Goal: Task Accomplishment & Management: Complete application form

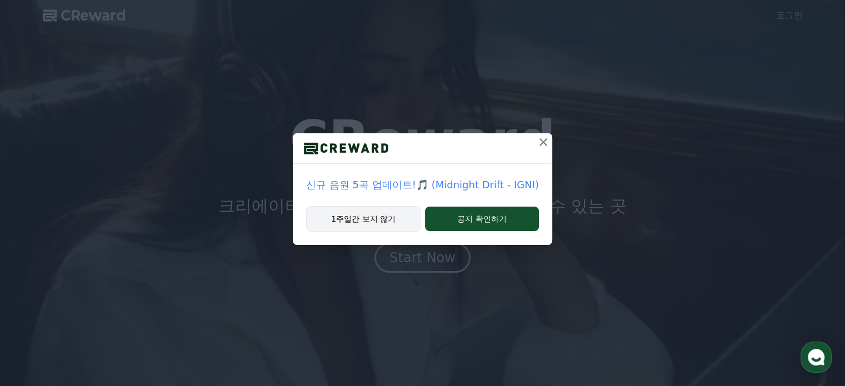
click at [368, 215] on button "1주일간 보지 않기" at bounding box center [363, 219] width 114 height 26
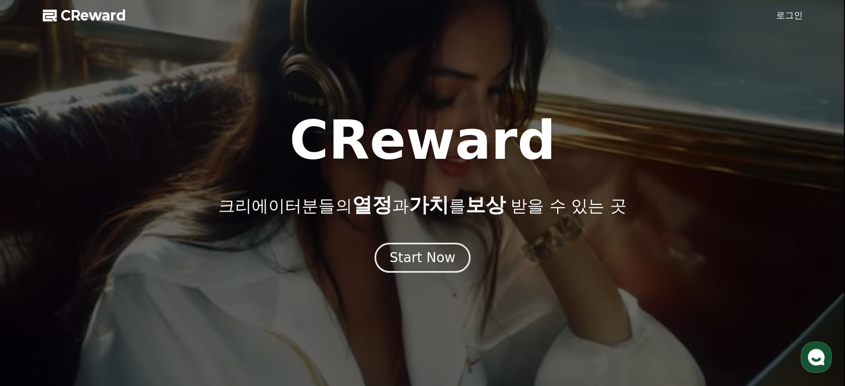
click at [68, 17] on span "CReward" at bounding box center [94, 16] width 66 height 18
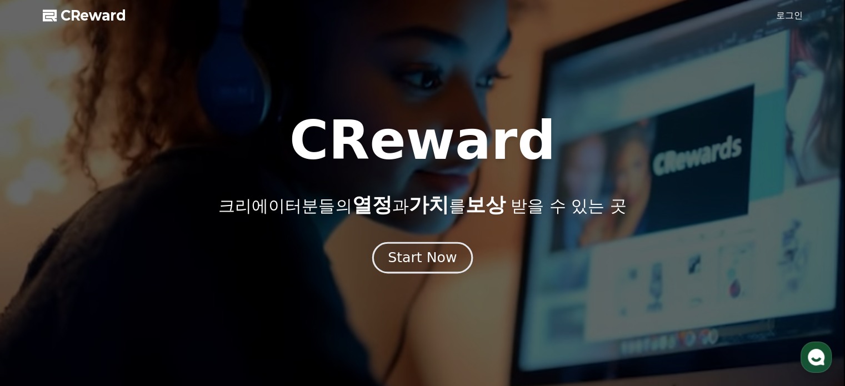
click at [422, 251] on div "Start Now" at bounding box center [422, 257] width 69 height 19
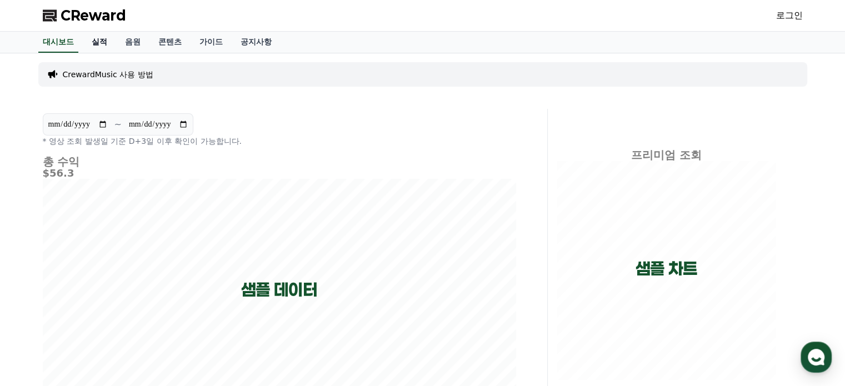
click at [102, 42] on link "실적" at bounding box center [99, 42] width 33 height 21
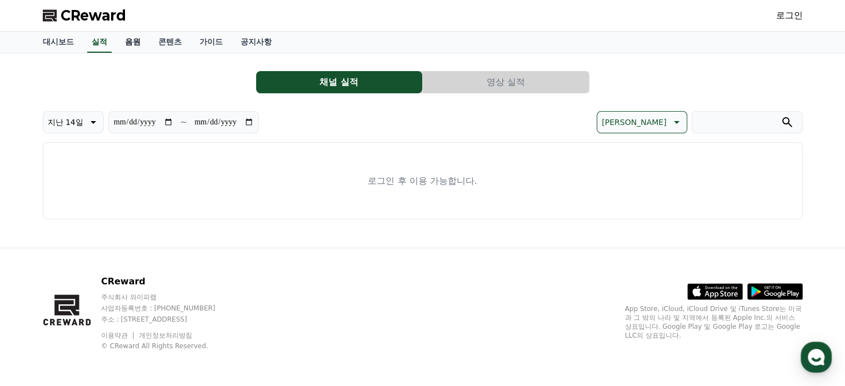
click at [132, 43] on link "음원" at bounding box center [132, 42] width 33 height 21
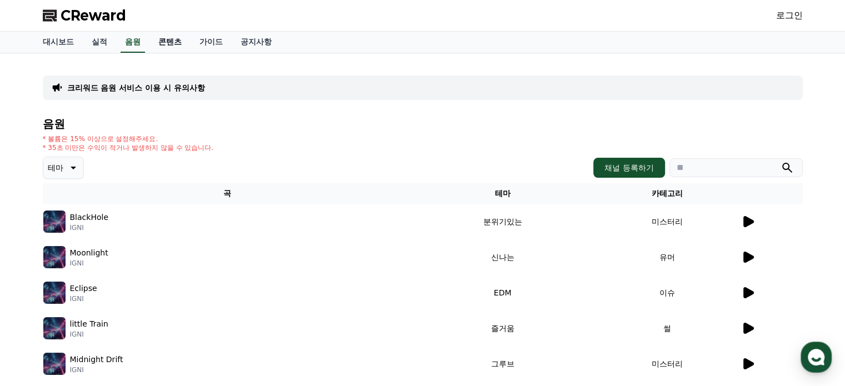
click at [175, 44] on link "콘텐츠" at bounding box center [170, 42] width 41 height 21
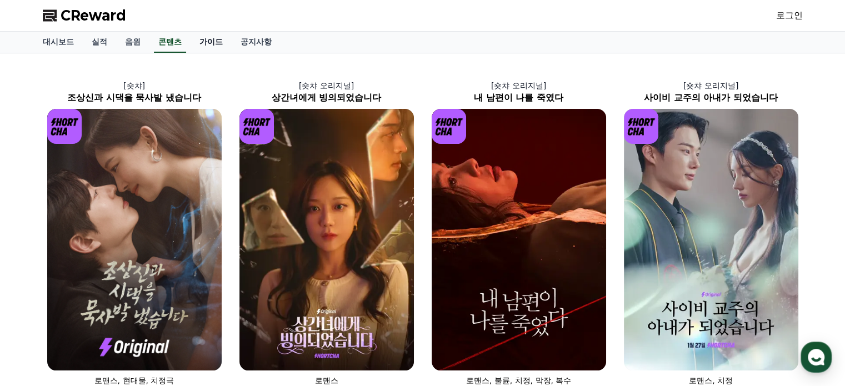
click at [201, 44] on link "가이드" at bounding box center [211, 42] width 41 height 21
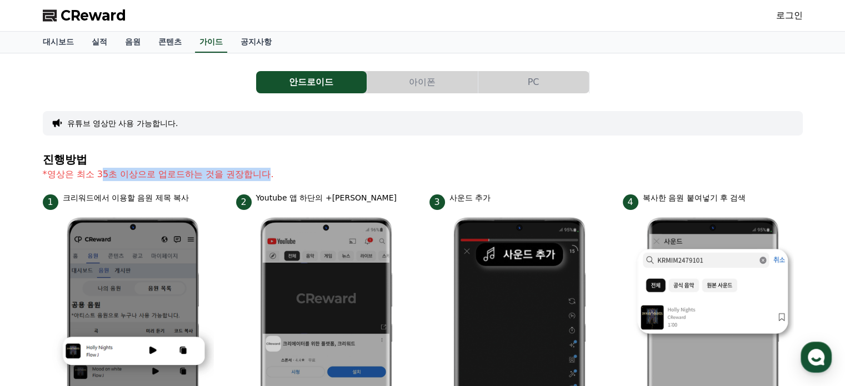
drag, startPoint x: 99, startPoint y: 175, endPoint x: 270, endPoint y: 176, distance: 170.6
click at [270, 176] on p "*영상은 최소 35초 이상으로 업로드하는 것을 권장합니다." at bounding box center [423, 174] width 760 height 13
click at [87, 19] on span "CReward" at bounding box center [94, 16] width 66 height 18
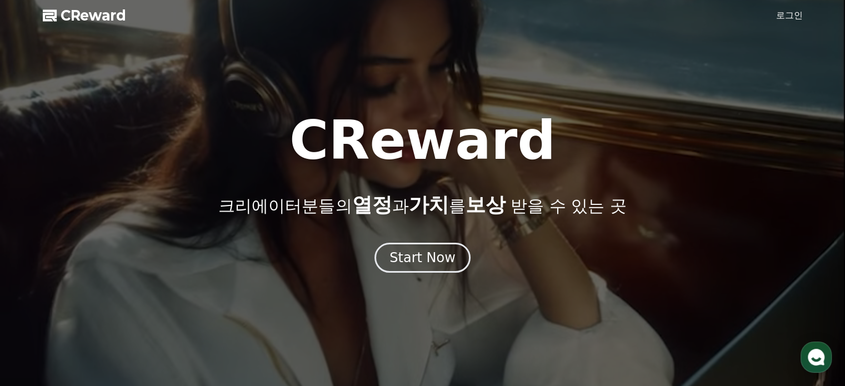
click at [789, 17] on link "로그인" at bounding box center [789, 15] width 27 height 13
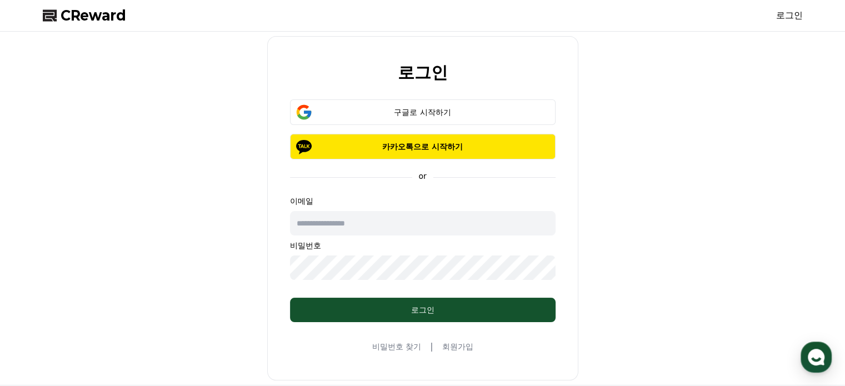
click at [451, 345] on link "회원가입" at bounding box center [457, 346] width 31 height 11
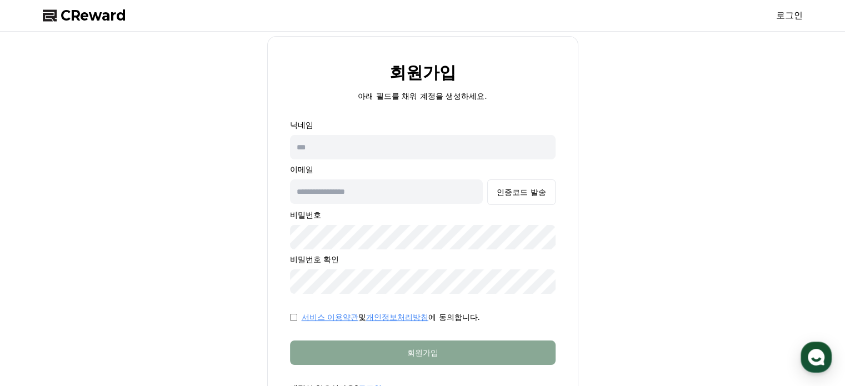
click at [328, 148] on input "text" at bounding box center [423, 147] width 266 height 24
type input "*"
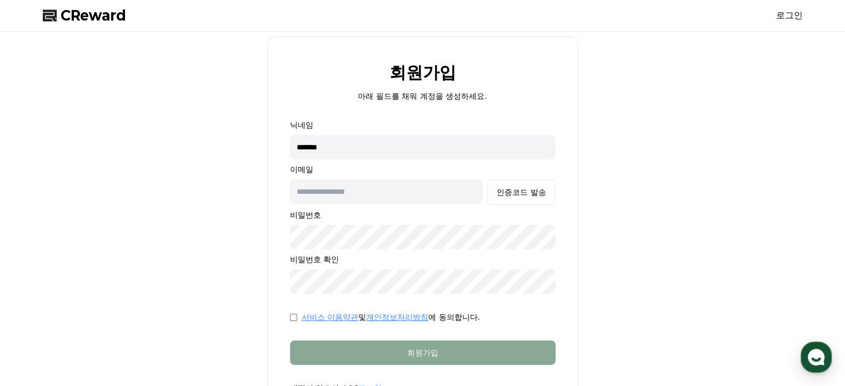
type input "*******"
click at [367, 191] on input "text" at bounding box center [386, 192] width 193 height 24
type input "**********"
click at [529, 195] on div "인증코드 발송" at bounding box center [521, 192] width 49 height 11
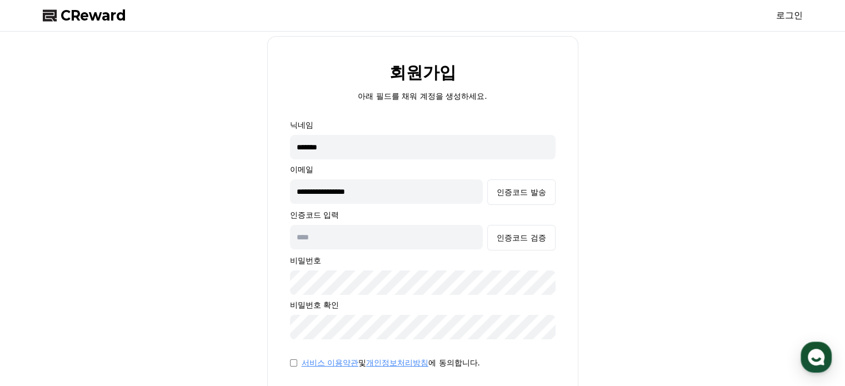
drag, startPoint x: 255, startPoint y: 285, endPoint x: 262, endPoint y: 277, distance: 10.2
click at [255, 285] on div "**********" at bounding box center [422, 251] width 769 height 431
click at [335, 235] on input "text" at bounding box center [386, 237] width 193 height 24
paste input "******"
type input "******"
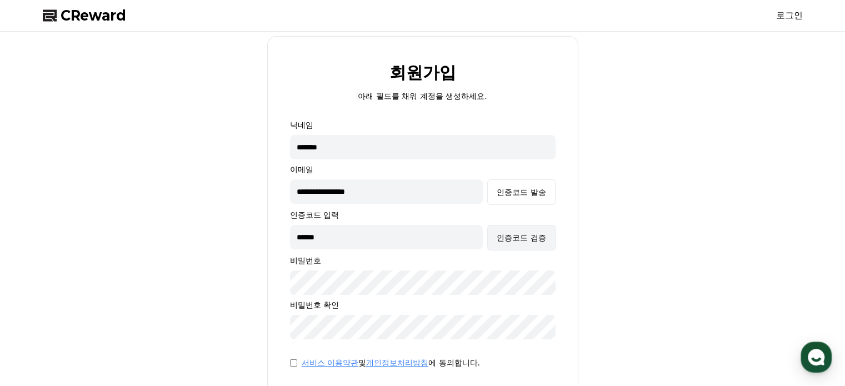
click at [535, 235] on div "인증코드 검증" at bounding box center [521, 237] width 49 height 11
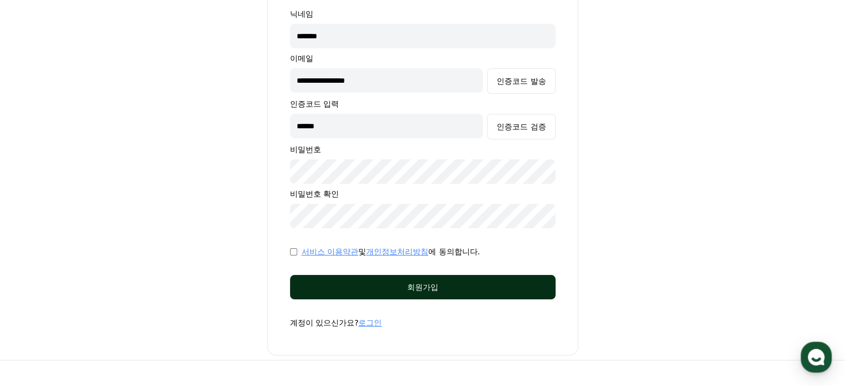
click at [450, 291] on div "회원가입" at bounding box center [422, 287] width 221 height 11
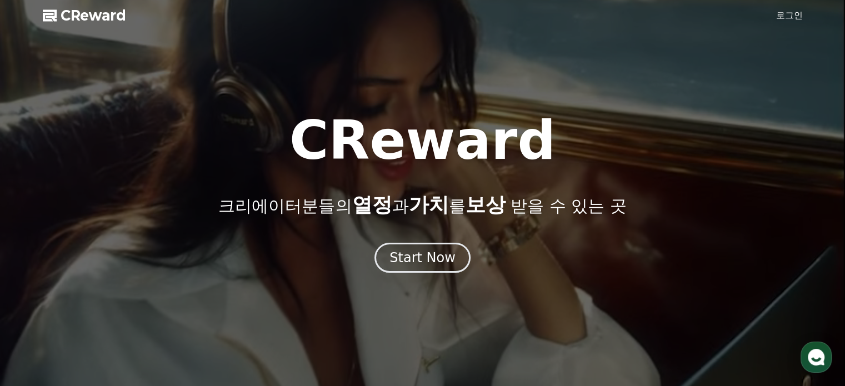
click at [789, 19] on link "로그인" at bounding box center [789, 15] width 27 height 13
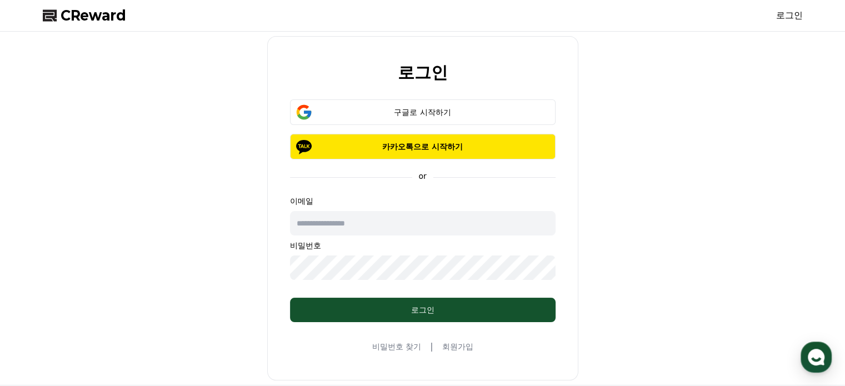
click at [365, 231] on input "text" at bounding box center [423, 223] width 266 height 24
type input "**********"
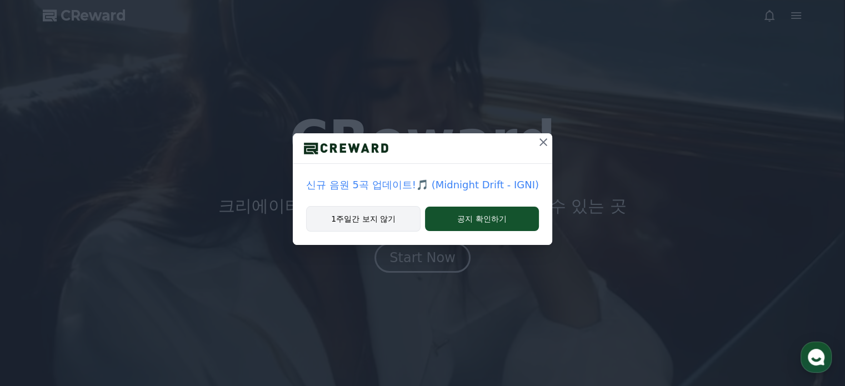
click at [370, 221] on button "1주일간 보지 않기" at bounding box center [363, 219] width 114 height 26
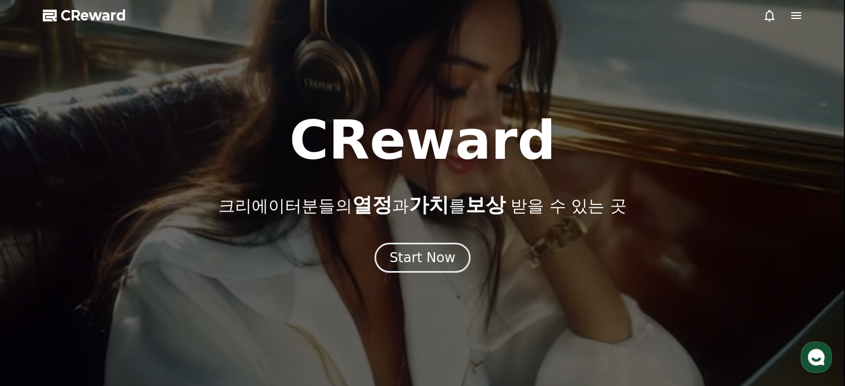
click at [53, 19] on polygon at bounding box center [50, 16] width 14 height 12
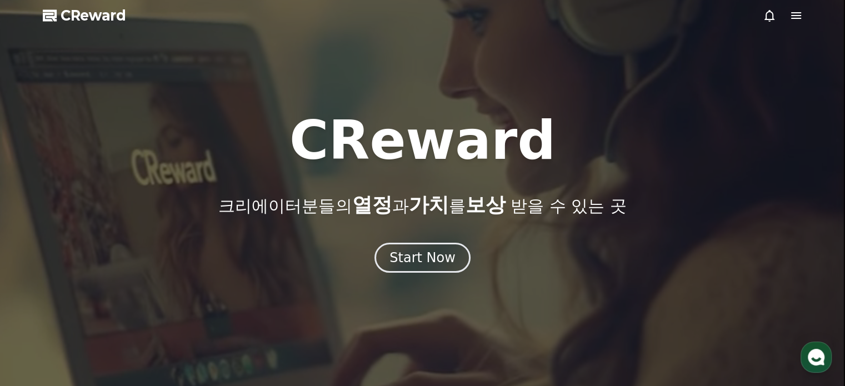
click at [794, 19] on icon at bounding box center [796, 15] width 13 height 13
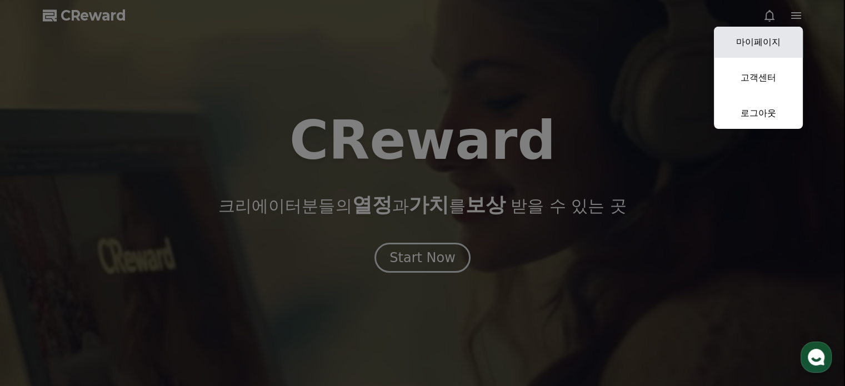
click at [775, 44] on link "마이페이지" at bounding box center [758, 42] width 89 height 31
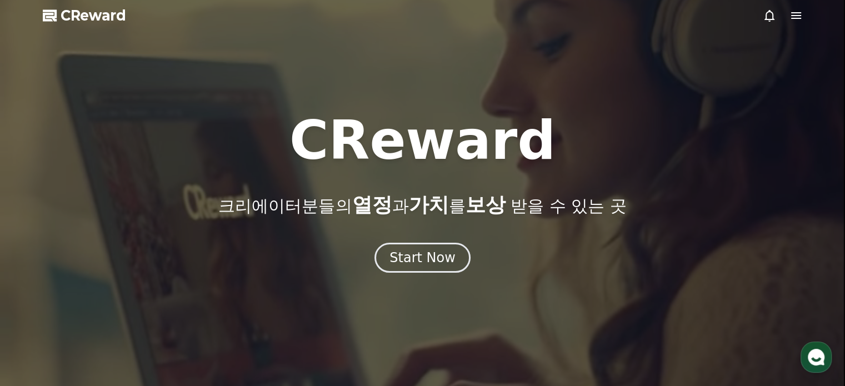
select select "**********"
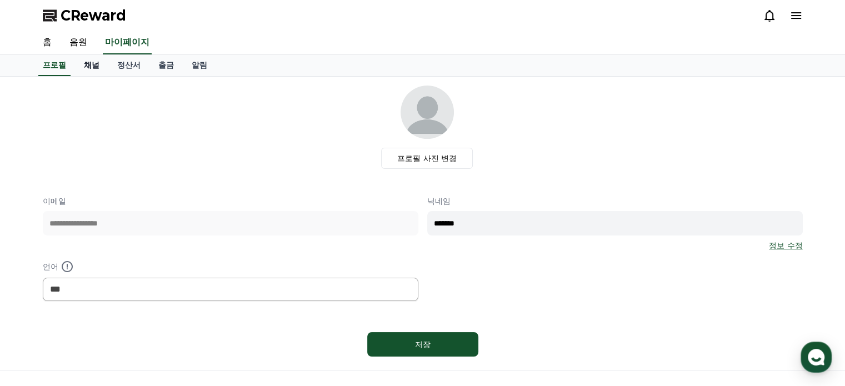
click at [85, 68] on link "채널" at bounding box center [91, 65] width 33 height 21
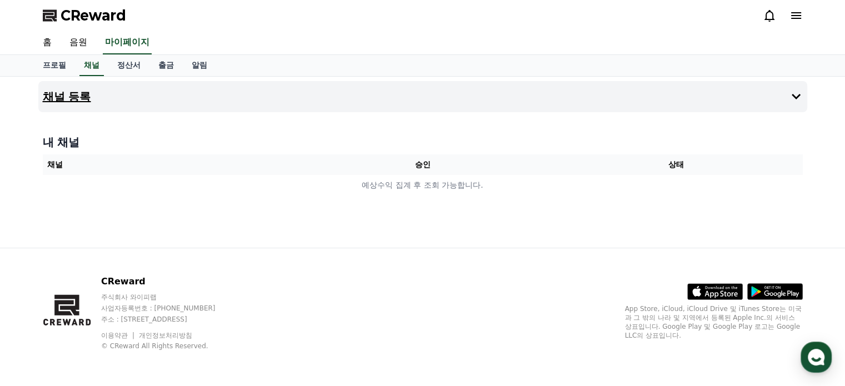
click at [342, 93] on button "채널 등록" at bounding box center [422, 96] width 769 height 31
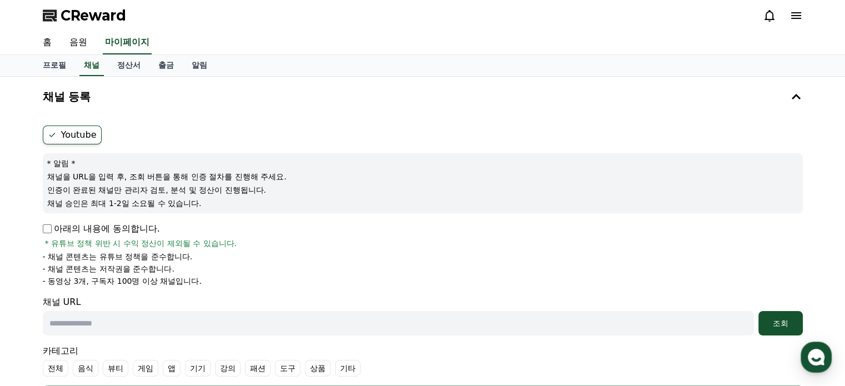
scroll to position [167, 0]
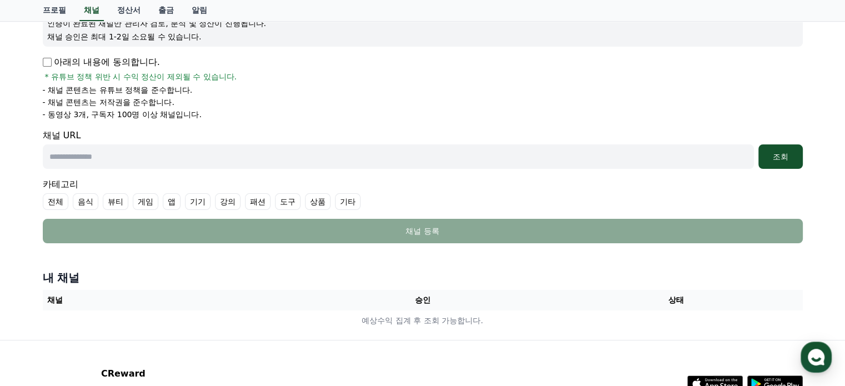
click at [126, 158] on input "text" at bounding box center [398, 157] width 711 height 24
paste input "**********"
type input "**********"
click at [783, 155] on div "조회" at bounding box center [781, 156] width 36 height 11
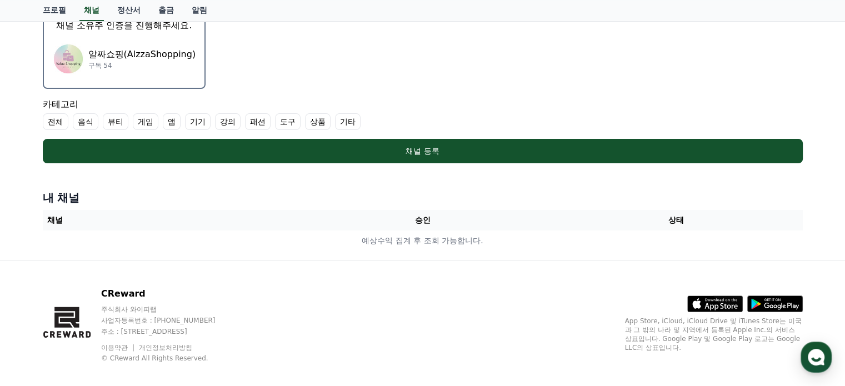
scroll to position [222, 0]
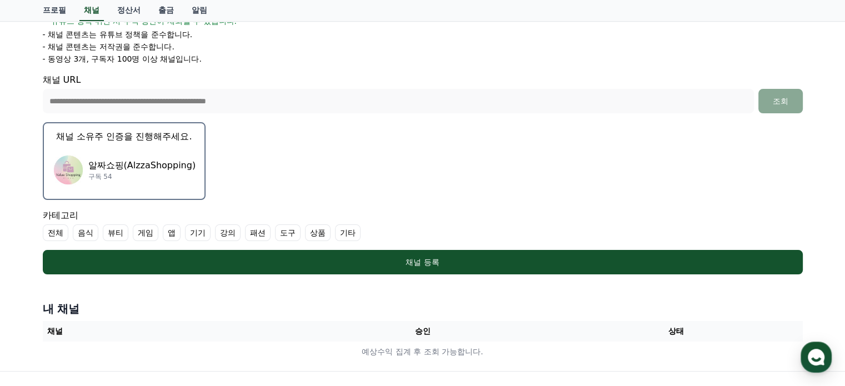
click at [122, 162] on p "알짜쇼핑(AlzzaShopping)" at bounding box center [142, 165] width 108 height 13
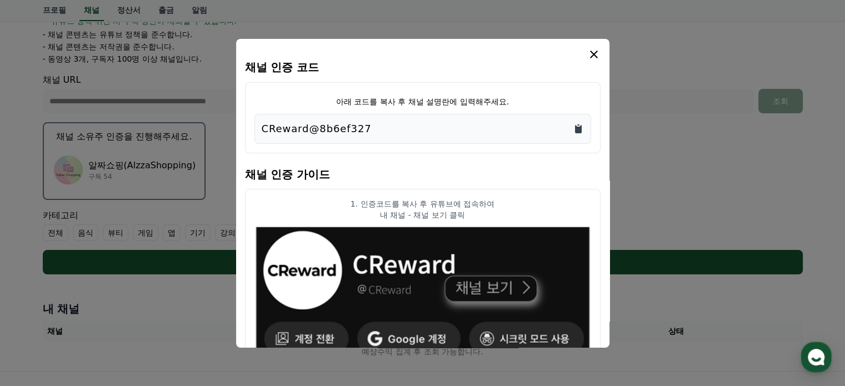
click at [579, 130] on icon "Copy to clipboard" at bounding box center [578, 129] width 7 height 8
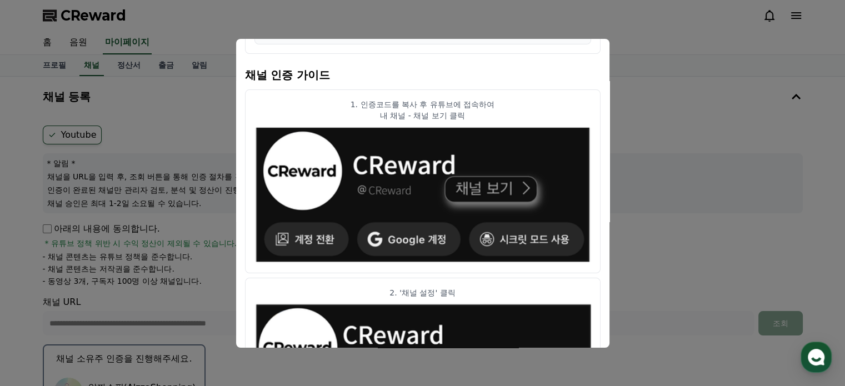
scroll to position [0, 0]
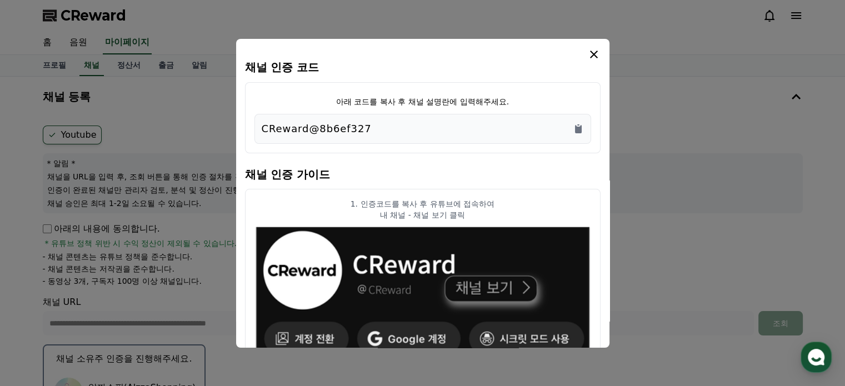
click at [595, 53] on icon "modal" at bounding box center [594, 55] width 8 height 8
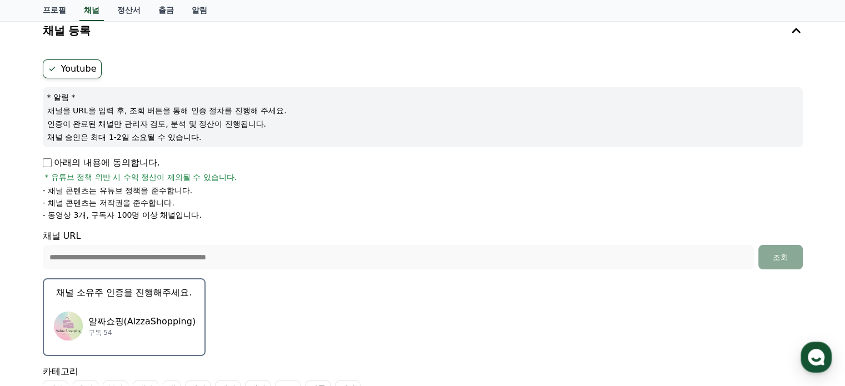
scroll to position [222, 0]
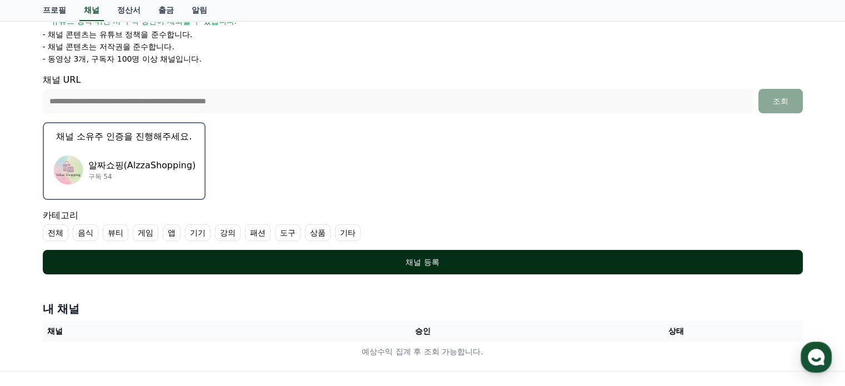
click at [416, 262] on div "채널 등록" at bounding box center [423, 262] width 716 height 11
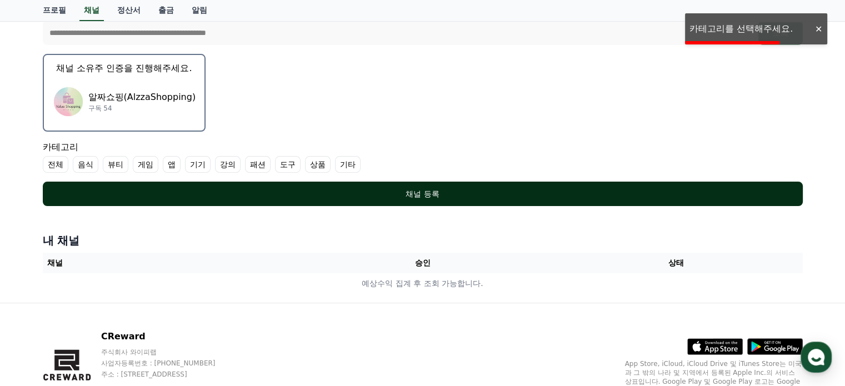
scroll to position [344, 0]
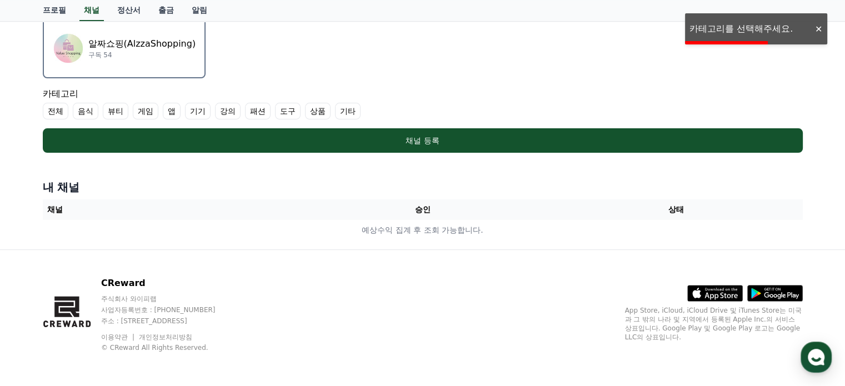
click at [426, 210] on th "승인" at bounding box center [422, 210] width 253 height 21
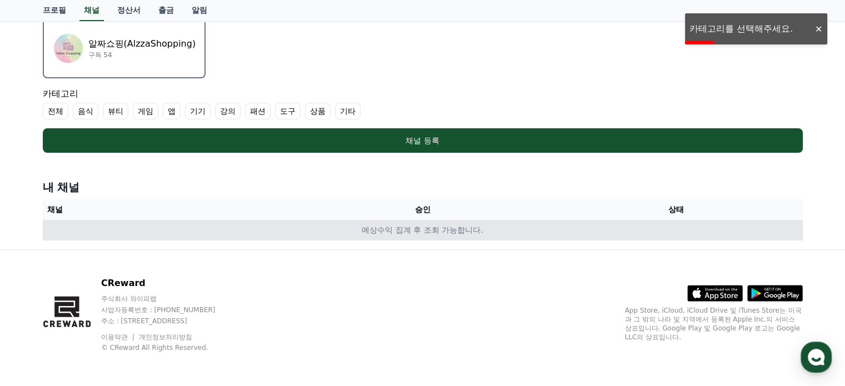
drag, startPoint x: 541, startPoint y: 228, endPoint x: 534, endPoint y: 226, distance: 7.2
click at [543, 228] on td "예상수익 집계 후 조회 가능합니다." at bounding box center [423, 230] width 760 height 21
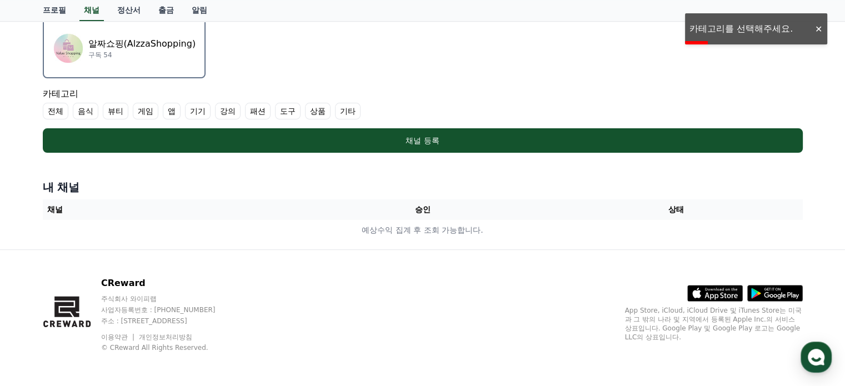
click at [507, 217] on th "승인" at bounding box center [422, 210] width 253 height 21
drag, startPoint x: 594, startPoint y: 215, endPoint x: 654, endPoint y: 216, distance: 60.0
click at [654, 216] on tr "채널 승인 상태" at bounding box center [423, 210] width 760 height 21
click at [654, 216] on th "상태" at bounding box center [675, 210] width 253 height 21
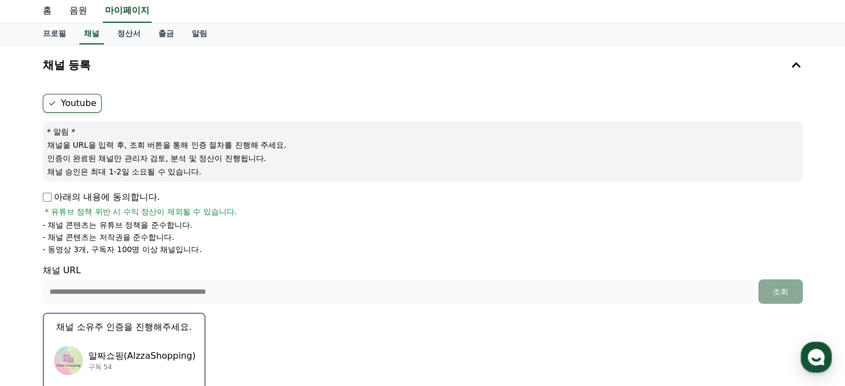
scroll to position [0, 0]
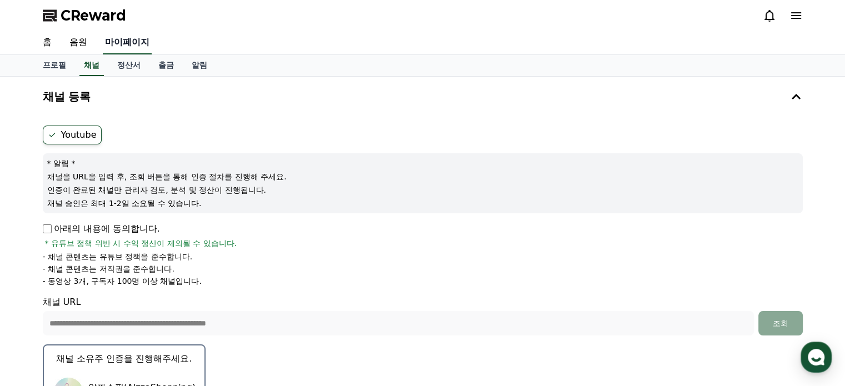
click at [134, 46] on link "마이페이지" at bounding box center [127, 42] width 49 height 23
select select "**********"
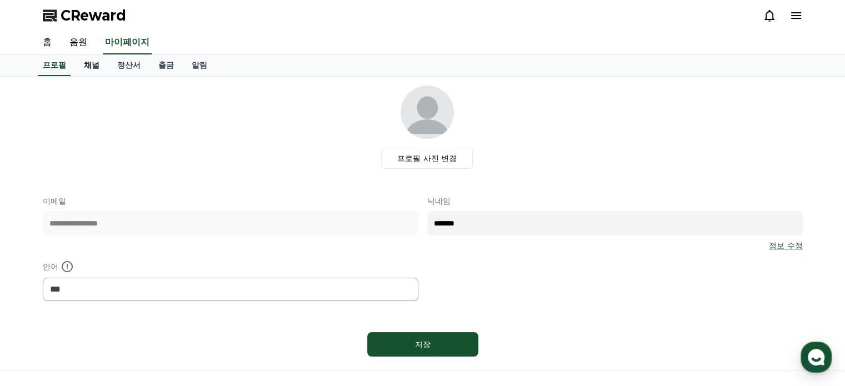
click at [92, 62] on link "채널" at bounding box center [91, 65] width 33 height 21
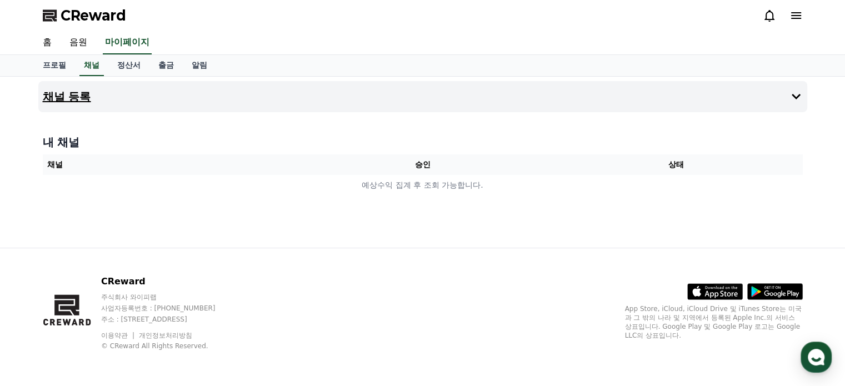
click at [418, 99] on button "채널 등록" at bounding box center [422, 96] width 769 height 31
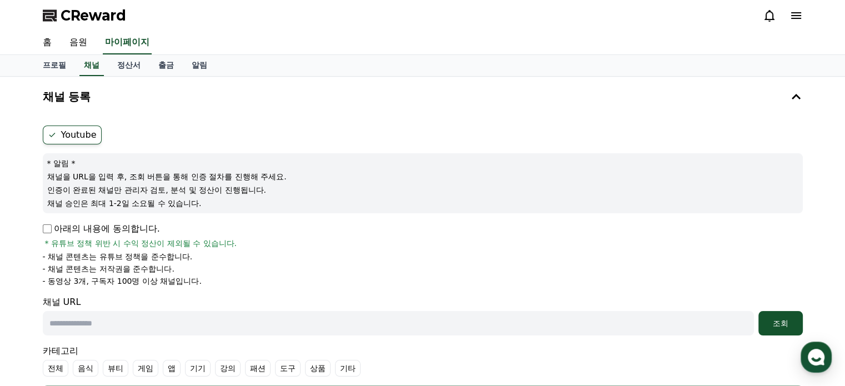
scroll to position [56, 0]
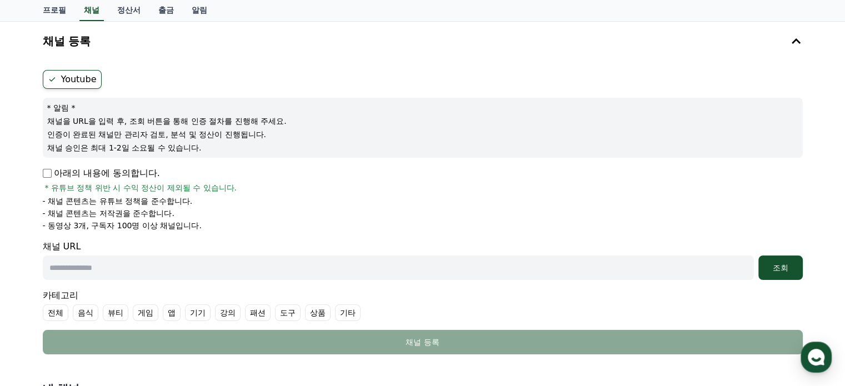
click at [101, 268] on input "text" at bounding box center [398, 268] width 711 height 24
paste input "**********"
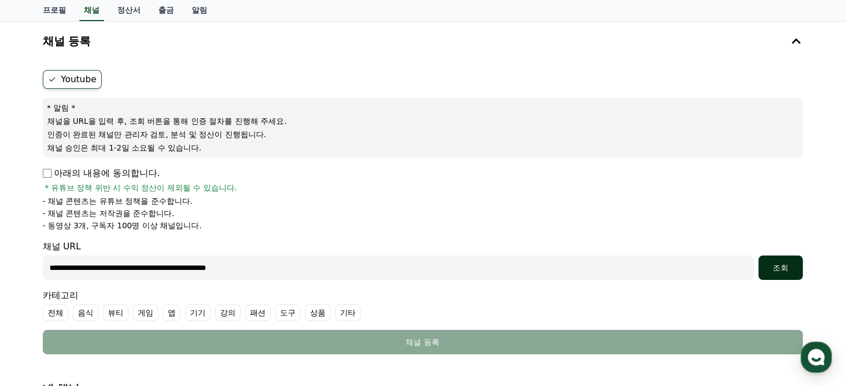
type input "**********"
click at [773, 262] on div "조회" at bounding box center [781, 267] width 36 height 11
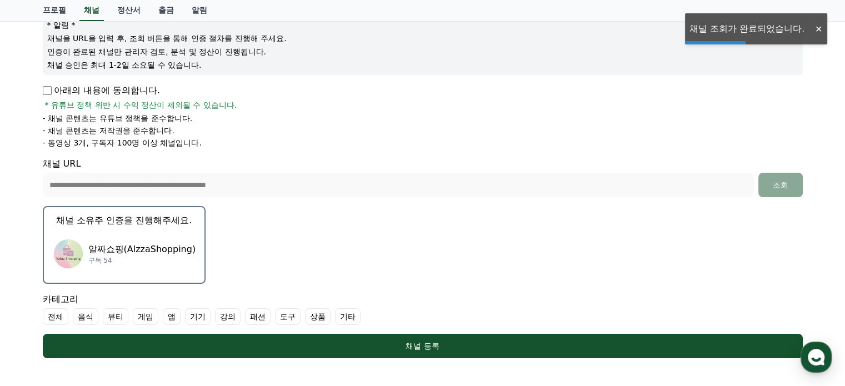
scroll to position [222, 0]
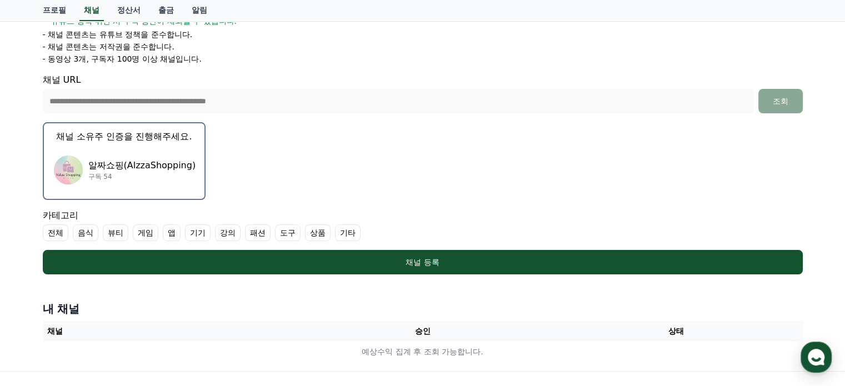
click at [153, 173] on p "구독 54" at bounding box center [142, 176] width 108 height 9
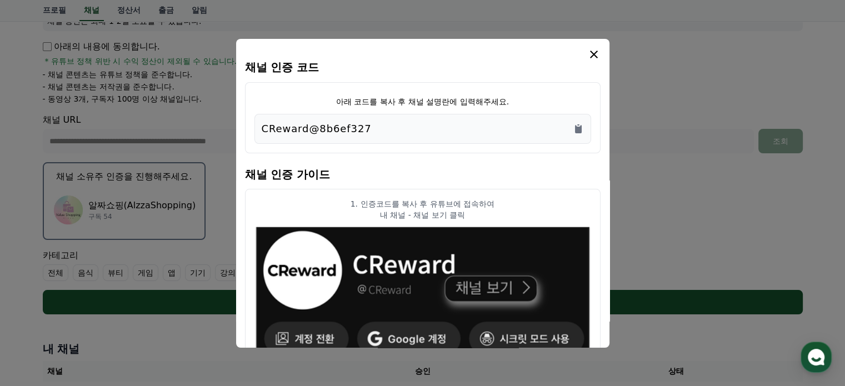
scroll to position [122, 0]
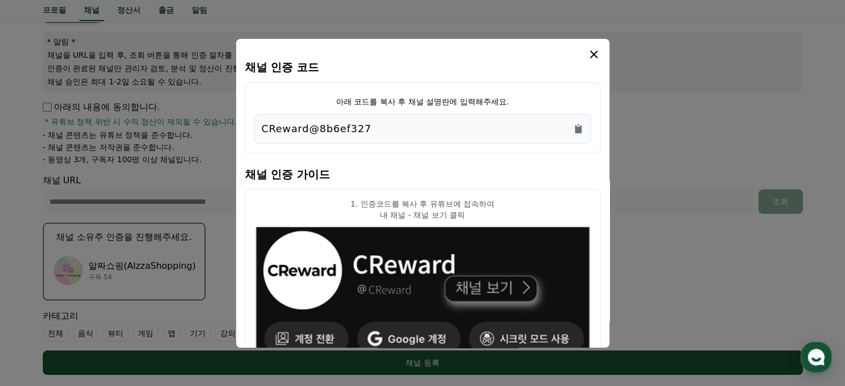
click at [598, 54] on icon "modal" at bounding box center [593, 54] width 13 height 13
click at [576, 125] on icon "Copy to clipboard" at bounding box center [578, 129] width 7 height 8
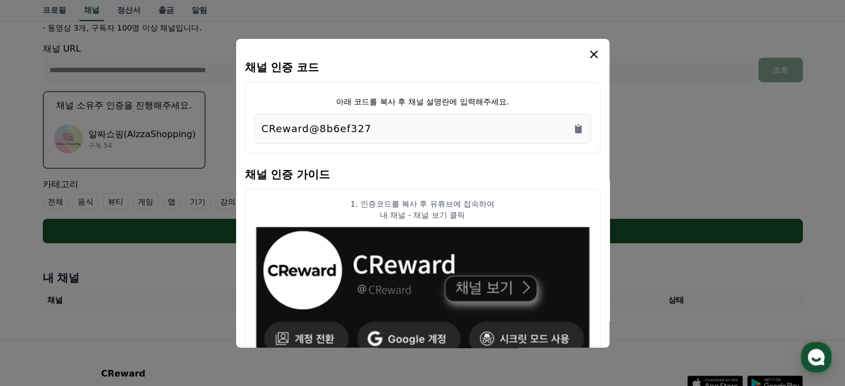
scroll to position [177, 0]
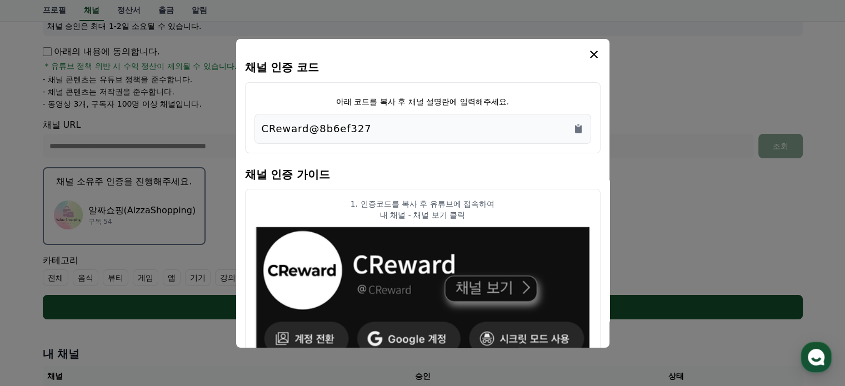
click at [596, 56] on icon "modal" at bounding box center [594, 55] width 8 height 8
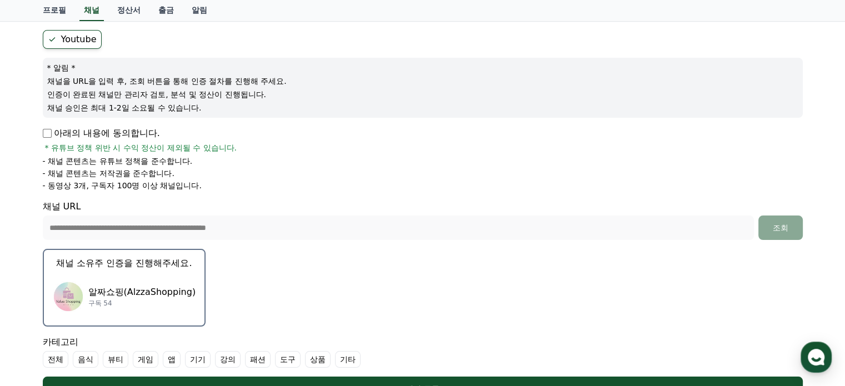
scroll to position [167, 0]
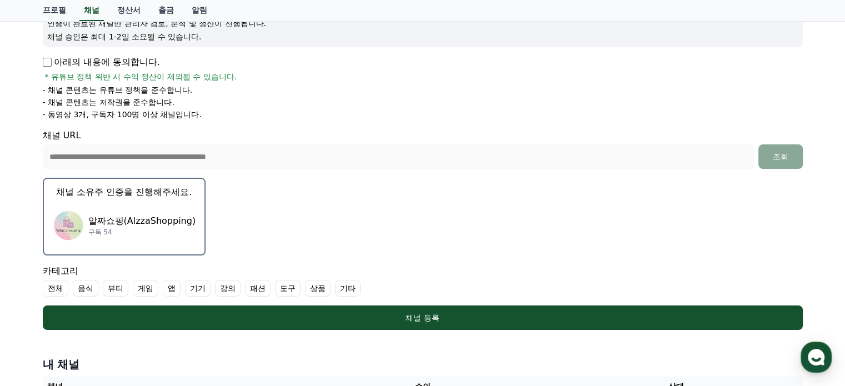
drag, startPoint x: 54, startPoint y: 113, endPoint x: 227, endPoint y: 113, distance: 173.4
click at [227, 113] on li "- 동영상 3개, 구독자 100명 이상 채널입니다." at bounding box center [423, 114] width 760 height 11
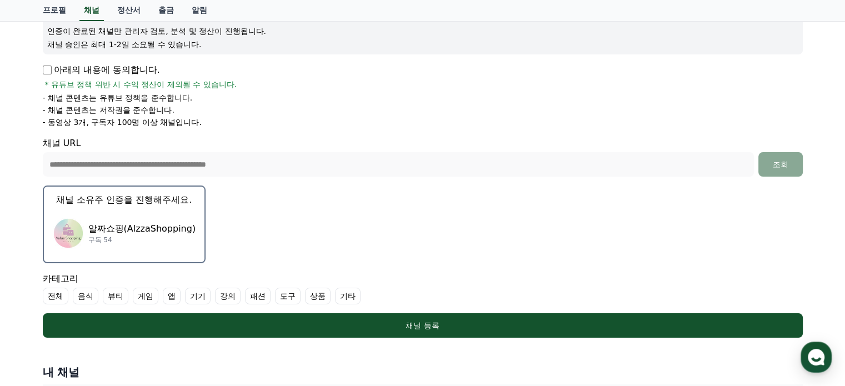
scroll to position [0, 0]
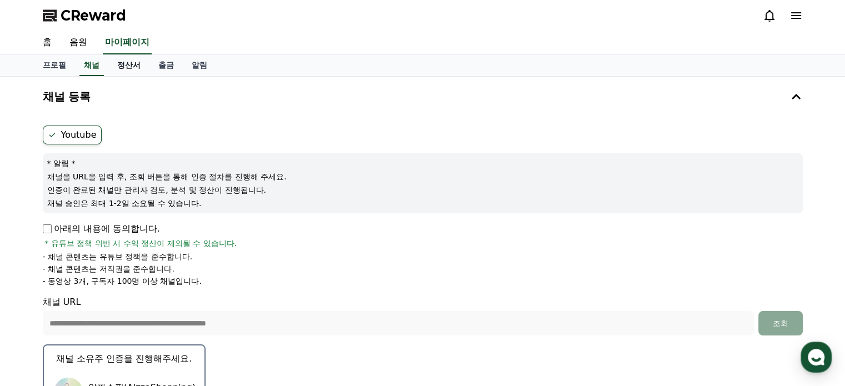
click at [123, 66] on link "정산서" at bounding box center [128, 65] width 41 height 21
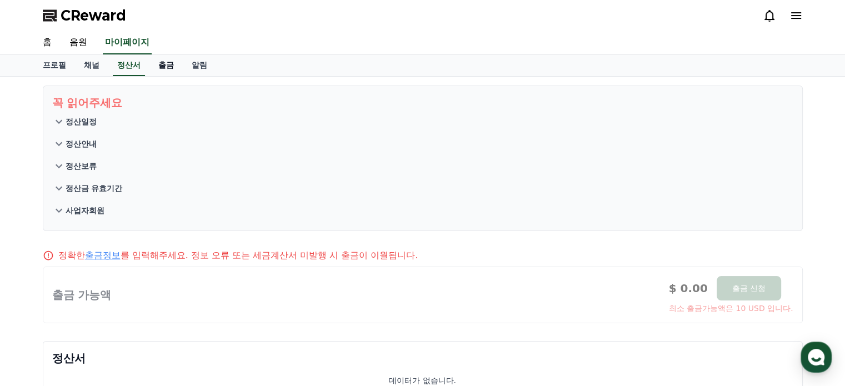
click at [162, 65] on link "출금" at bounding box center [166, 65] width 33 height 21
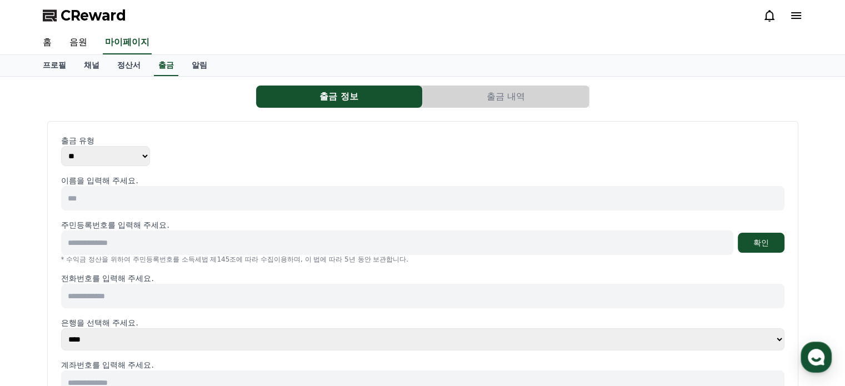
click at [127, 156] on select "** ***" at bounding box center [105, 156] width 89 height 20
click at [118, 202] on input at bounding box center [423, 198] width 724 height 24
type input "*"
type input "***"
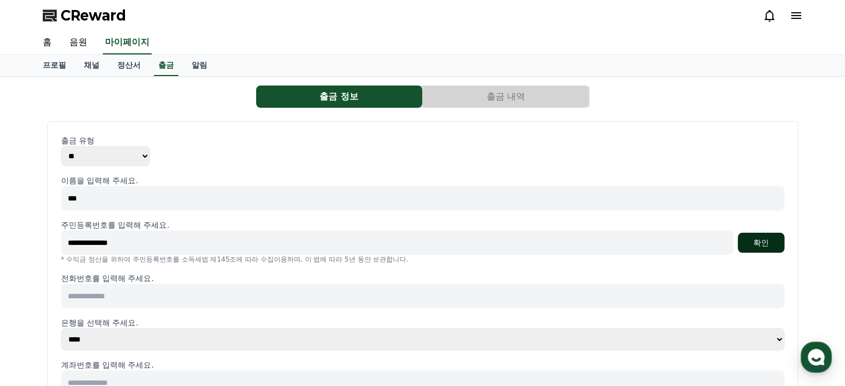
type input "**********"
click at [776, 246] on button "확인" at bounding box center [761, 243] width 47 height 20
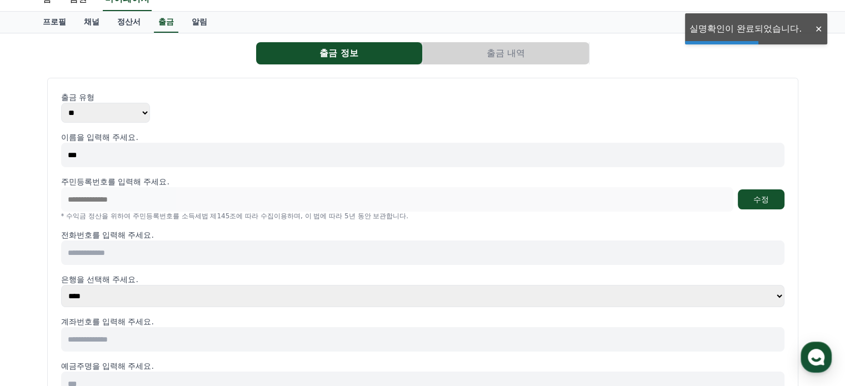
scroll to position [111, 0]
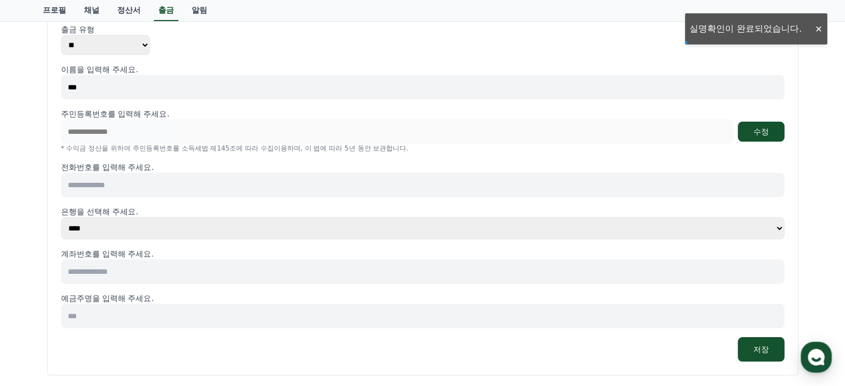
click at [153, 188] on input at bounding box center [423, 185] width 724 height 24
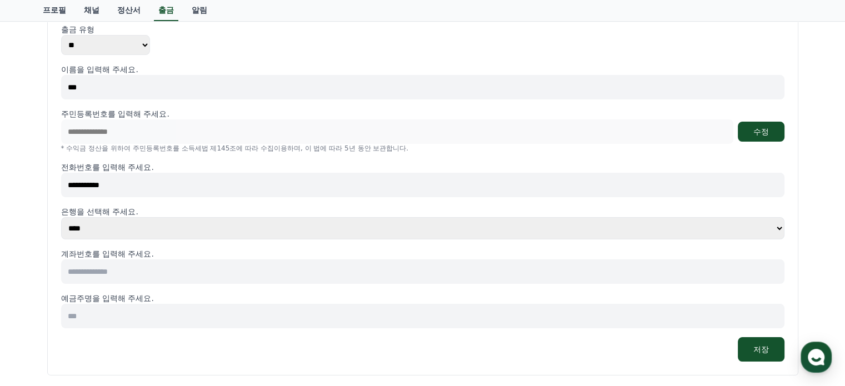
click at [81, 183] on input "**********" at bounding box center [423, 185] width 724 height 24
type input "**********"
click at [131, 275] on input at bounding box center [423, 272] width 724 height 24
type input "**********"
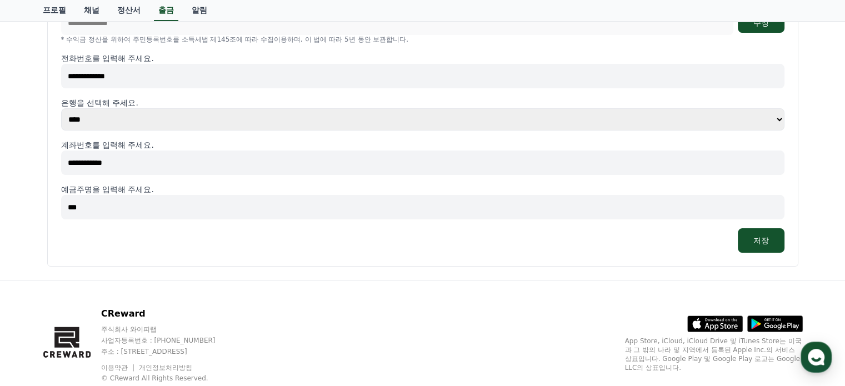
scroll to position [222, 0]
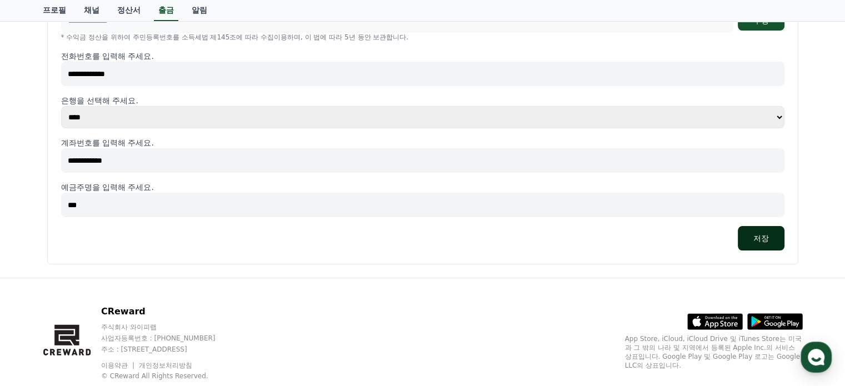
type input "***"
click at [758, 233] on button "저장" at bounding box center [761, 238] width 47 height 24
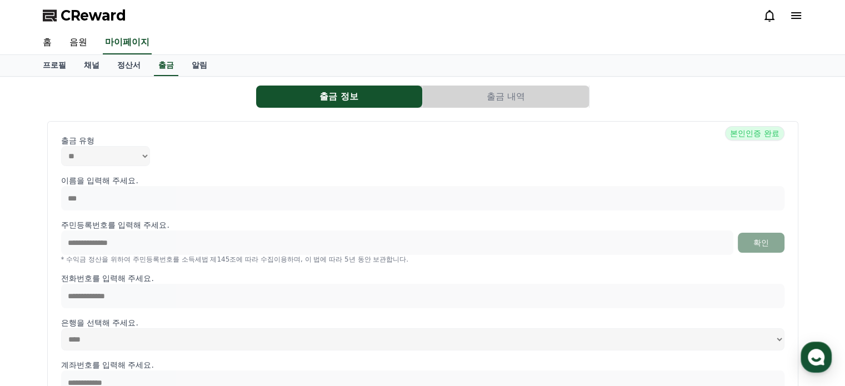
click at [484, 92] on button "출금 내역" at bounding box center [506, 97] width 166 height 22
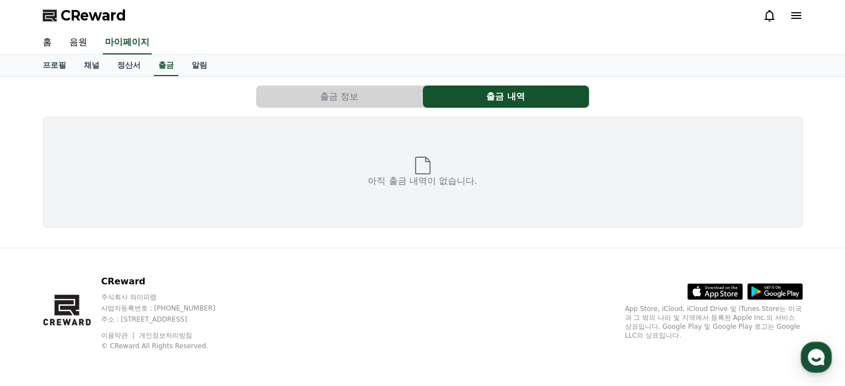
click at [376, 104] on button "출금 정보" at bounding box center [339, 97] width 166 height 22
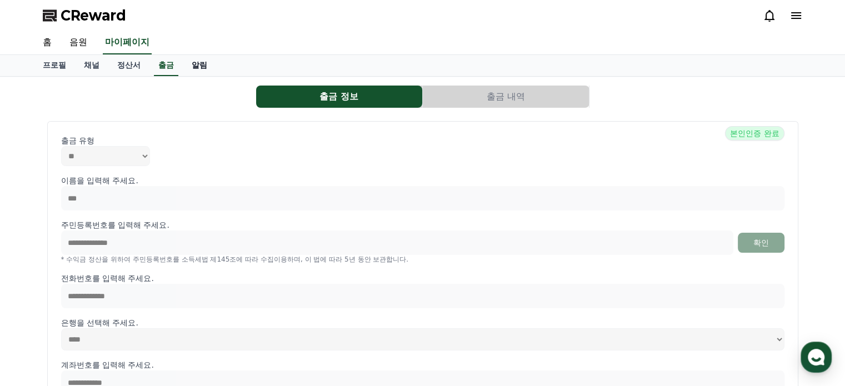
click at [198, 64] on link "알림" at bounding box center [199, 65] width 33 height 21
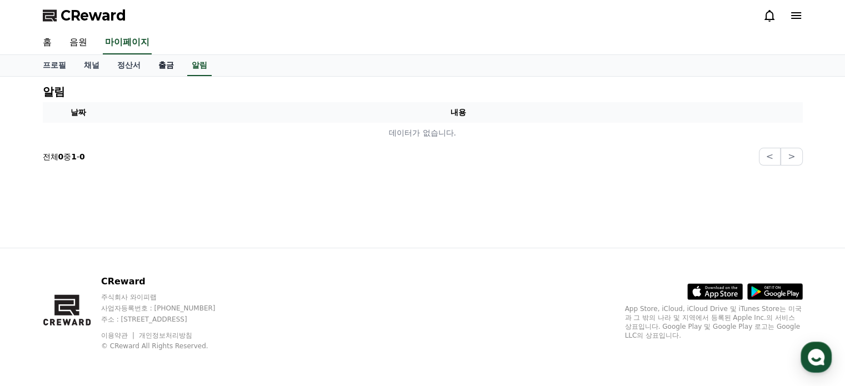
click at [178, 65] on link "출금" at bounding box center [166, 65] width 33 height 21
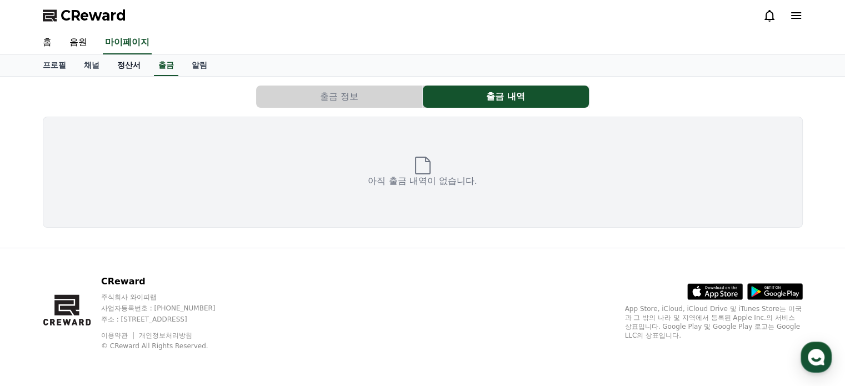
click at [123, 68] on link "정산서" at bounding box center [128, 65] width 41 height 21
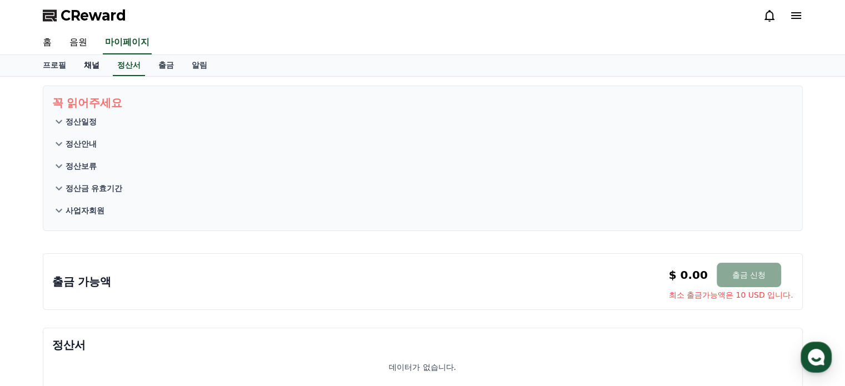
click at [94, 67] on link "채널" at bounding box center [91, 65] width 33 height 21
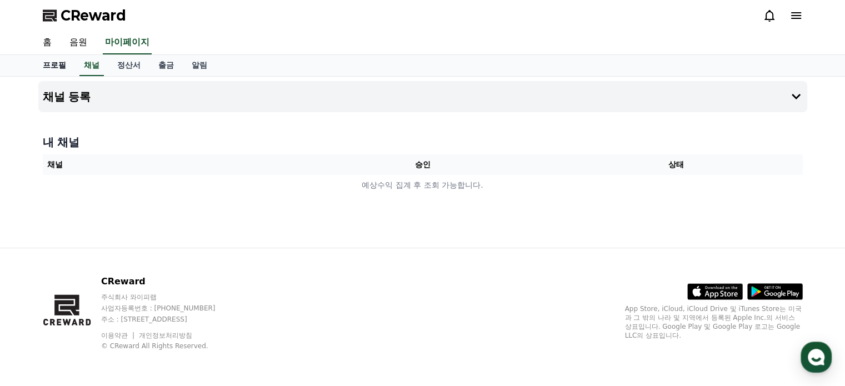
click at [50, 68] on link "프로필" at bounding box center [54, 65] width 41 height 21
select select "**********"
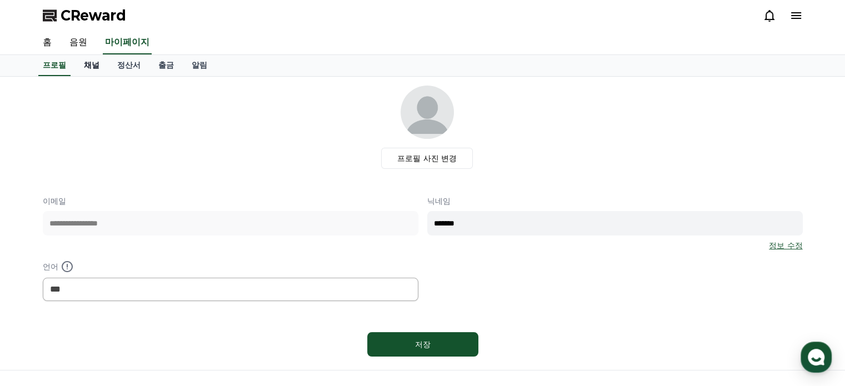
click at [84, 68] on link "채널" at bounding box center [91, 65] width 33 height 21
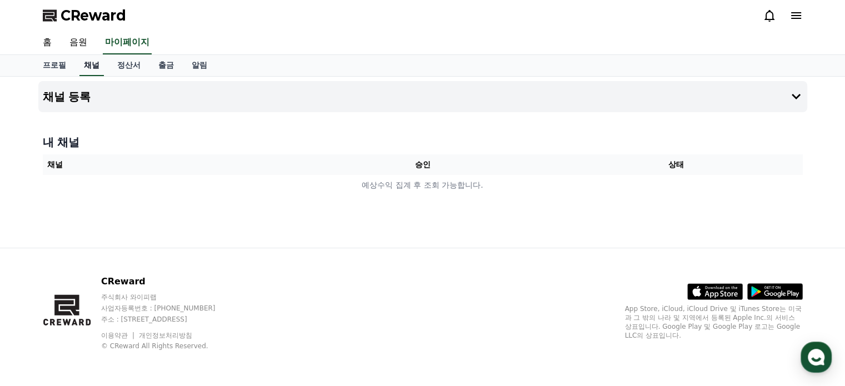
click at [92, 67] on link "채널" at bounding box center [91, 65] width 24 height 21
click at [77, 91] on h4 "채널 등록" at bounding box center [67, 97] width 48 height 12
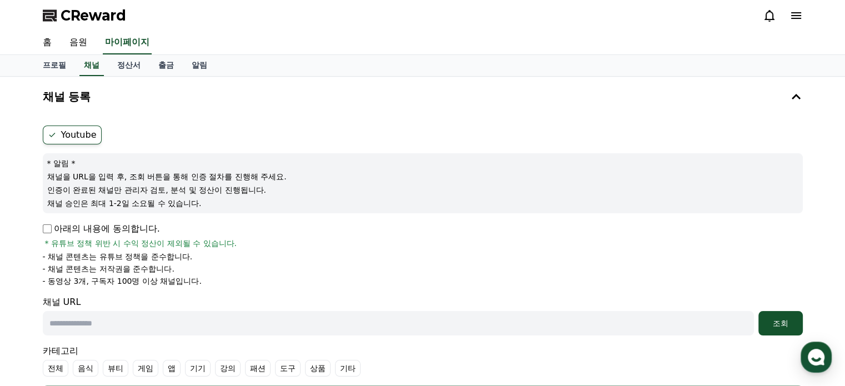
click at [804, 15] on div "CReward" at bounding box center [423, 15] width 778 height 31
drag, startPoint x: 116, startPoint y: 174, endPoint x: 291, endPoint y: 192, distance: 176.0
click at [291, 192] on div "* 알림 * 채널을 URL을 입력 후, 조회 버튼을 통해 인증 절차를 진행해 주세요. 인증이 완료된 채널만 관리자 검토, 분석 및 정산이 진행…" at bounding box center [423, 183] width 760 height 60
click at [291, 192] on p "인증이 완료된 채널만 관리자 검토, 분석 및 정산이 진행됩니다." at bounding box center [422, 190] width 751 height 11
drag, startPoint x: 156, startPoint y: 193, endPoint x: 272, endPoint y: 205, distance: 117.4
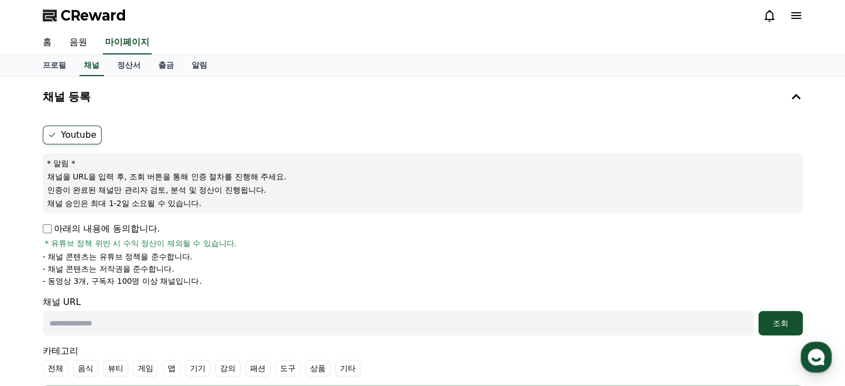
click at [272, 205] on div "* 알림 * 채널을 URL을 입력 후, 조회 버튼을 통해 인증 절차를 진행해 주세요. 인증이 완료된 채널만 관리자 검토, 분석 및 정산이 진행…" at bounding box center [423, 183] width 760 height 60
click at [272, 205] on p "채널 승인은 최대 1-2일 소요될 수 있습니다." at bounding box center [422, 203] width 751 height 11
drag, startPoint x: 57, startPoint y: 246, endPoint x: 265, endPoint y: 275, distance: 209.3
click at [265, 275] on div "아래의 내용에 동의합니다. * 유튜브 정책 위반 시 수익 정산이 제외될 수 있습니다. - 채널 콘텐츠는 유튜브 정책을 준수합니다. - 채널 콘…" at bounding box center [423, 254] width 760 height 64
click at [265, 276] on li "- 동영상 3개, 구독자 100명 이상 채널입니다." at bounding box center [423, 281] width 760 height 11
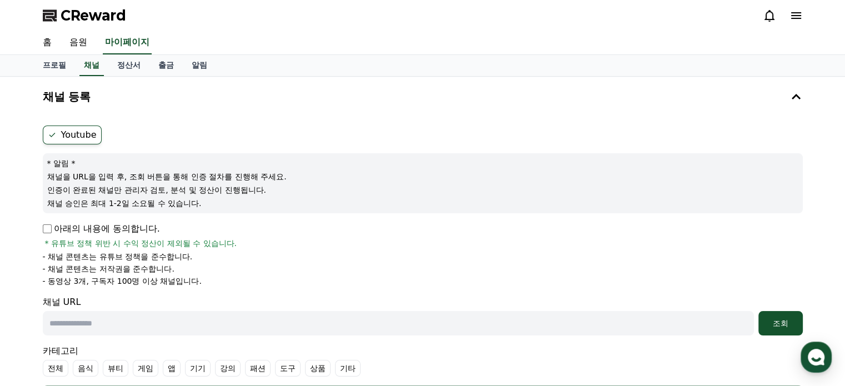
drag, startPoint x: 40, startPoint y: 282, endPoint x: 233, endPoint y: 284, distance: 193.4
click at [233, 284] on div "Youtube * 알림 * 채널을 URL을 입력 후, 조회 버튼을 통해 인증 절차를 진행해 주세요. 인증이 완료된 채널만 관리자 검토, 분석 …" at bounding box center [422, 267] width 769 height 293
click at [233, 284] on li "- 동영상 3개, 구독자 100명 이상 채널입니다." at bounding box center [423, 281] width 760 height 11
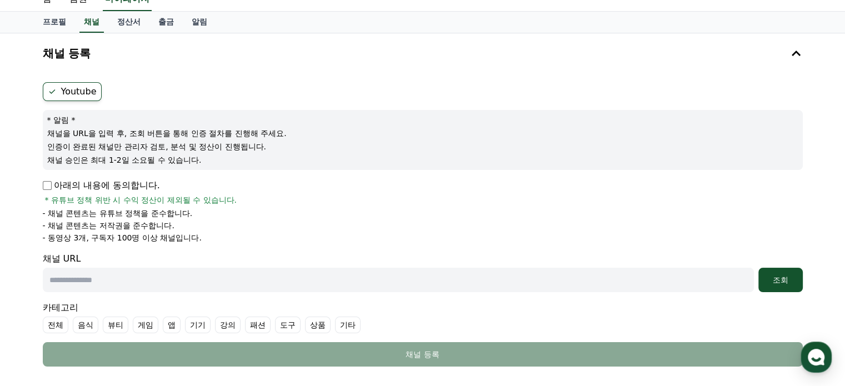
scroll to position [111, 0]
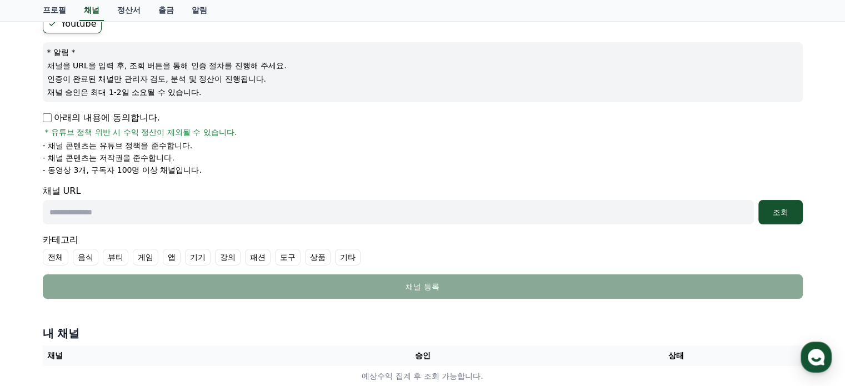
drag, startPoint x: 173, startPoint y: 166, endPoint x: 200, endPoint y: 166, distance: 26.7
click at [200, 166] on ul "- 채널 콘텐츠는 유튜브 정책을 준수합니다. - 채널 콘텐츠는 저작권을 준수합니다. - 동영상 3개, 구독자 100명 이상 채널입니다." at bounding box center [423, 158] width 760 height 36
click at [200, 166] on li "- 동영상 3개, 구독자 100명 이상 채널입니다." at bounding box center [423, 170] width 760 height 11
drag, startPoint x: 52, startPoint y: 170, endPoint x: 241, endPoint y: 175, distance: 188.5
click at [241, 175] on li "- 동영상 3개, 구독자 100명 이상 채널입니다." at bounding box center [423, 170] width 760 height 11
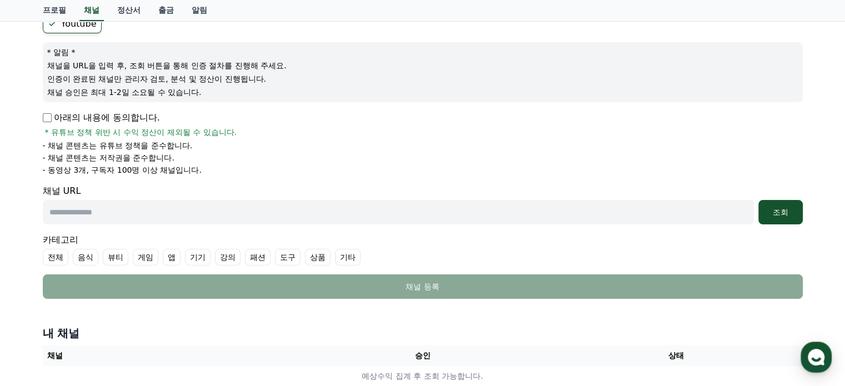
click at [241, 175] on li "- 동영상 3개, 구독자 100명 이상 채널입니다." at bounding box center [423, 170] width 760 height 11
drag, startPoint x: 125, startPoint y: 169, endPoint x: 276, endPoint y: 169, distance: 150.6
click at [276, 169] on li "- 동영상 3개, 구독자 100명 이상 채널입니다." at bounding box center [423, 170] width 760 height 11
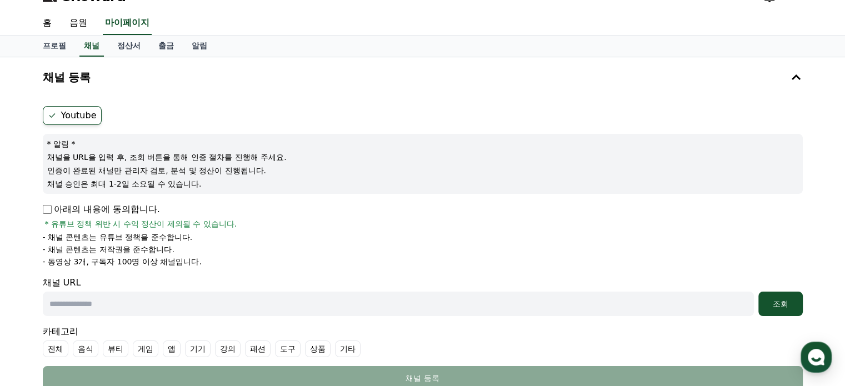
scroll to position [0, 0]
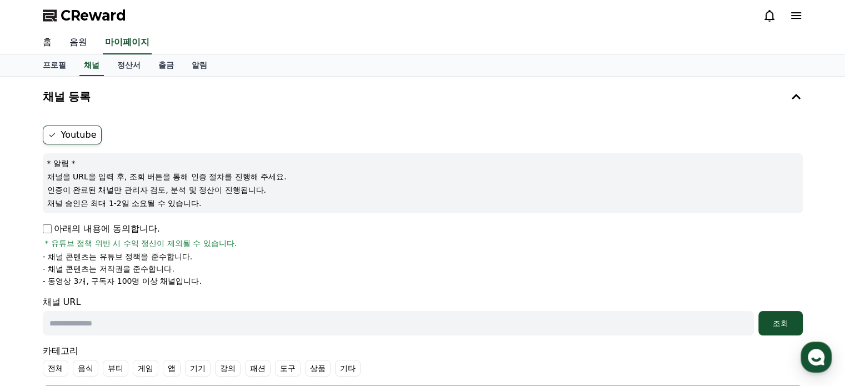
click at [82, 41] on link "음원" at bounding box center [79, 42] width 36 height 23
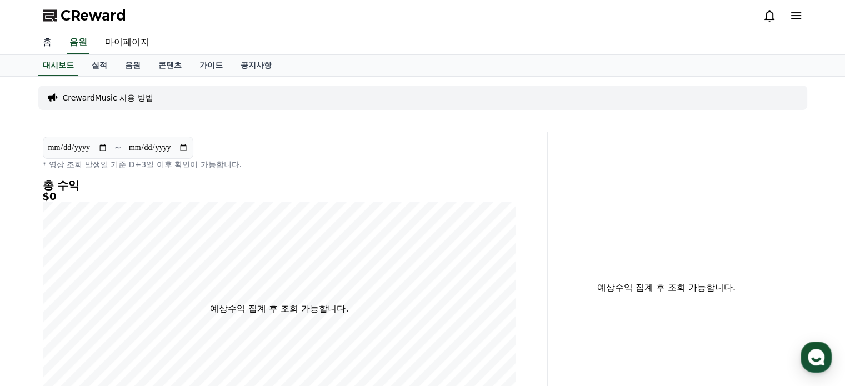
click at [53, 41] on link "홈" at bounding box center [47, 42] width 27 height 23
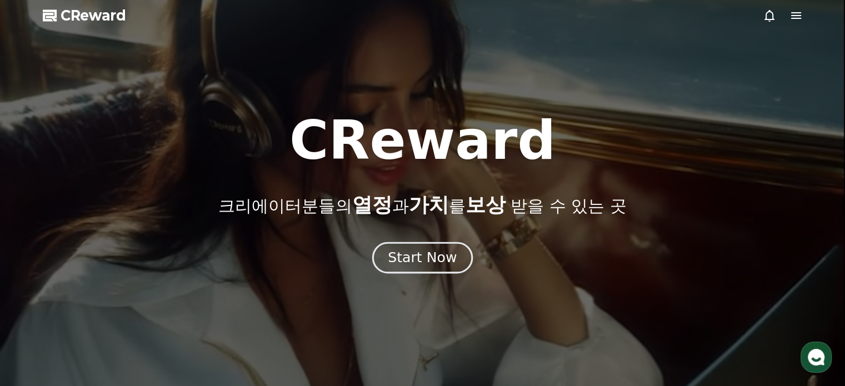
click at [429, 262] on div "Start Now" at bounding box center [422, 257] width 69 height 19
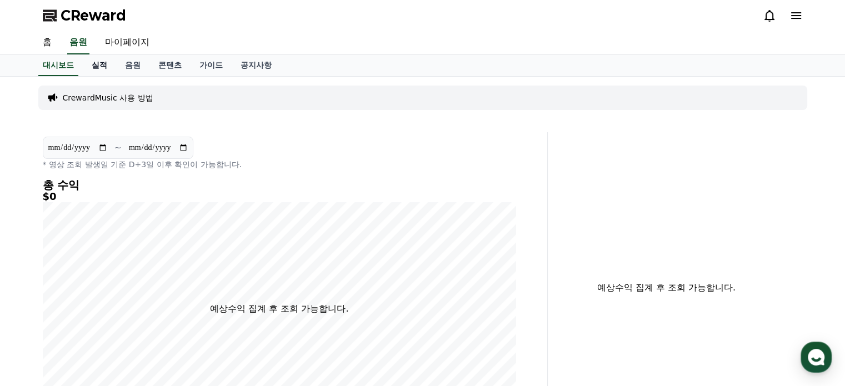
click at [99, 66] on link "실적" at bounding box center [99, 65] width 33 height 21
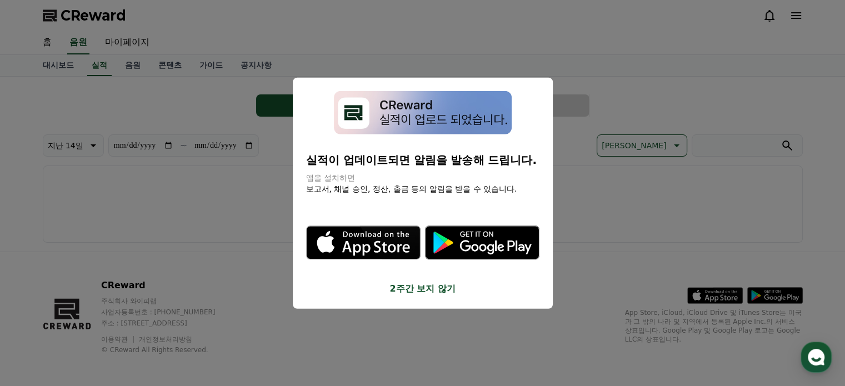
click at [190, 107] on button "close modal" at bounding box center [422, 193] width 845 height 386
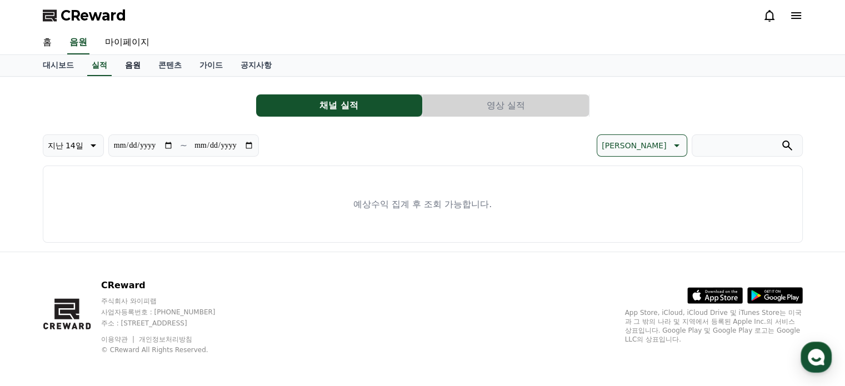
click at [132, 69] on link "음원" at bounding box center [132, 65] width 33 height 21
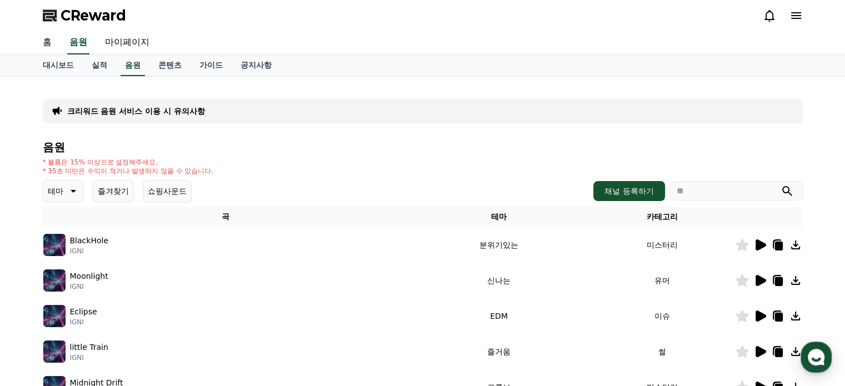
click at [73, 190] on icon at bounding box center [74, 191] width 6 height 3
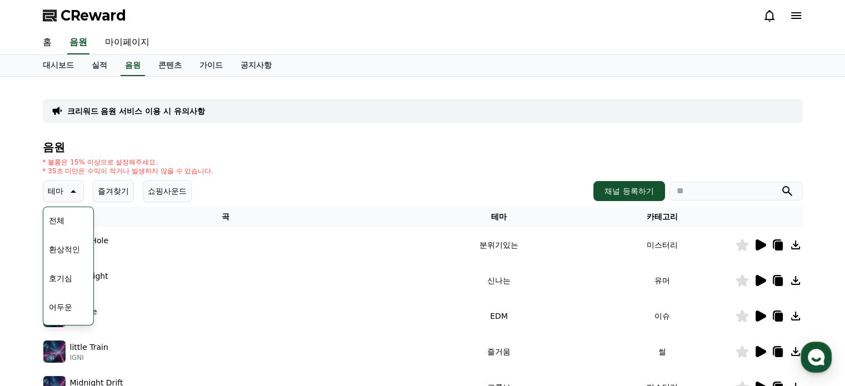
click at [62, 276] on button "호기심" at bounding box center [60, 278] width 32 height 24
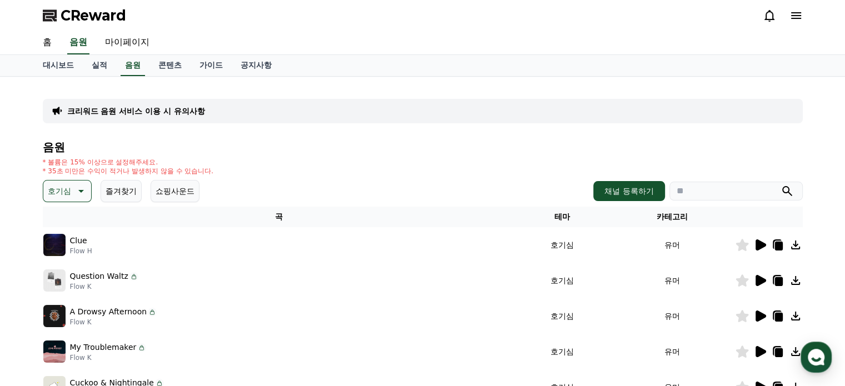
click at [756, 246] on icon at bounding box center [761, 245] width 11 height 11
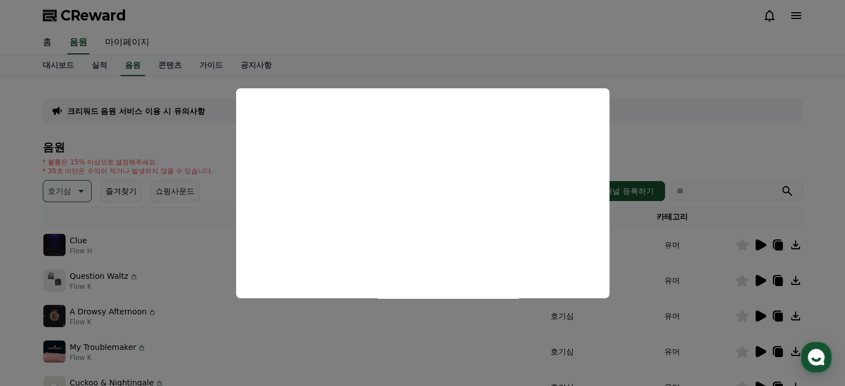
click at [758, 278] on button "close modal" at bounding box center [422, 193] width 845 height 386
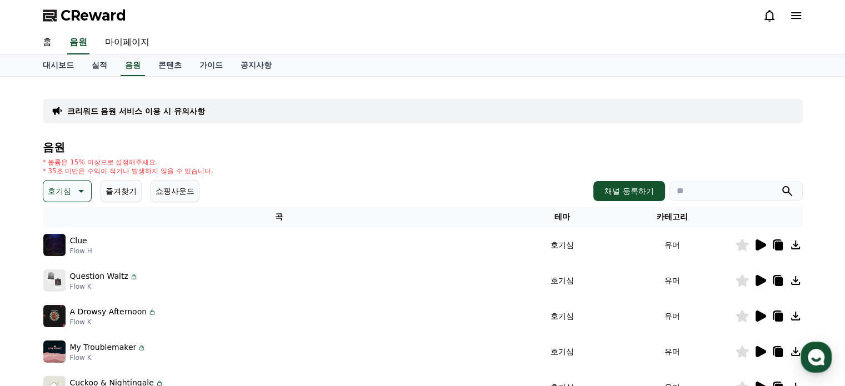
click at [758, 281] on icon at bounding box center [761, 280] width 11 height 11
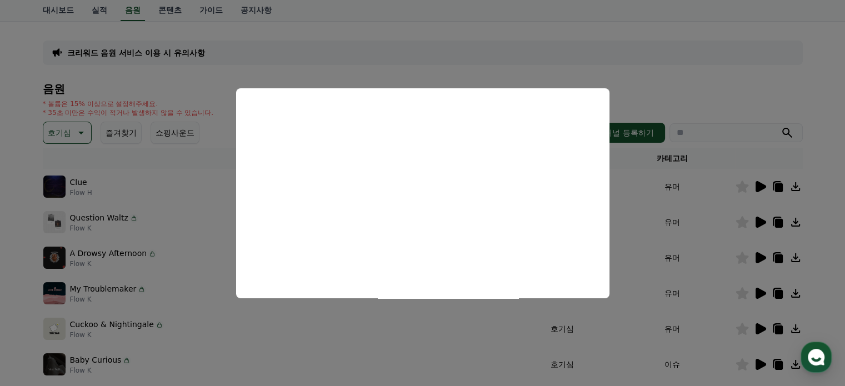
scroll to position [111, 0]
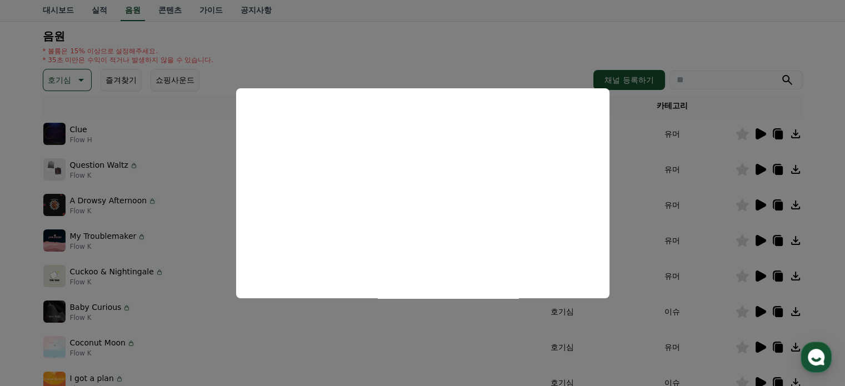
click at [273, 51] on button "close modal" at bounding box center [422, 193] width 845 height 386
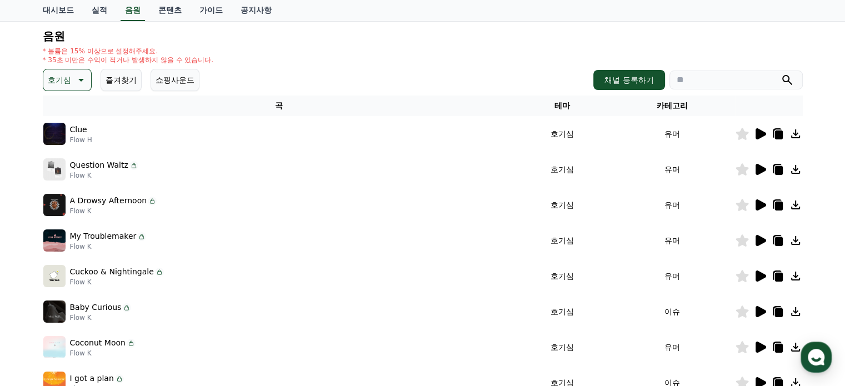
click at [70, 79] on p "호기심" at bounding box center [59, 80] width 23 height 16
click at [64, 113] on button "밝은" at bounding box center [56, 114] width 24 height 24
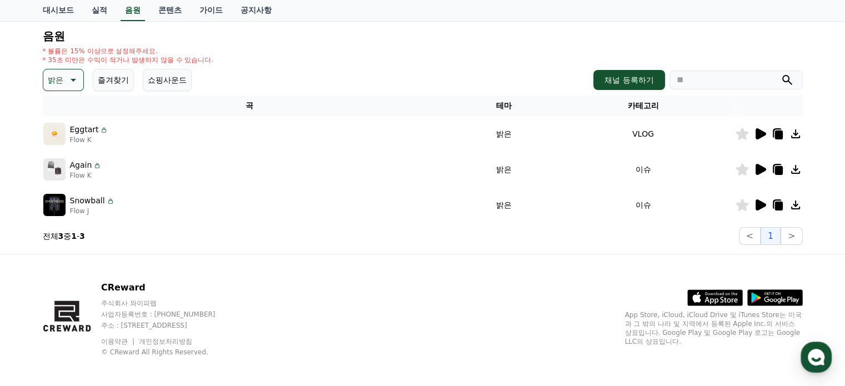
click at [760, 134] on icon at bounding box center [761, 133] width 11 height 11
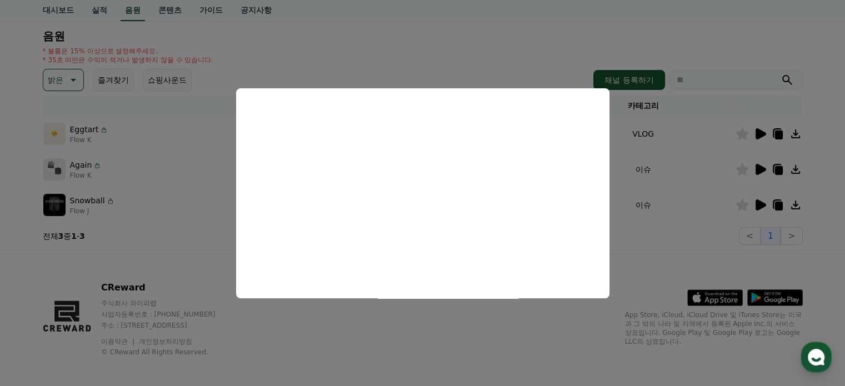
click at [763, 168] on button "close modal" at bounding box center [422, 193] width 845 height 386
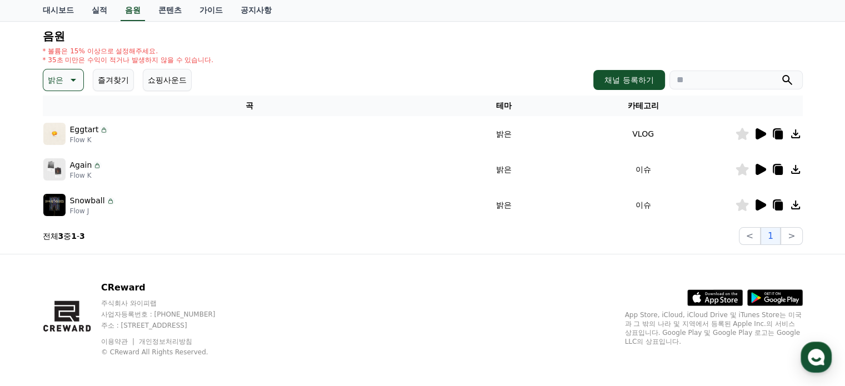
click at [761, 170] on icon at bounding box center [761, 169] width 11 height 11
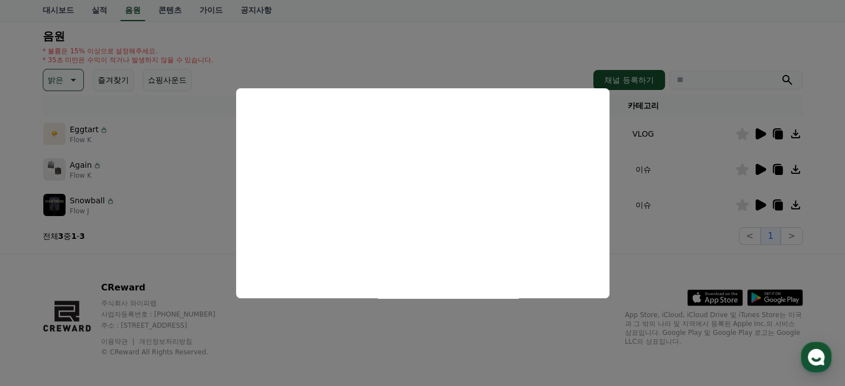
click at [740, 189] on button "close modal" at bounding box center [422, 193] width 845 height 386
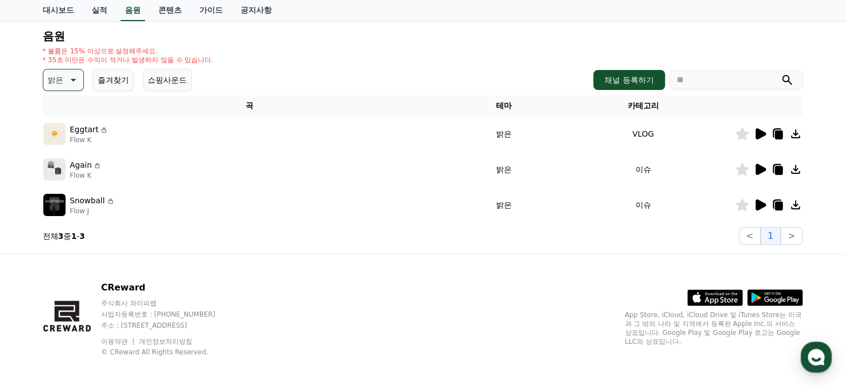
click at [758, 203] on icon at bounding box center [761, 205] width 11 height 11
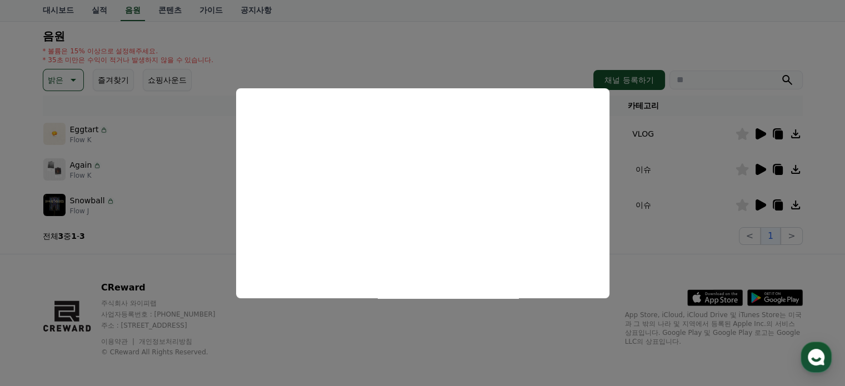
click at [709, 144] on button "close modal" at bounding box center [422, 193] width 845 height 386
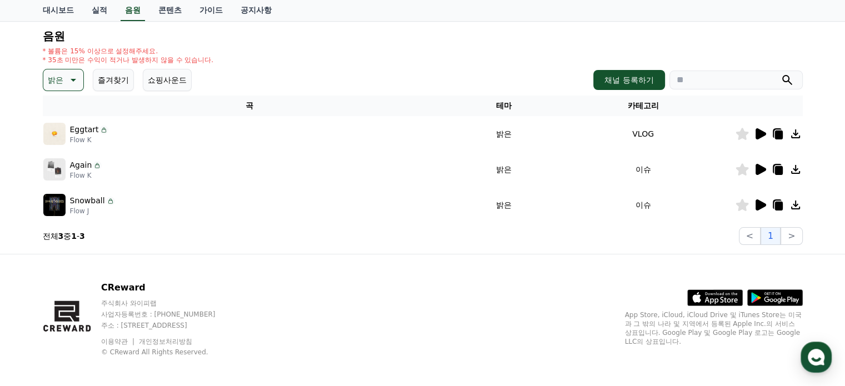
click at [740, 132] on icon at bounding box center [742, 134] width 13 height 12
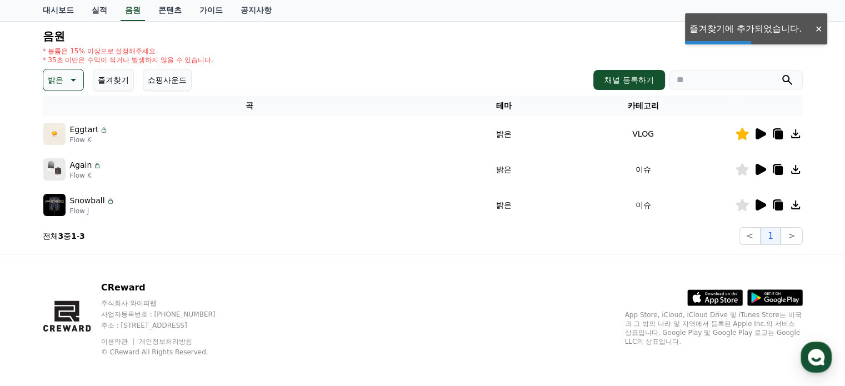
click at [53, 75] on p "밝은" at bounding box center [56, 80] width 16 height 16
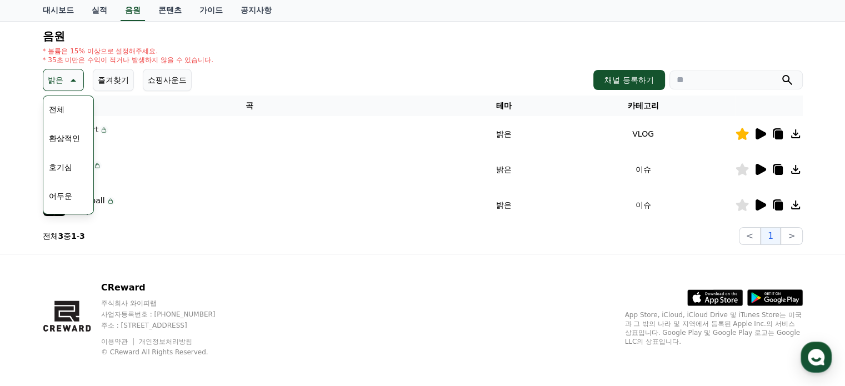
scroll to position [111, 0]
click at [66, 142] on button "통통튀는" at bounding box center [64, 143] width 40 height 24
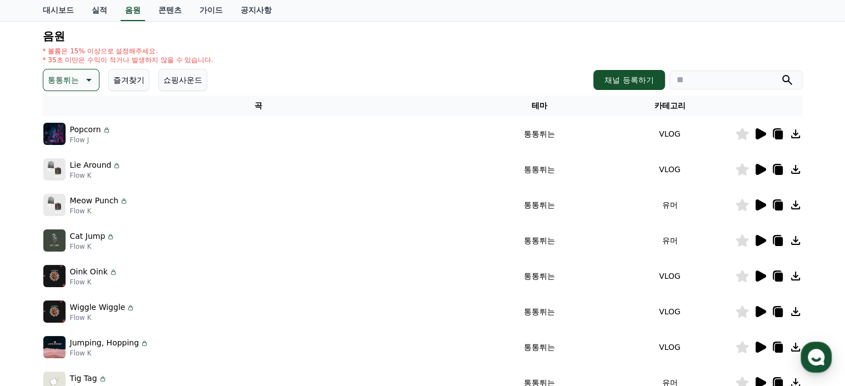
click at [760, 135] on icon at bounding box center [761, 133] width 11 height 11
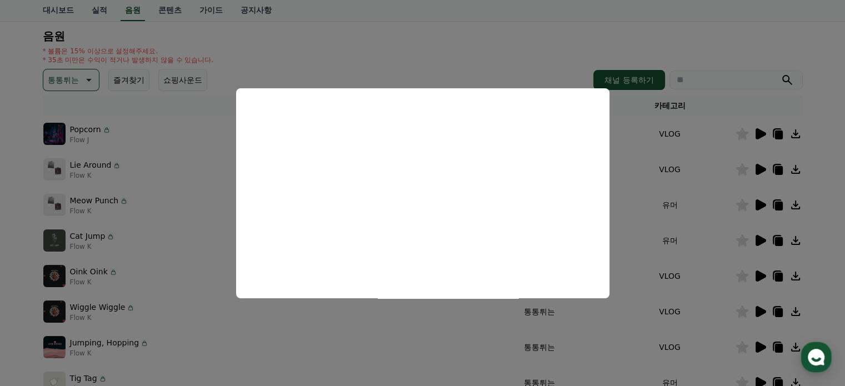
scroll to position [167, 0]
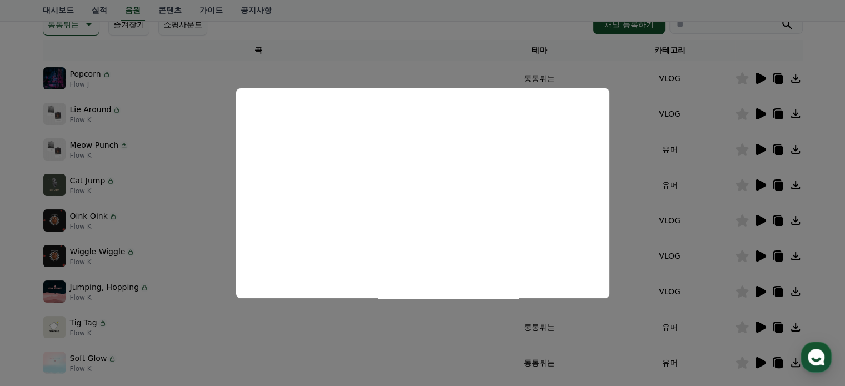
click at [760, 115] on button "close modal" at bounding box center [422, 193] width 845 height 386
click at [759, 115] on icon at bounding box center [761, 113] width 11 height 11
click at [761, 152] on button "close modal" at bounding box center [422, 193] width 845 height 386
click at [761, 151] on icon at bounding box center [761, 149] width 11 height 11
click at [756, 116] on button "close modal" at bounding box center [422, 193] width 845 height 386
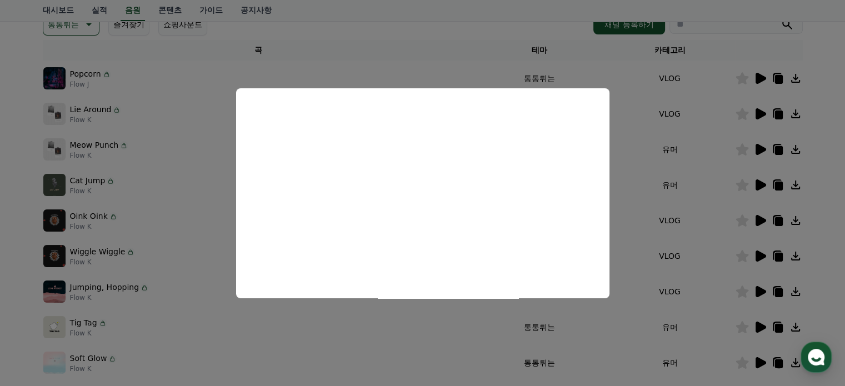
click at [761, 116] on icon at bounding box center [761, 113] width 11 height 11
click at [631, 226] on button "close modal" at bounding box center [422, 193] width 845 height 386
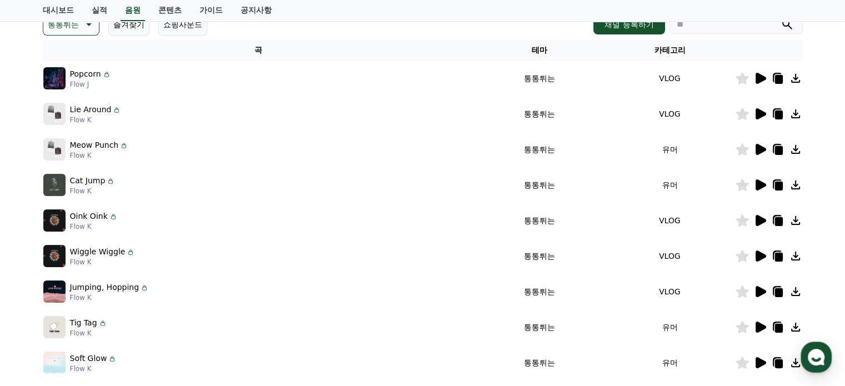
click at [751, 115] on div at bounding box center [769, 113] width 67 height 13
click at [756, 115] on icon at bounding box center [761, 113] width 11 height 11
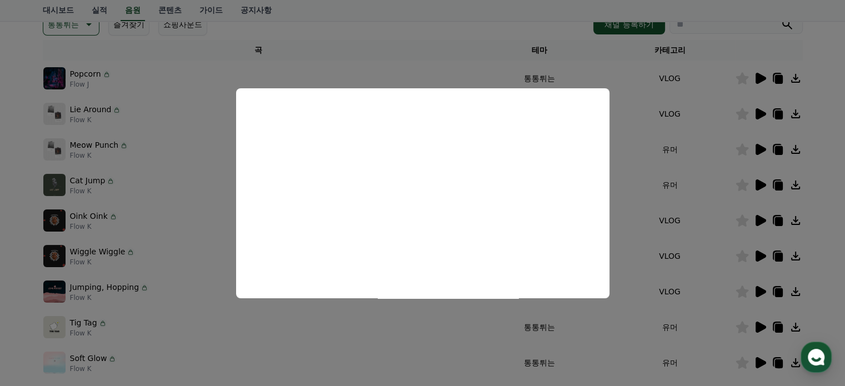
drag, startPoint x: 738, startPoint y: 124, endPoint x: 743, endPoint y: 119, distance: 6.3
click at [738, 124] on button "close modal" at bounding box center [422, 193] width 845 height 386
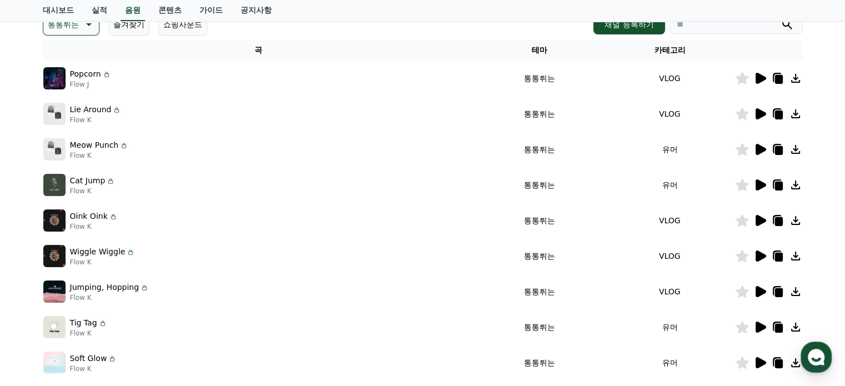
click at [743, 117] on icon at bounding box center [742, 114] width 13 height 12
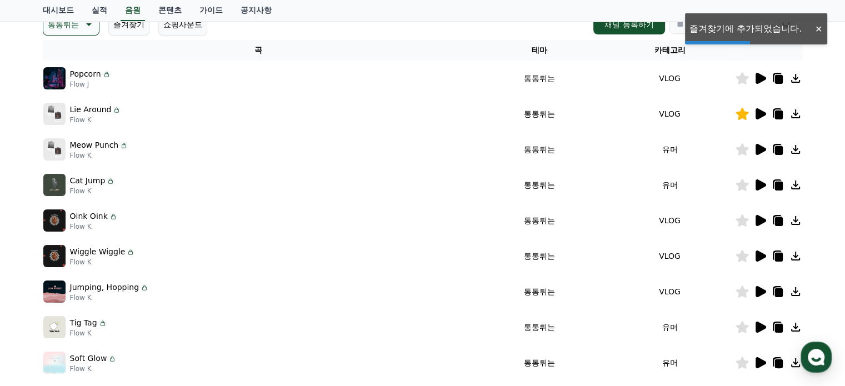
click at [756, 185] on icon at bounding box center [761, 185] width 11 height 11
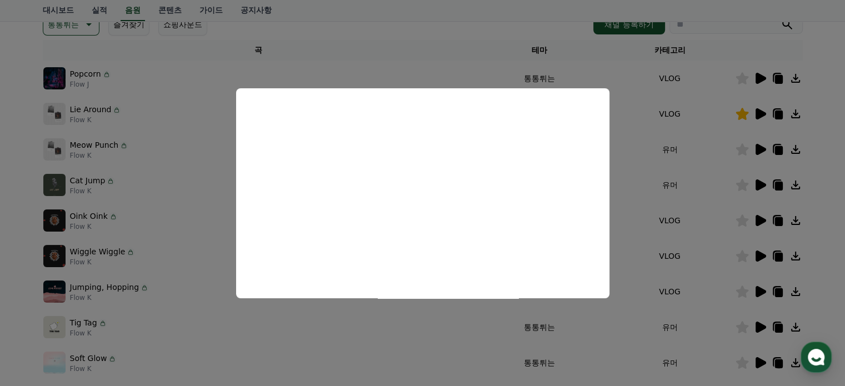
click at [709, 187] on button "close modal" at bounding box center [422, 193] width 845 height 386
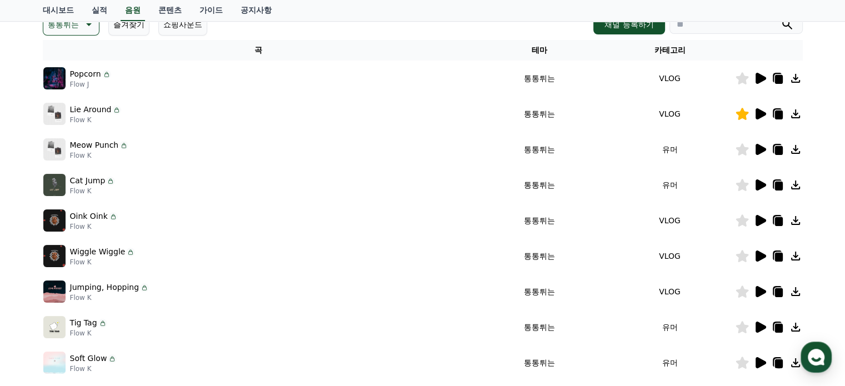
click at [741, 189] on icon at bounding box center [742, 185] width 13 height 12
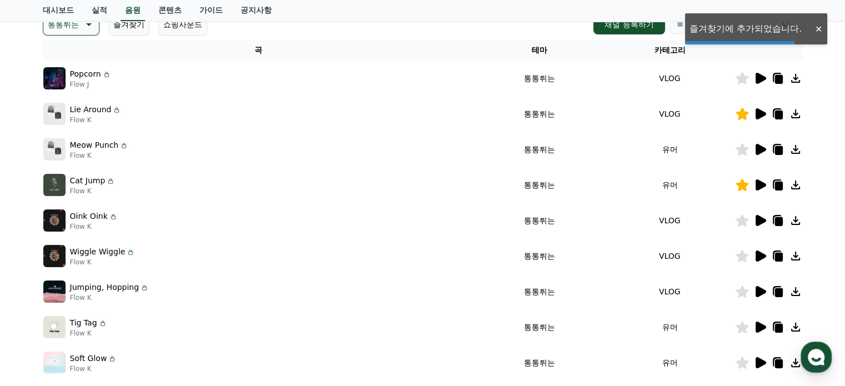
click at [761, 222] on icon at bounding box center [761, 220] width 11 height 11
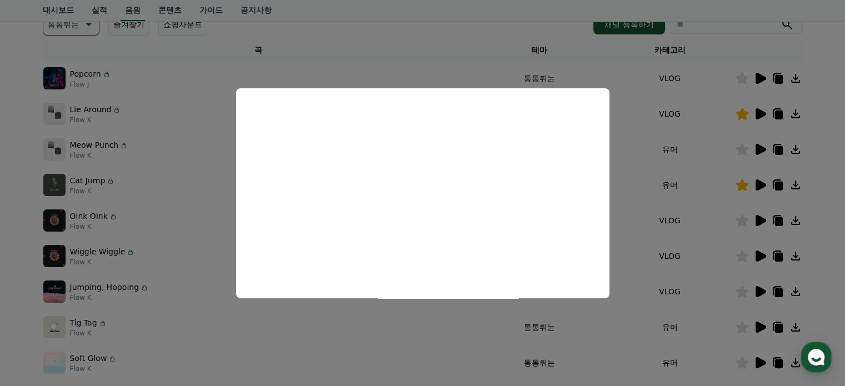
click at [727, 226] on button "close modal" at bounding box center [422, 193] width 845 height 386
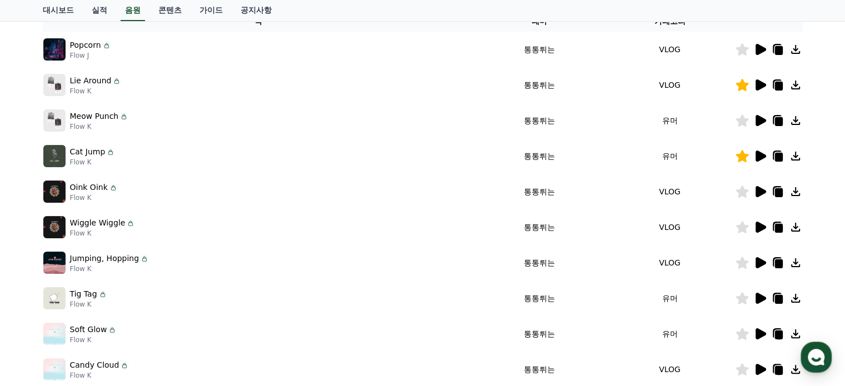
scroll to position [222, 0]
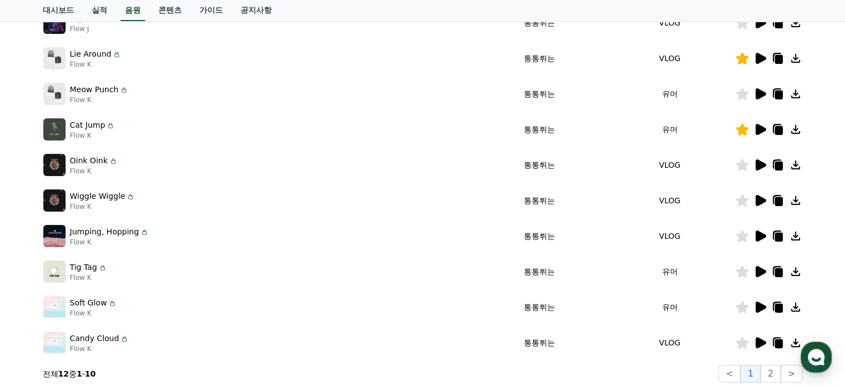
click at [763, 199] on icon at bounding box center [761, 200] width 11 height 11
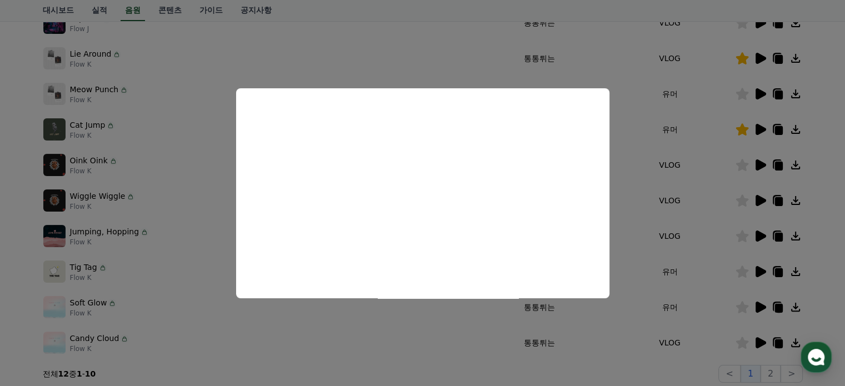
click at [704, 221] on button "close modal" at bounding box center [422, 193] width 845 height 386
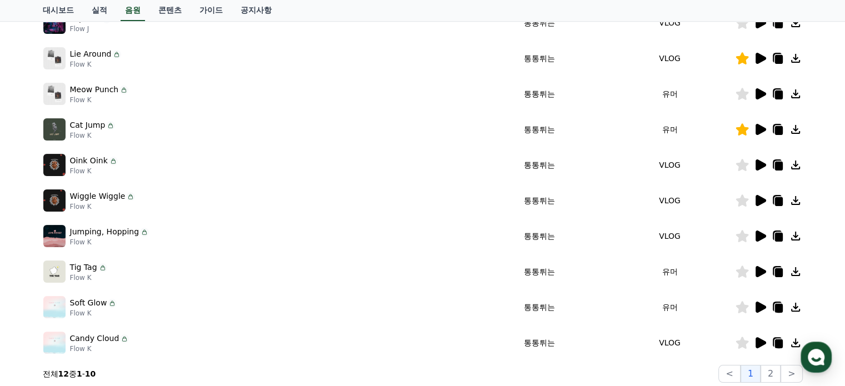
click at [760, 235] on icon at bounding box center [761, 236] width 11 height 11
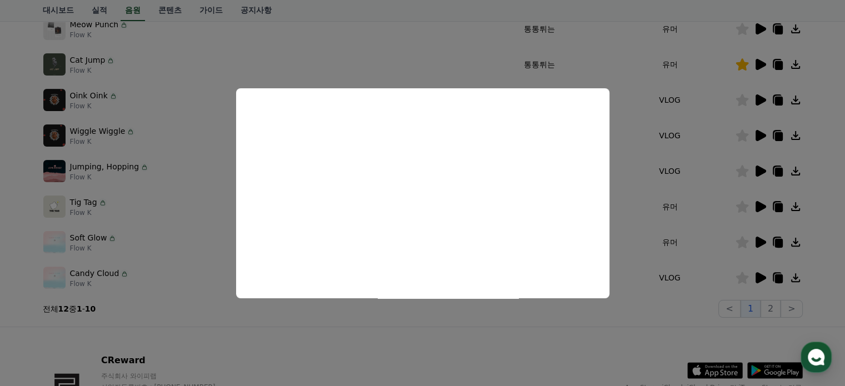
scroll to position [333, 0]
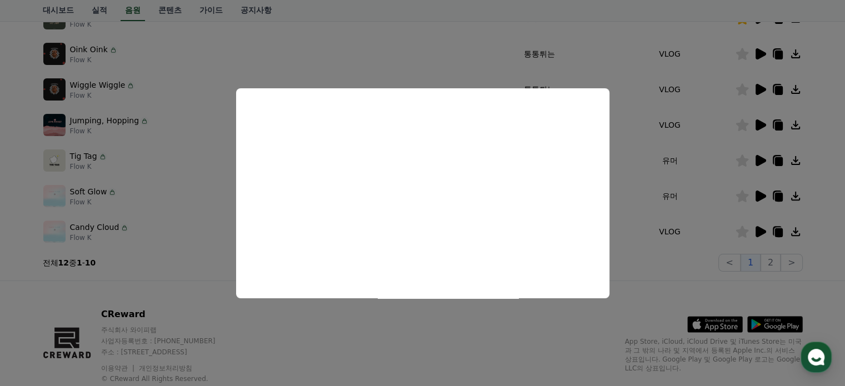
click at [645, 183] on button "close modal" at bounding box center [422, 193] width 845 height 386
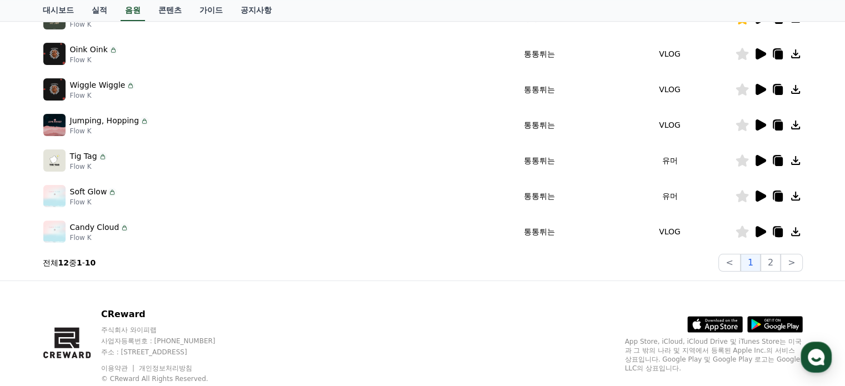
click at [761, 160] on icon at bounding box center [761, 160] width 11 height 11
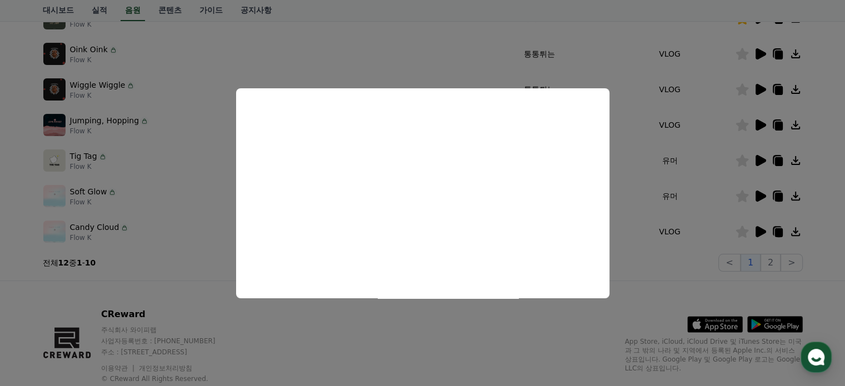
click at [714, 203] on button "close modal" at bounding box center [422, 193] width 845 height 386
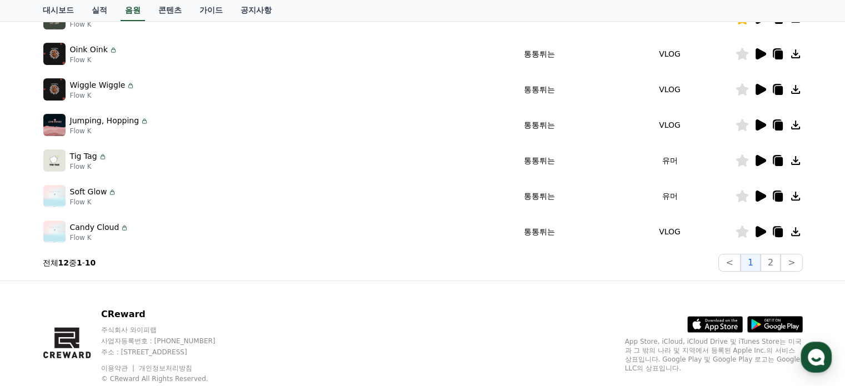
click at [756, 195] on icon at bounding box center [761, 196] width 11 height 11
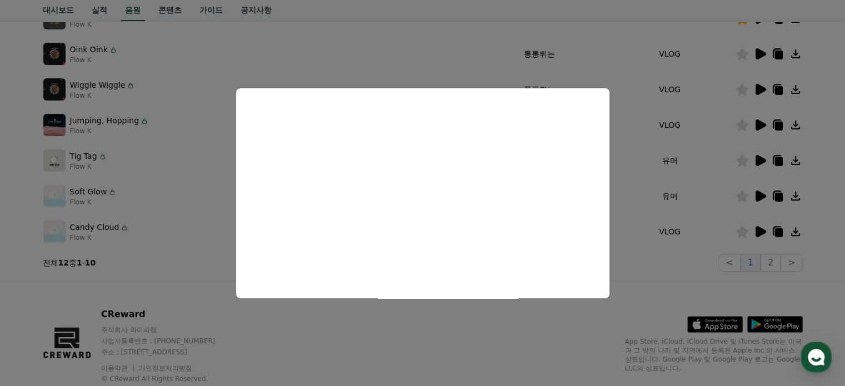
click at [700, 208] on button "close modal" at bounding box center [422, 193] width 845 height 386
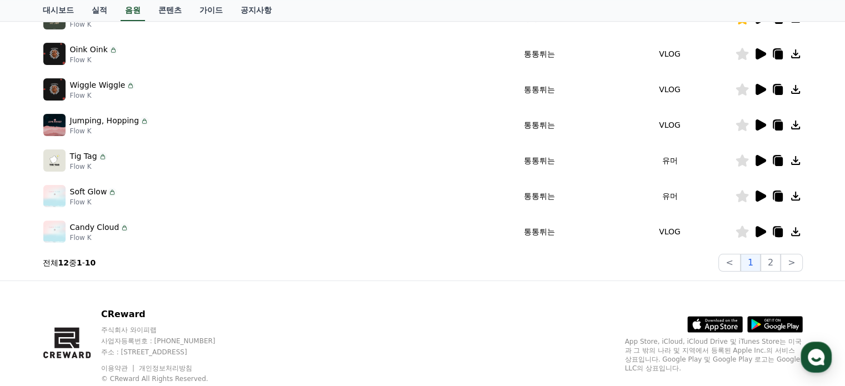
click at [738, 200] on icon at bounding box center [742, 196] width 13 height 12
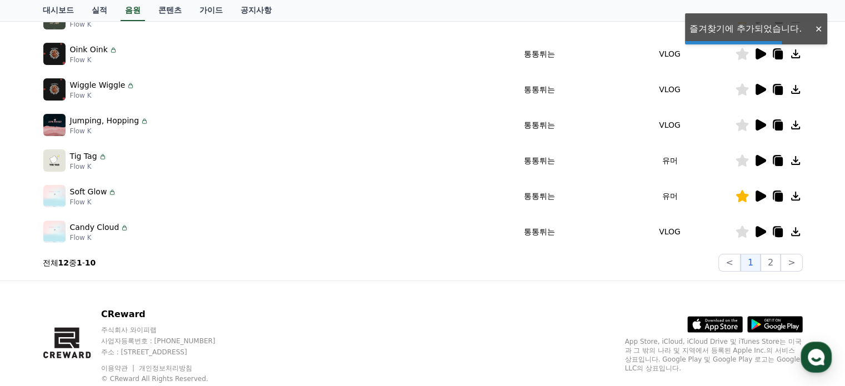
click at [758, 235] on icon at bounding box center [761, 231] width 11 height 11
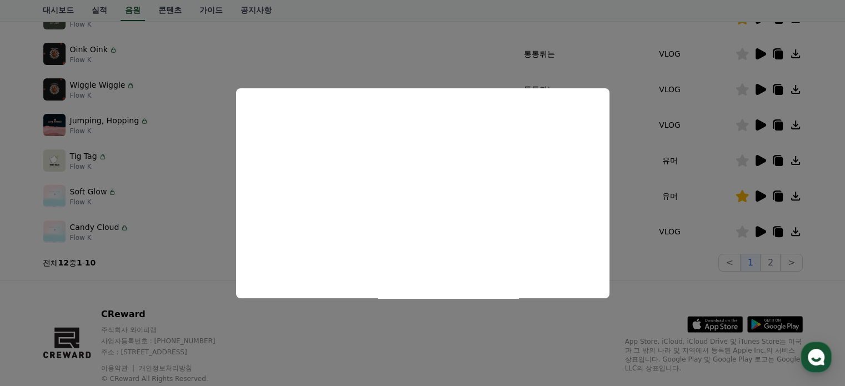
click at [715, 231] on button "close modal" at bounding box center [422, 193] width 845 height 386
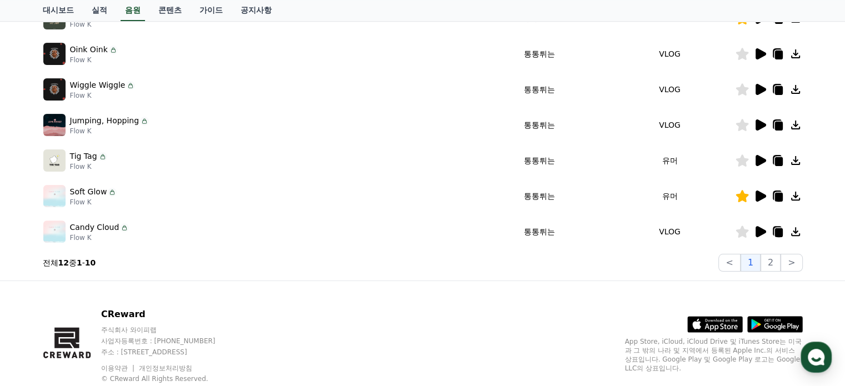
drag, startPoint x: 715, startPoint y: 231, endPoint x: 740, endPoint y: 233, distance: 25.1
click at [740, 232] on icon at bounding box center [742, 232] width 13 height 12
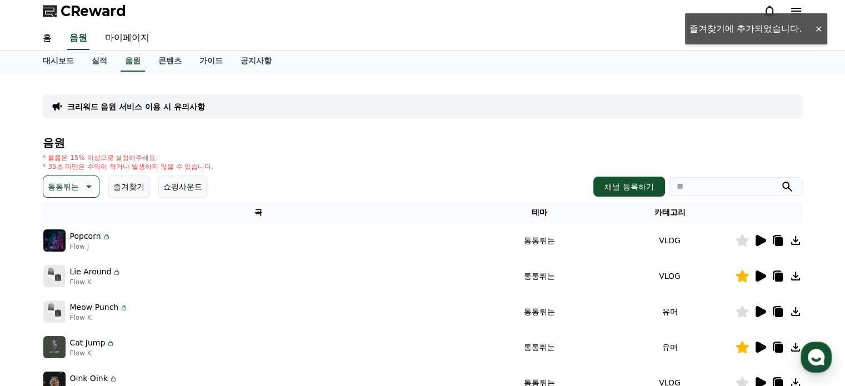
scroll to position [0, 0]
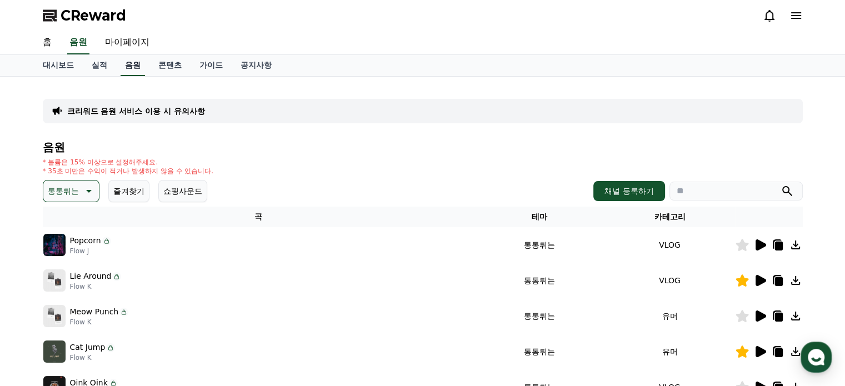
click at [129, 68] on link "음원" at bounding box center [133, 65] width 24 height 21
click at [122, 188] on button "즐겨찾기" at bounding box center [128, 191] width 41 height 22
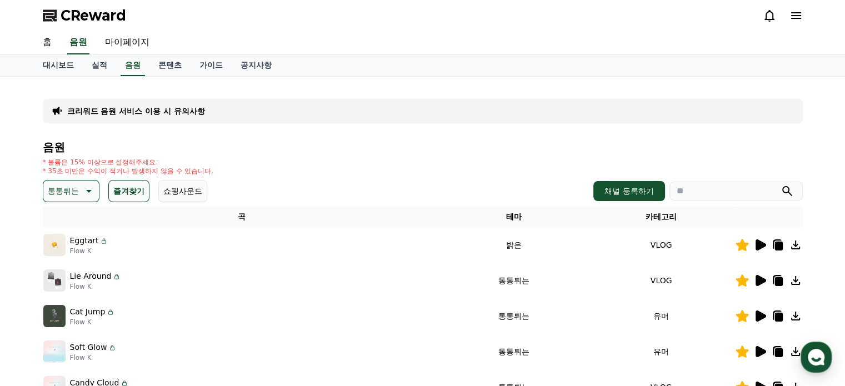
click at [72, 191] on p "통통튀는" at bounding box center [63, 191] width 31 height 16
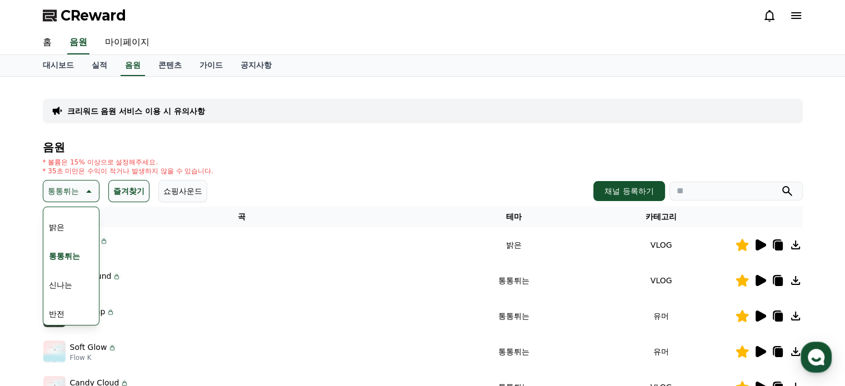
scroll to position [111, 0]
click at [71, 250] on button "통통튀는" at bounding box center [64, 254] width 40 height 24
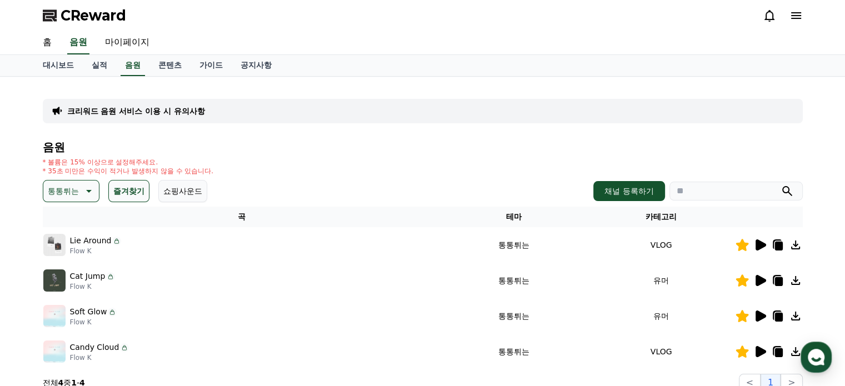
click at [124, 197] on button "즐겨찾기" at bounding box center [128, 191] width 41 height 22
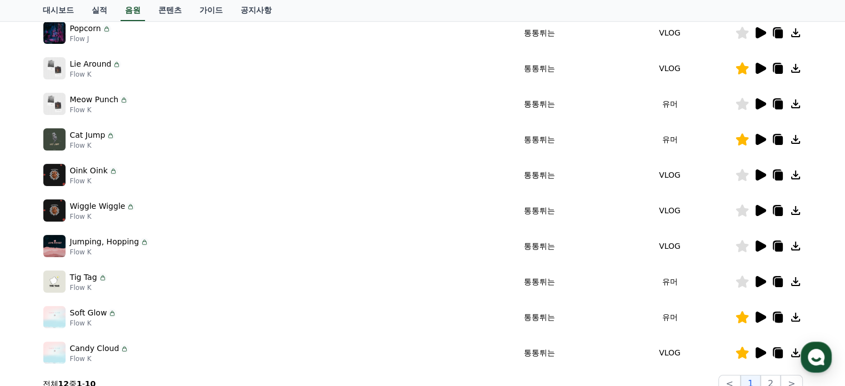
scroll to position [333, 0]
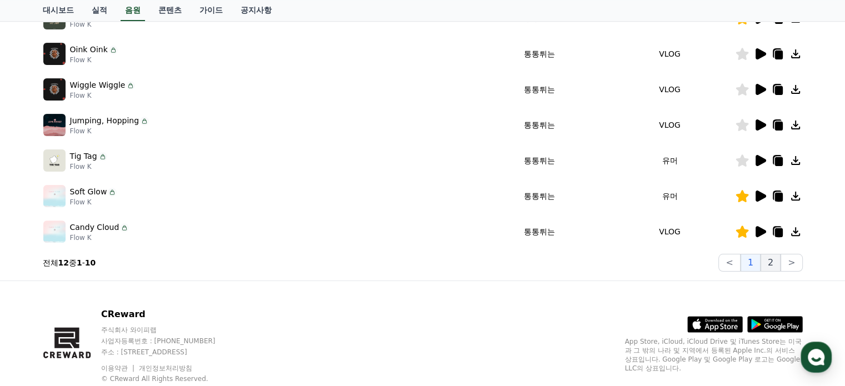
click at [771, 264] on button "2" at bounding box center [771, 263] width 20 height 18
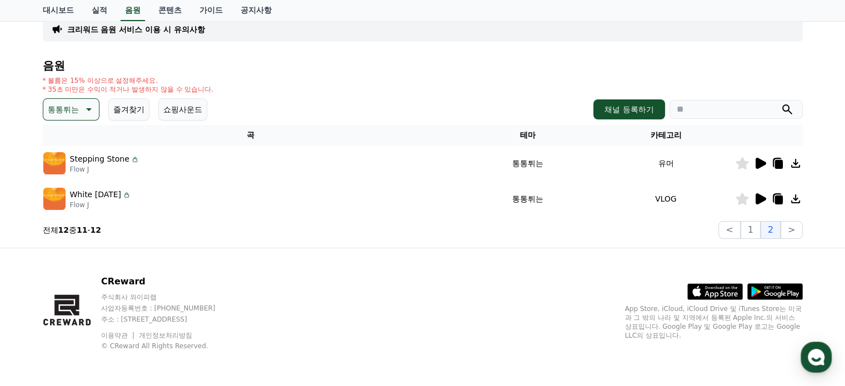
scroll to position [81, 0]
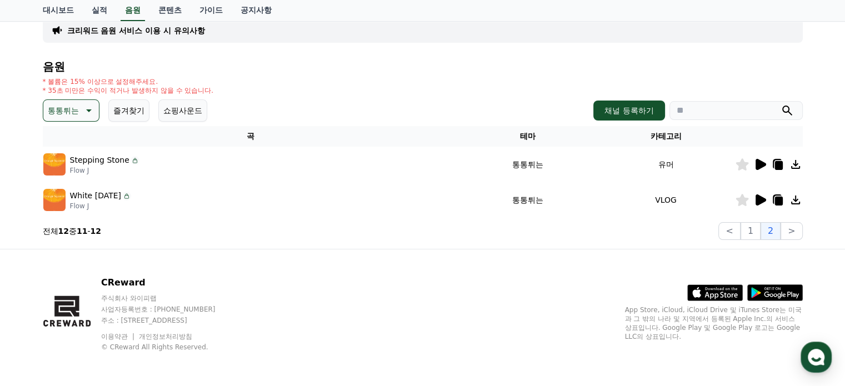
click at [762, 162] on icon at bounding box center [761, 164] width 11 height 11
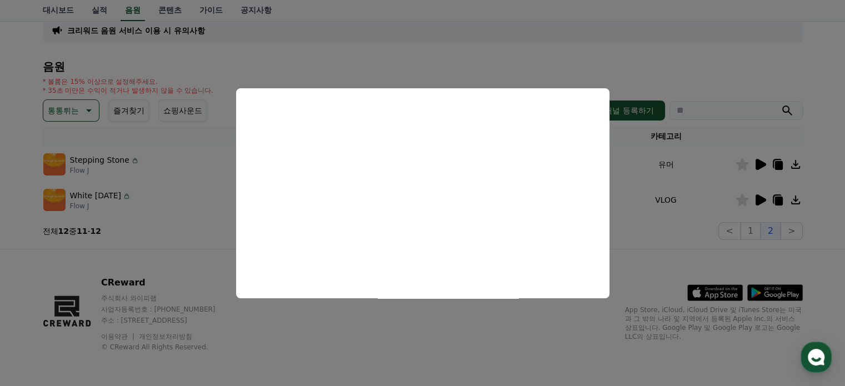
click at [756, 200] on button "close modal" at bounding box center [422, 193] width 845 height 386
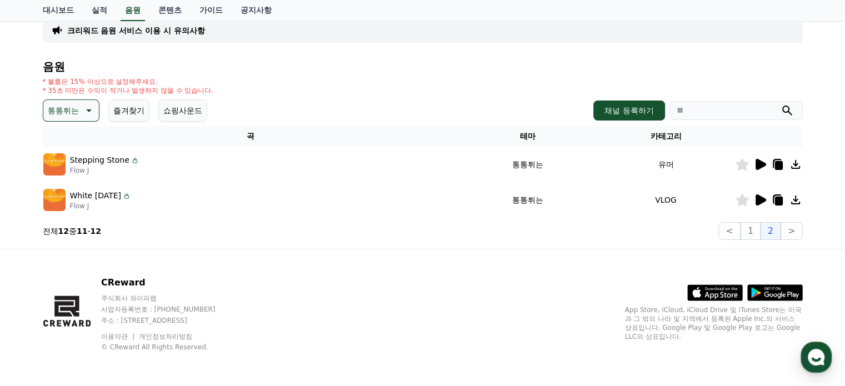
click at [761, 199] on icon at bounding box center [761, 200] width 11 height 11
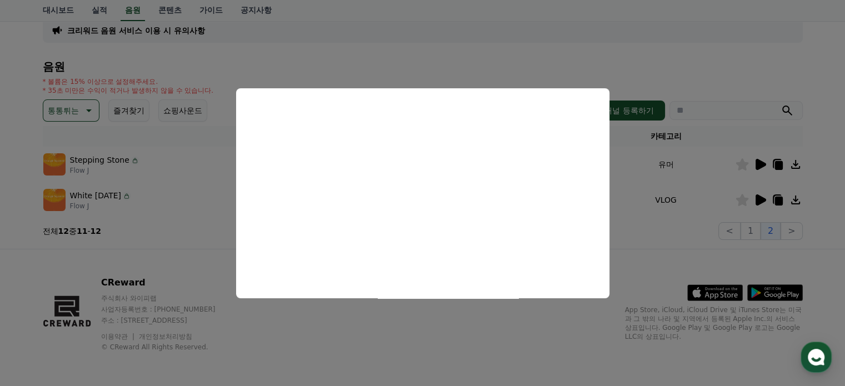
click at [638, 237] on button "close modal" at bounding box center [422, 193] width 845 height 386
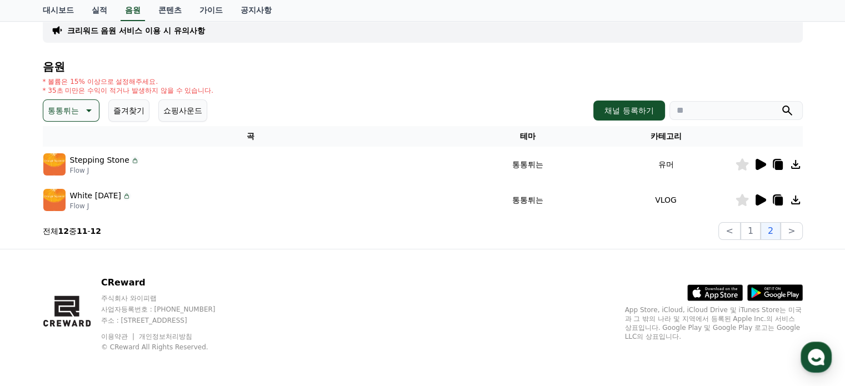
click at [89, 111] on icon at bounding box center [89, 110] width 6 height 3
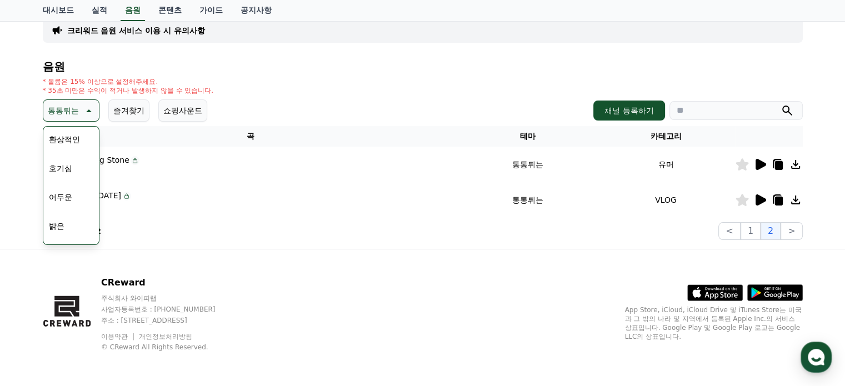
scroll to position [56, 0]
click at [66, 146] on button "호기심" at bounding box center [60, 142] width 32 height 24
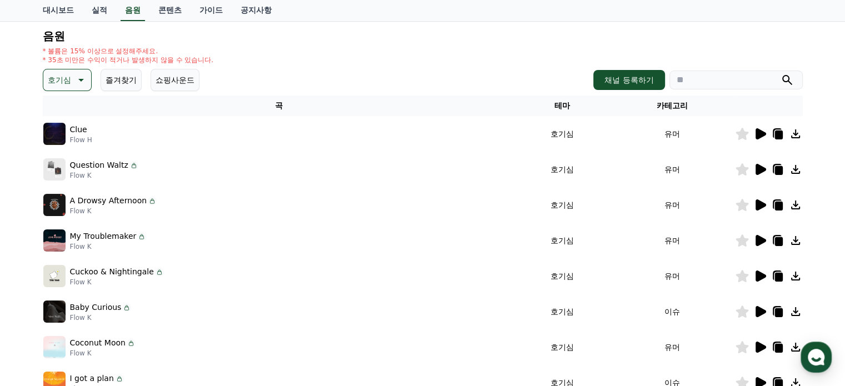
click at [761, 135] on icon at bounding box center [761, 133] width 11 height 11
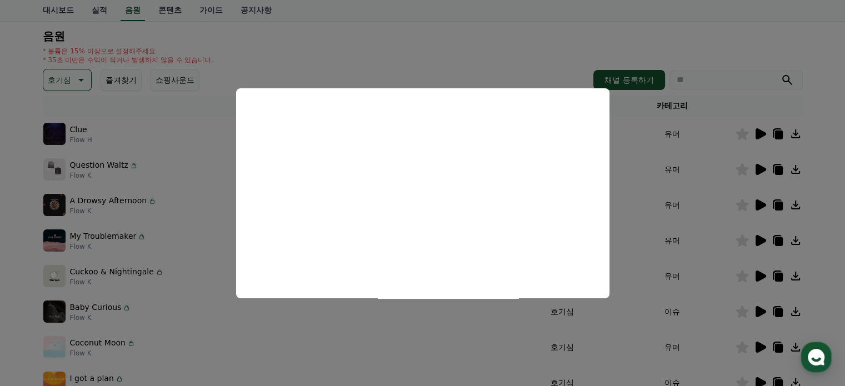
click at [755, 173] on button "close modal" at bounding box center [422, 193] width 845 height 386
click at [759, 168] on icon at bounding box center [761, 169] width 11 height 11
click at [759, 208] on button "close modal" at bounding box center [422, 193] width 845 height 386
click at [759, 208] on icon at bounding box center [761, 205] width 11 height 11
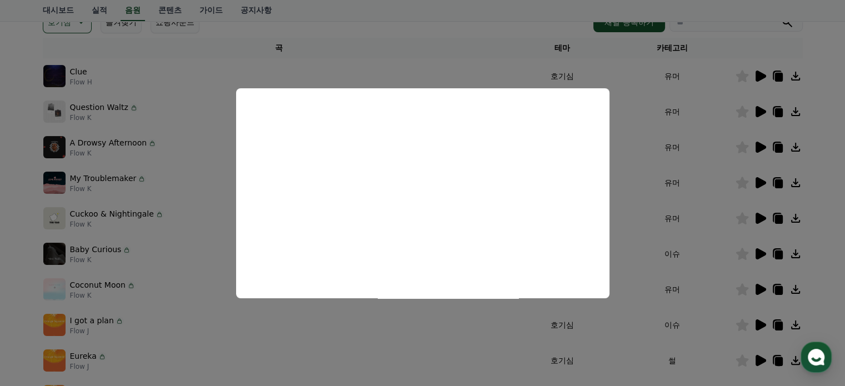
scroll to position [222, 0]
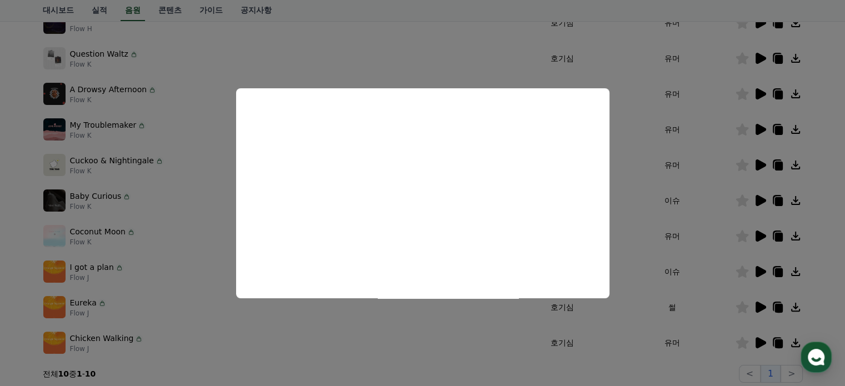
click at [687, 146] on button "close modal" at bounding box center [422, 193] width 845 height 386
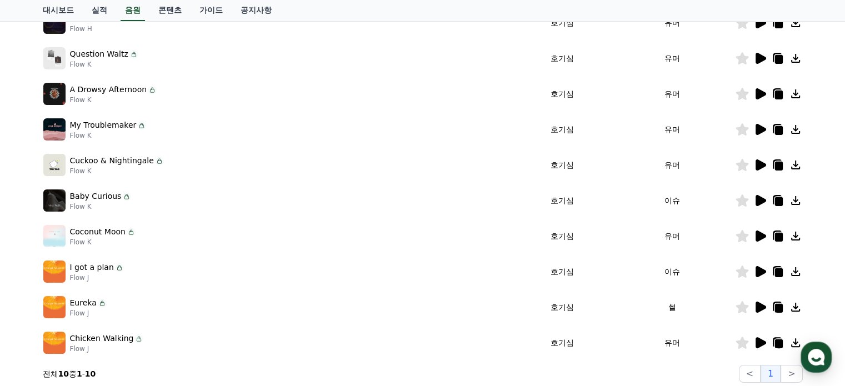
click at [759, 129] on icon at bounding box center [761, 129] width 11 height 11
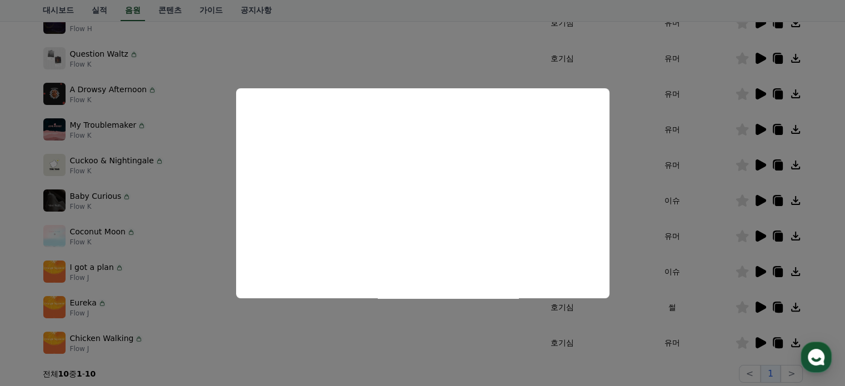
click at [759, 129] on button "close modal" at bounding box center [422, 193] width 845 height 386
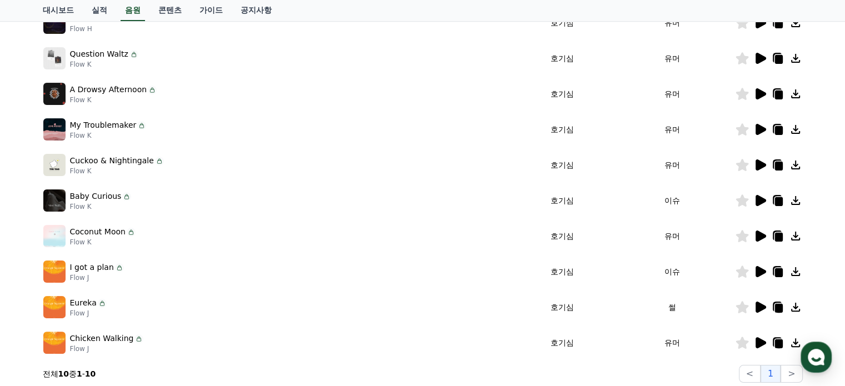
click at [759, 129] on icon at bounding box center [761, 129] width 11 height 11
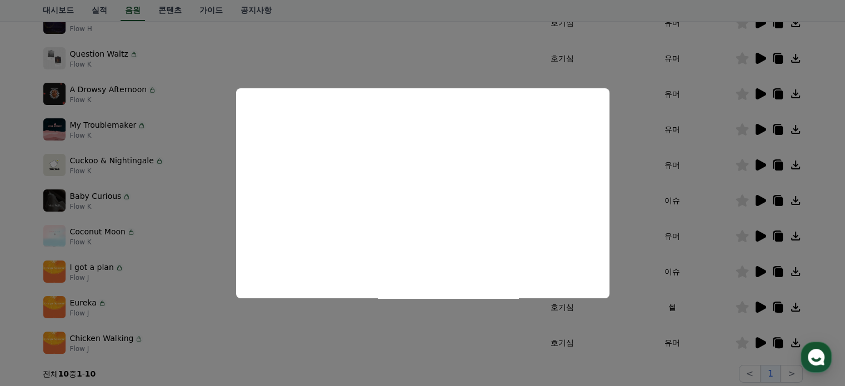
click at [759, 166] on button "close modal" at bounding box center [422, 193] width 845 height 386
click at [759, 166] on icon at bounding box center [761, 165] width 11 height 11
click at [702, 218] on button "close modal" at bounding box center [422, 193] width 845 height 386
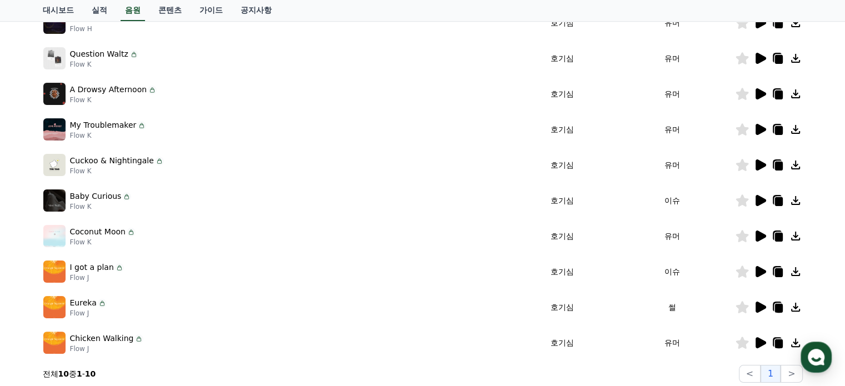
click at [760, 236] on icon at bounding box center [761, 236] width 11 height 11
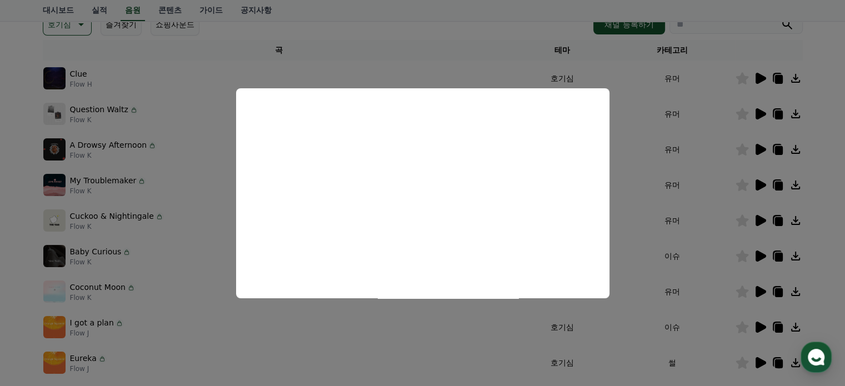
scroll to position [111, 0]
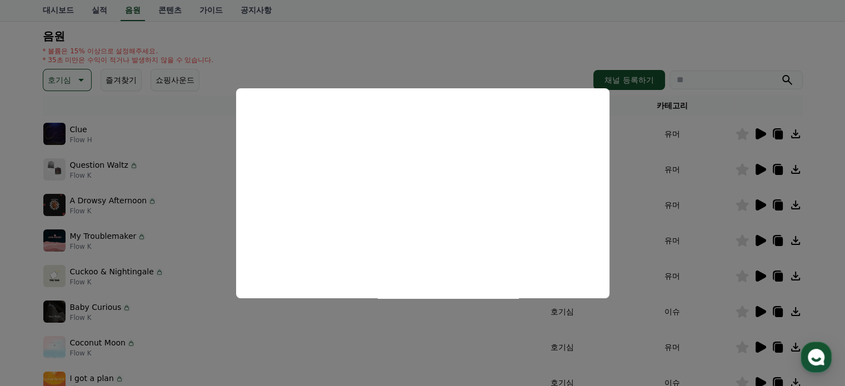
click at [76, 82] on button "close modal" at bounding box center [422, 193] width 845 height 386
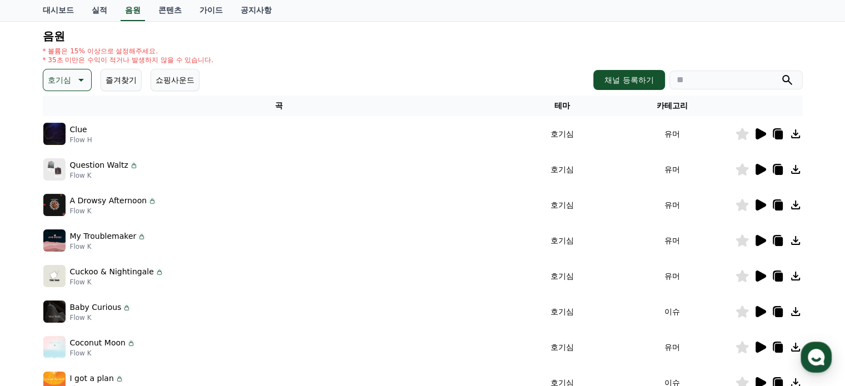
click at [68, 79] on p "호기심" at bounding box center [59, 80] width 23 height 16
click at [62, 167] on button "신나는" at bounding box center [60, 172] width 32 height 24
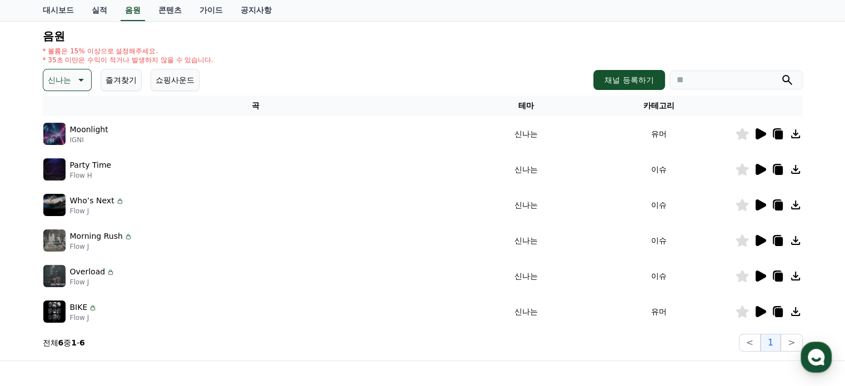
click at [758, 133] on icon at bounding box center [761, 133] width 11 height 11
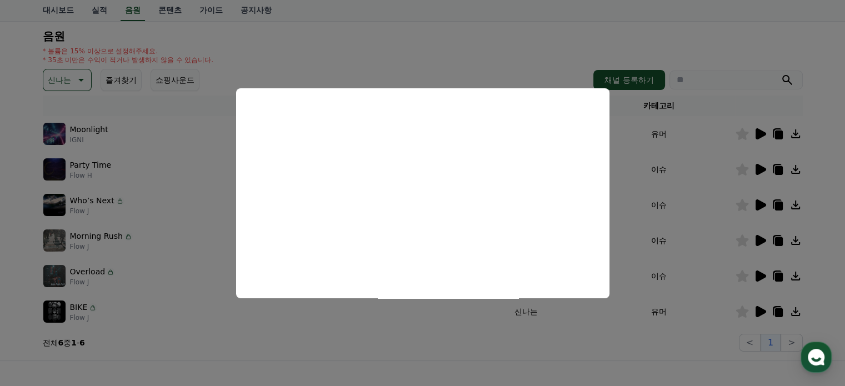
click at [760, 172] on button "close modal" at bounding box center [422, 193] width 845 height 386
click at [760, 172] on icon at bounding box center [761, 169] width 11 height 11
click at [743, 175] on button "close modal" at bounding box center [422, 193] width 845 height 386
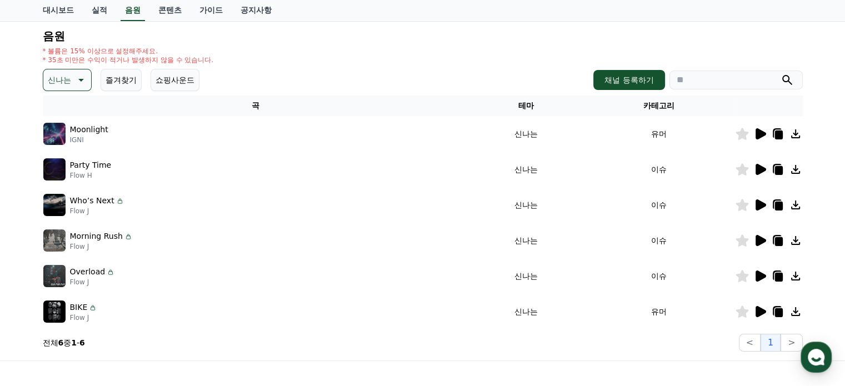
click at [743, 171] on icon at bounding box center [742, 169] width 13 height 12
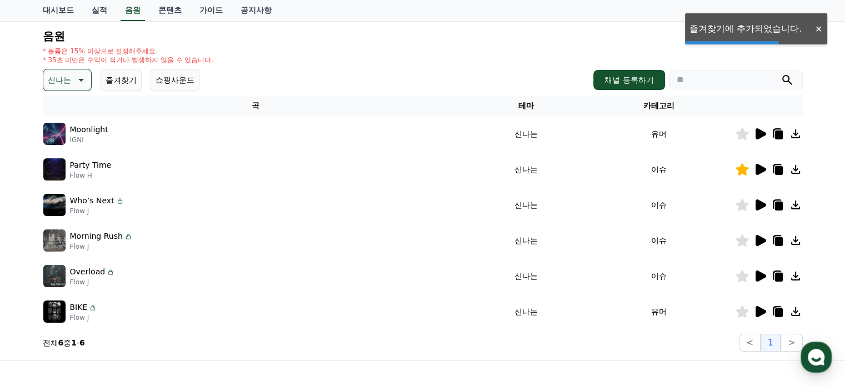
click at [764, 207] on icon at bounding box center [760, 204] width 13 height 13
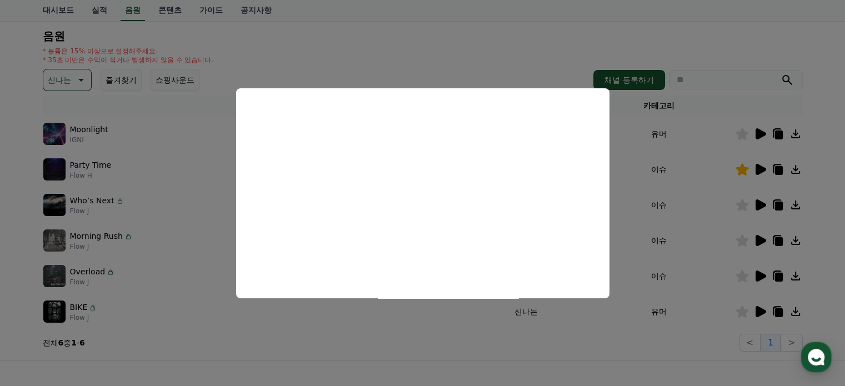
click at [758, 240] on button "close modal" at bounding box center [422, 193] width 845 height 386
click at [758, 240] on icon at bounding box center [761, 240] width 11 height 11
click at [758, 275] on button "close modal" at bounding box center [422, 193] width 845 height 386
click at [759, 276] on icon at bounding box center [761, 276] width 11 height 11
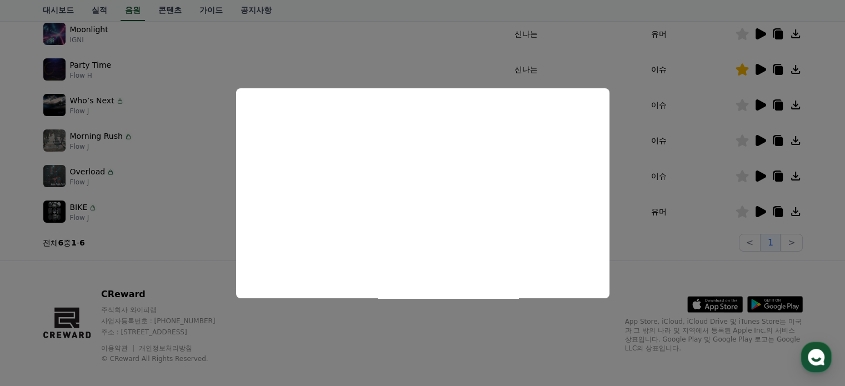
scroll to position [222, 0]
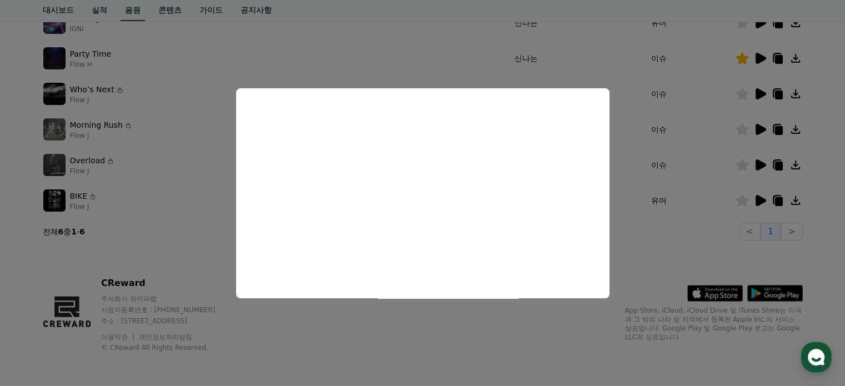
click at [759, 202] on button "close modal" at bounding box center [422, 193] width 845 height 386
click at [760, 202] on icon at bounding box center [761, 200] width 11 height 11
click at [647, 238] on button "close modal" at bounding box center [422, 193] width 845 height 386
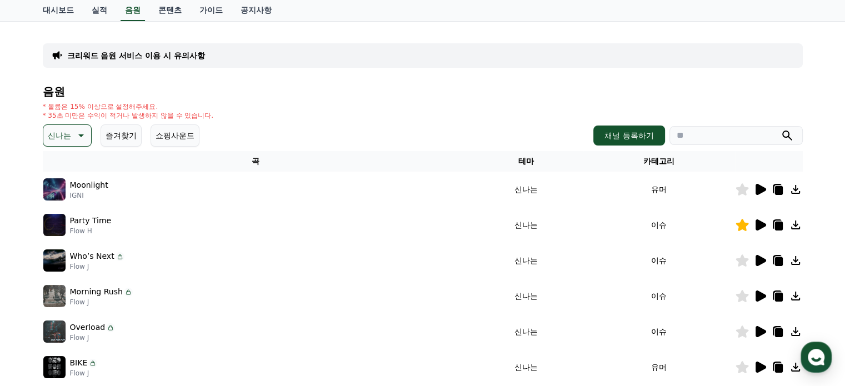
click at [128, 137] on button "즐겨찾기" at bounding box center [121, 135] width 41 height 22
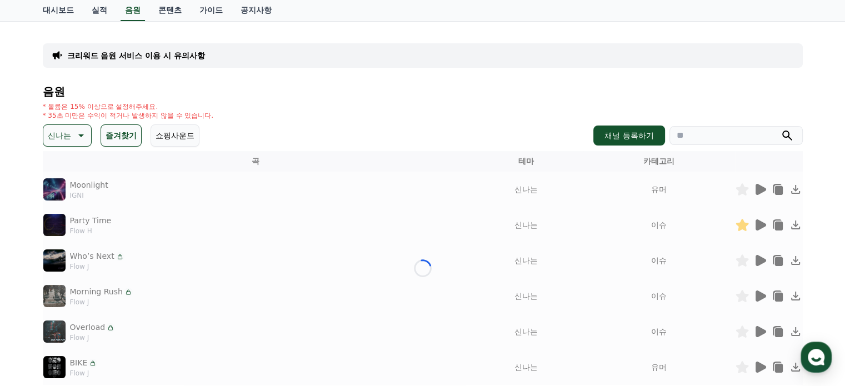
scroll to position [45, 0]
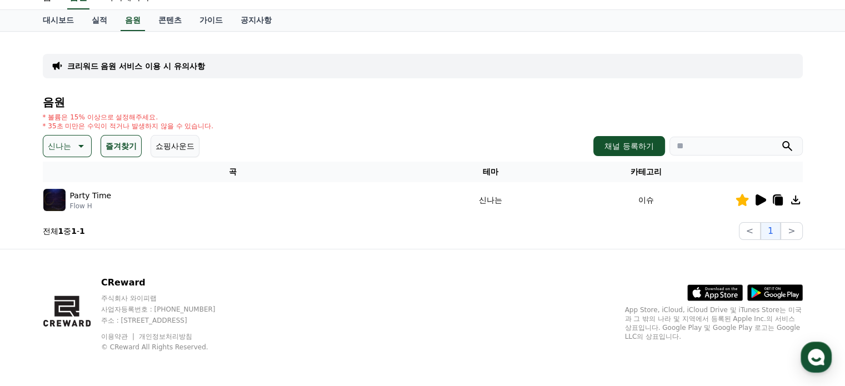
click at [76, 149] on icon at bounding box center [79, 145] width 13 height 13
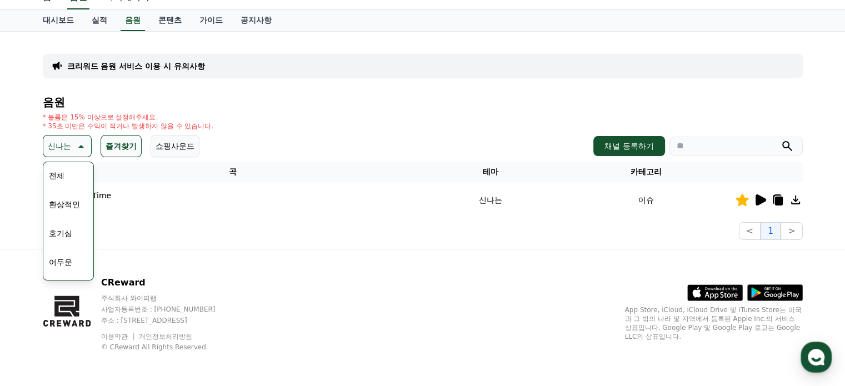
click at [64, 174] on button "전체" at bounding box center [56, 175] width 24 height 24
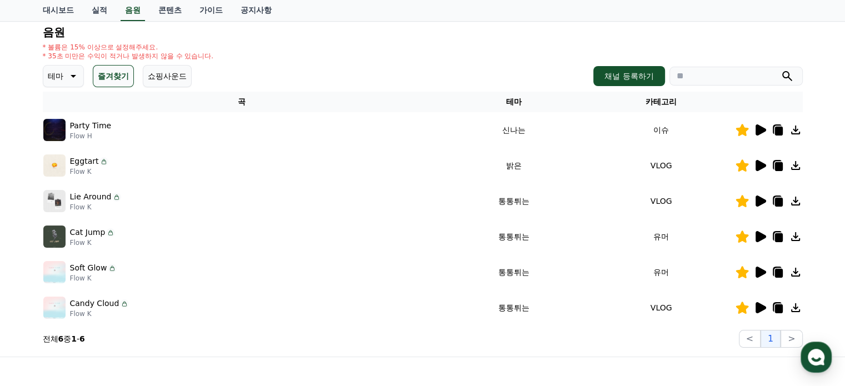
scroll to position [111, 0]
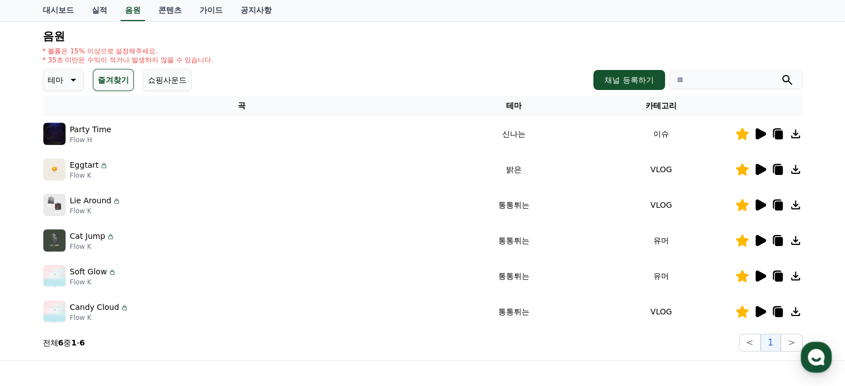
click at [178, 85] on button "쇼핑사운드" at bounding box center [167, 80] width 49 height 22
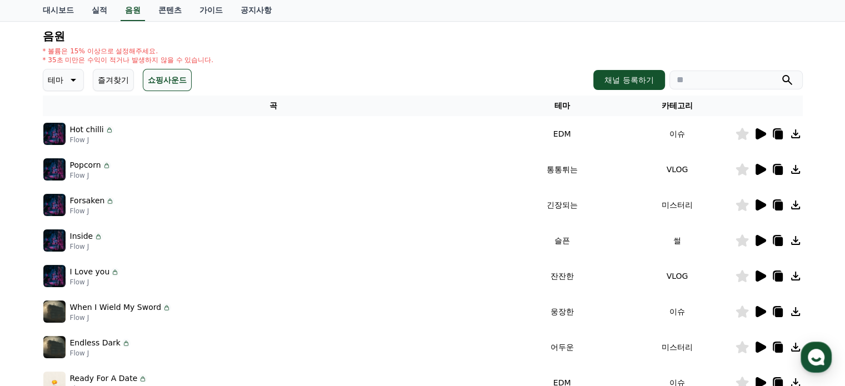
click at [754, 137] on icon at bounding box center [760, 133] width 13 height 13
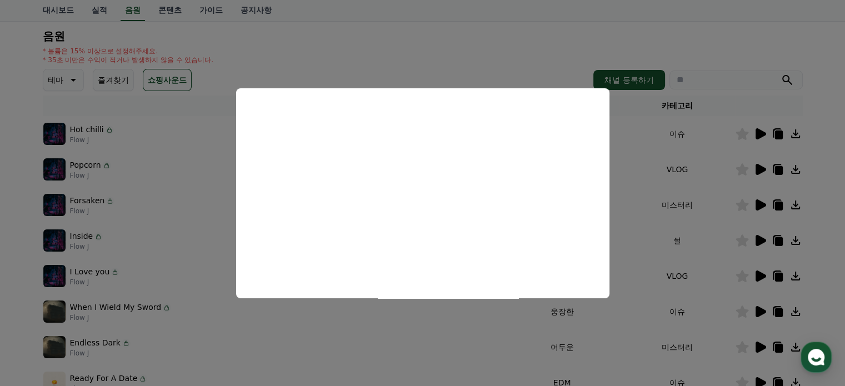
click at [760, 171] on button "close modal" at bounding box center [422, 193] width 845 height 386
click at [760, 171] on icon at bounding box center [761, 169] width 11 height 11
click at [737, 169] on button "close modal" at bounding box center [422, 193] width 845 height 386
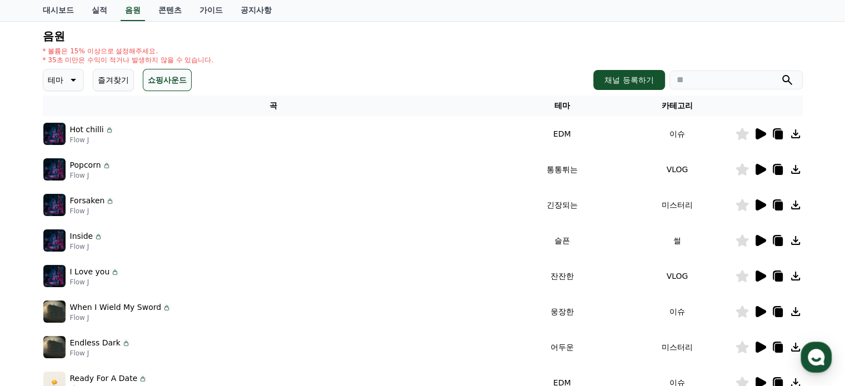
click at [739, 172] on icon at bounding box center [742, 169] width 13 height 12
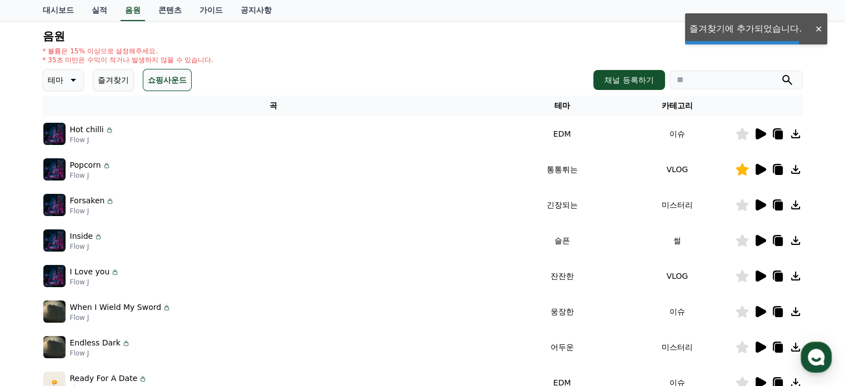
click at [759, 208] on icon at bounding box center [761, 205] width 11 height 11
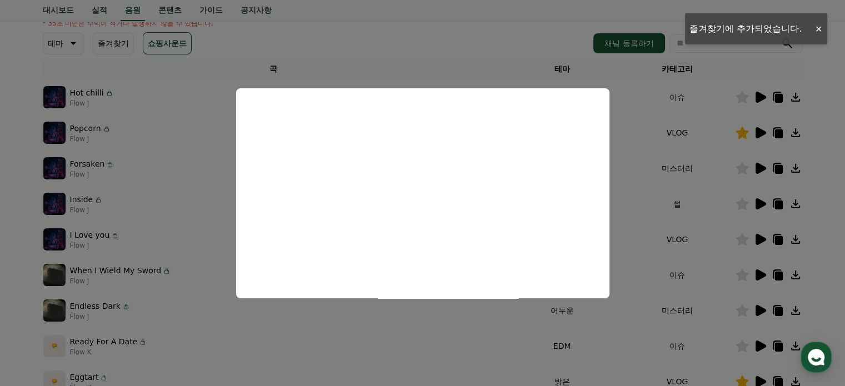
scroll to position [167, 0]
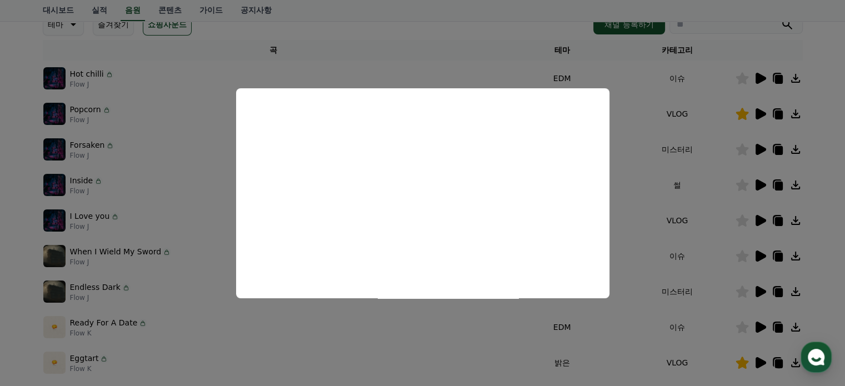
click at [760, 186] on button "close modal" at bounding box center [422, 193] width 845 height 386
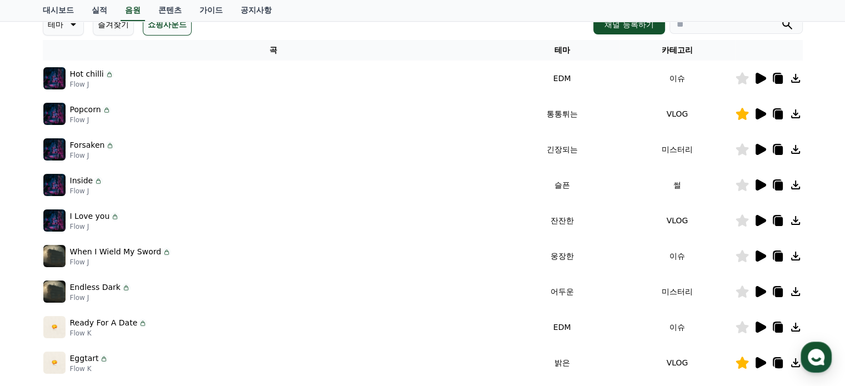
click at [761, 187] on icon at bounding box center [761, 185] width 11 height 11
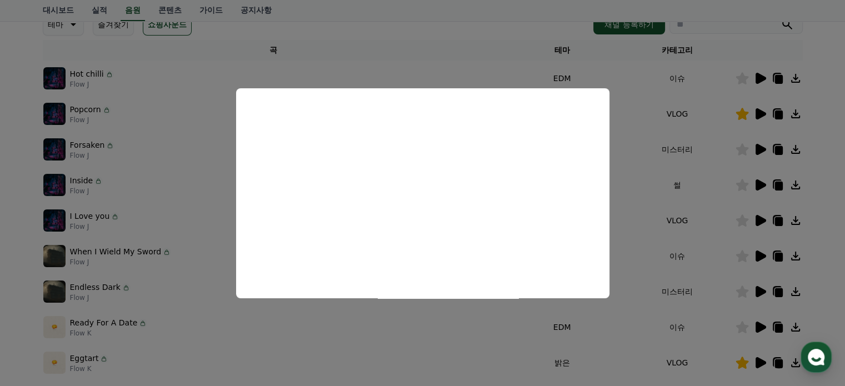
click at [758, 222] on button "close modal" at bounding box center [422, 193] width 845 height 386
click at [760, 222] on icon at bounding box center [761, 220] width 11 height 11
click at [759, 256] on button "close modal" at bounding box center [422, 193] width 845 height 386
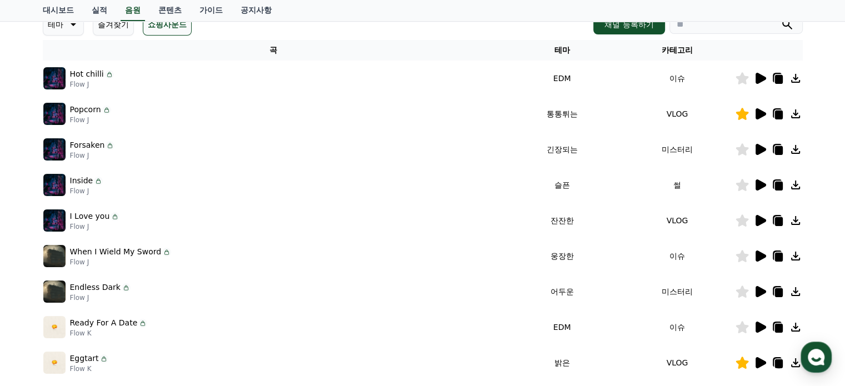
click at [759, 258] on icon at bounding box center [761, 256] width 11 height 11
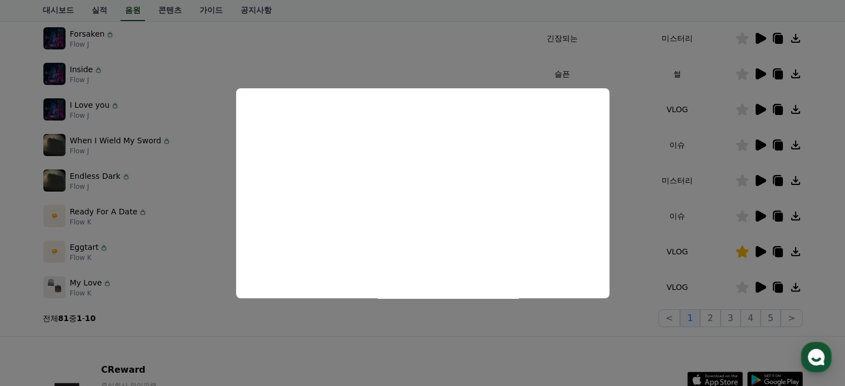
scroll to position [333, 0]
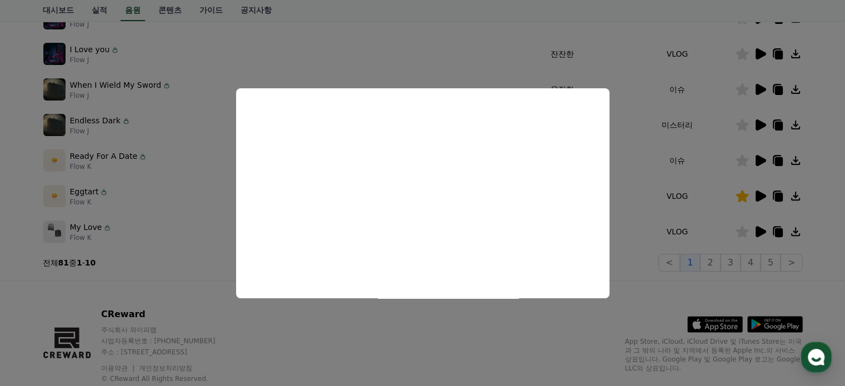
click at [759, 126] on button "close modal" at bounding box center [422, 193] width 845 height 386
click at [759, 126] on icon at bounding box center [761, 124] width 11 height 11
click at [761, 235] on button "close modal" at bounding box center [422, 193] width 845 height 386
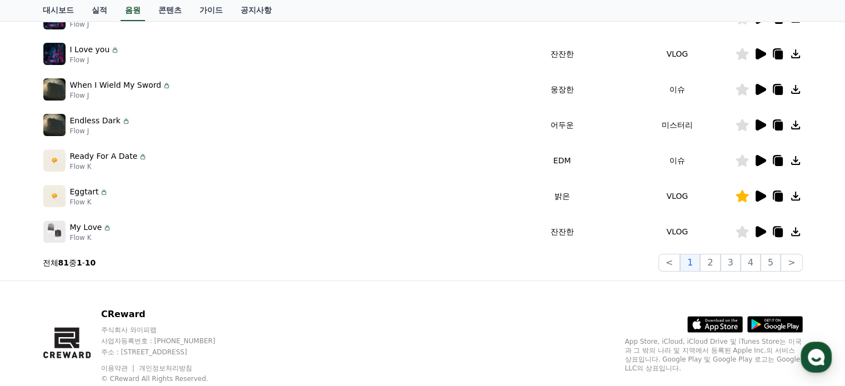
click at [760, 233] on icon at bounding box center [761, 231] width 11 height 11
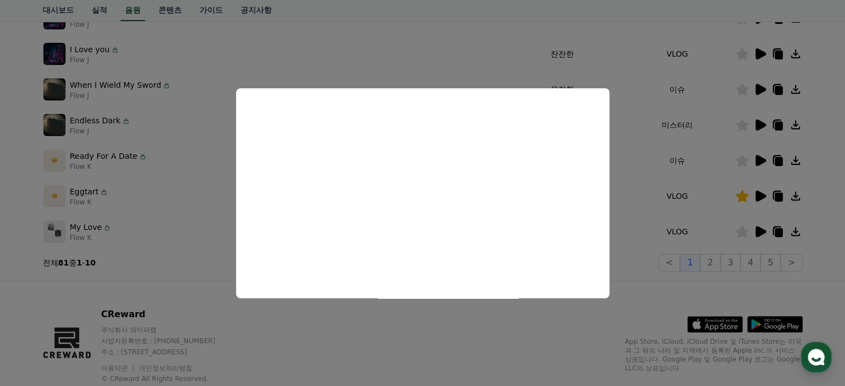
click at [714, 263] on button "close modal" at bounding box center [422, 193] width 845 height 386
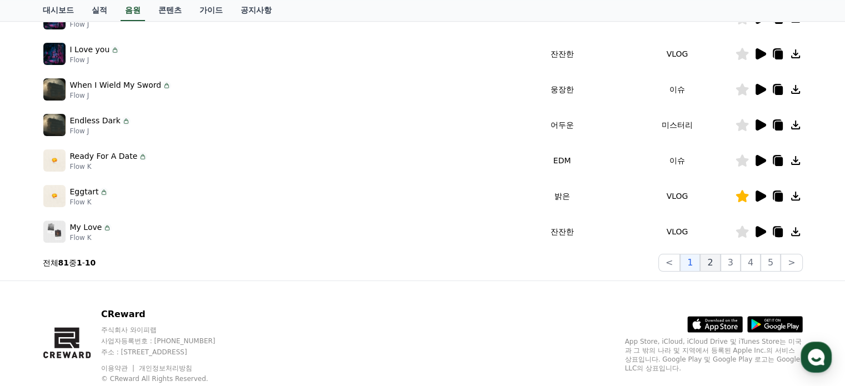
click at [716, 266] on button "2" at bounding box center [710, 263] width 20 height 18
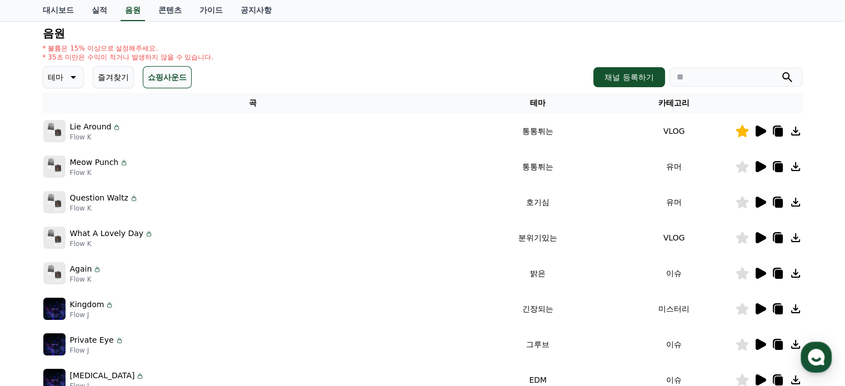
scroll to position [111, 0]
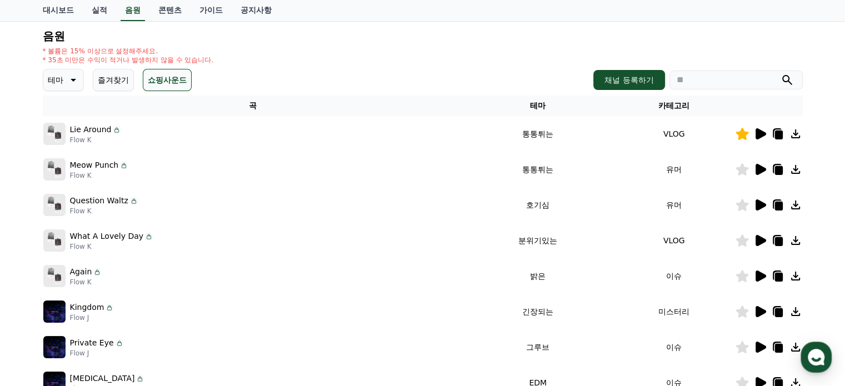
click at [760, 172] on icon at bounding box center [761, 169] width 11 height 11
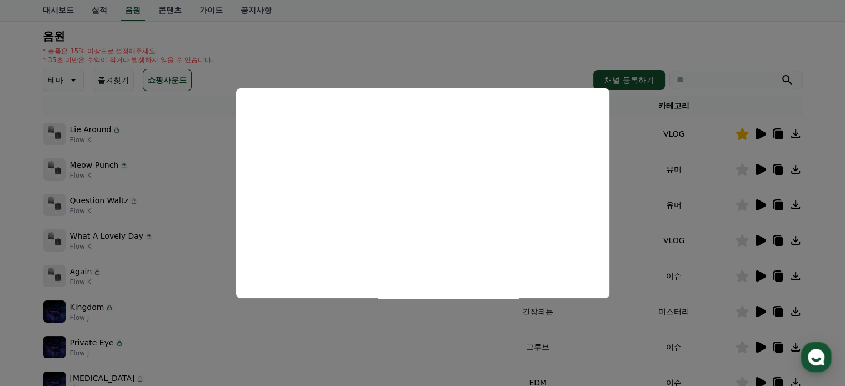
click at [760, 204] on button "close modal" at bounding box center [422, 193] width 845 height 386
click at [759, 208] on icon at bounding box center [761, 205] width 11 height 11
click at [761, 240] on button "close modal" at bounding box center [422, 193] width 845 height 386
click at [760, 240] on icon at bounding box center [761, 240] width 11 height 11
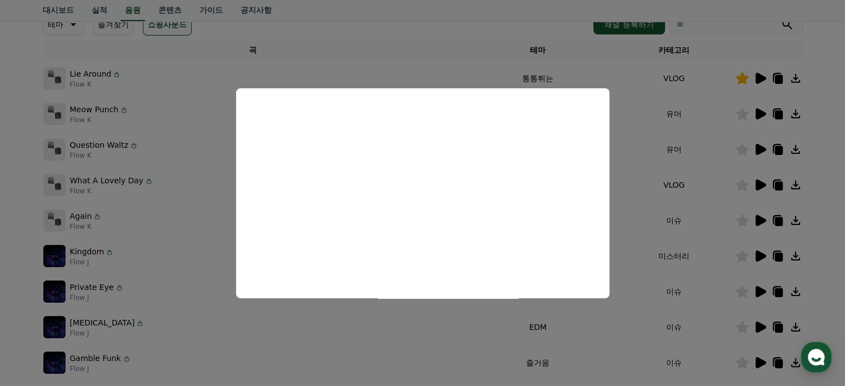
click at [764, 221] on button "close modal" at bounding box center [422, 193] width 845 height 386
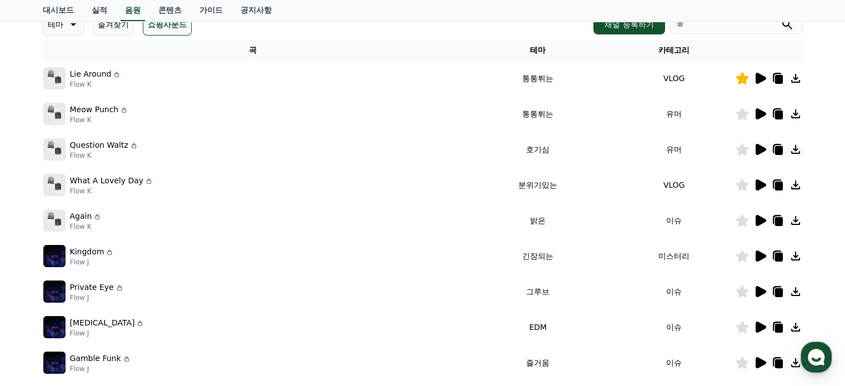
click at [760, 225] on icon at bounding box center [760, 220] width 13 height 13
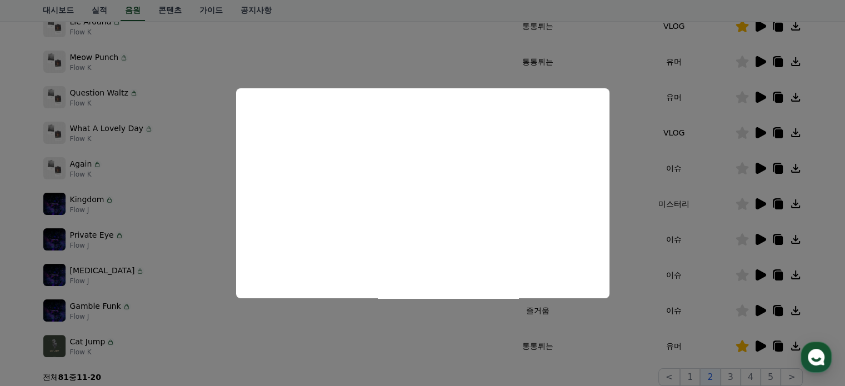
scroll to position [278, 0]
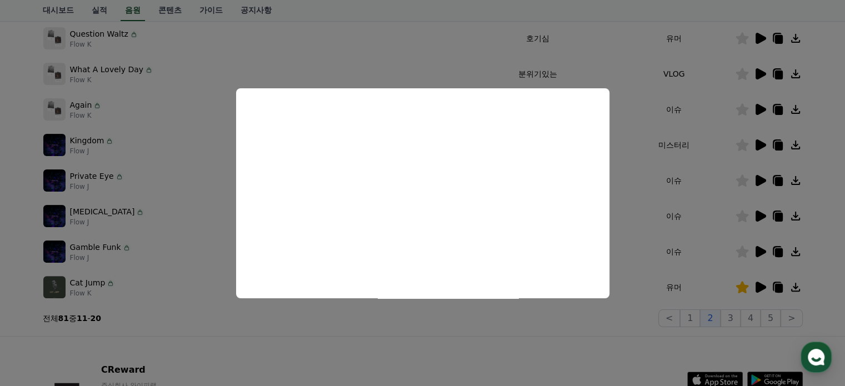
click at [734, 318] on button "close modal" at bounding box center [422, 193] width 845 height 386
click at [734, 318] on button "3" at bounding box center [731, 319] width 20 height 18
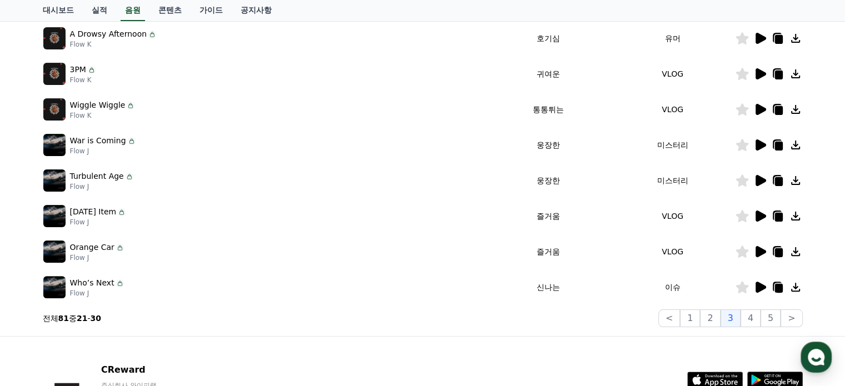
click at [762, 253] on icon at bounding box center [761, 251] width 11 height 11
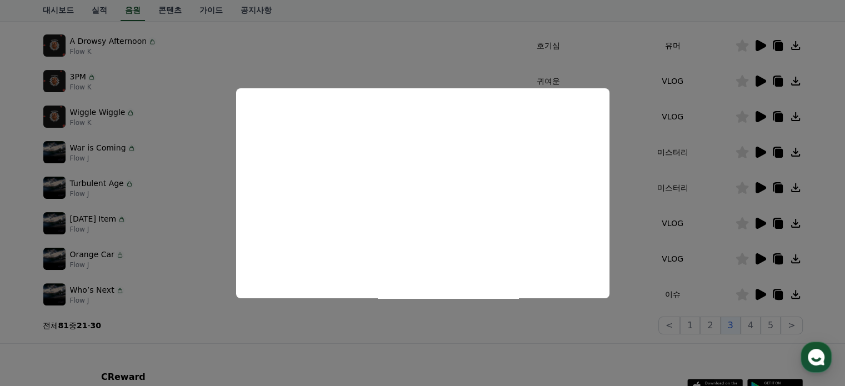
scroll to position [278, 0]
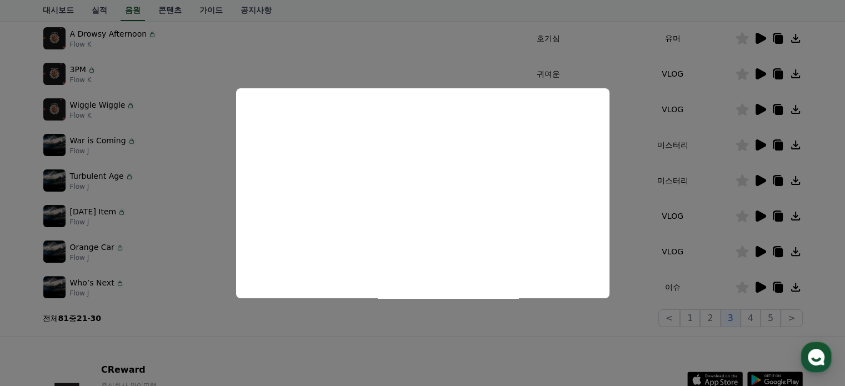
click at [758, 289] on button "close modal" at bounding box center [422, 193] width 845 height 386
click at [757, 289] on icon at bounding box center [761, 287] width 11 height 11
click at [609, 313] on button "close modal" at bounding box center [422, 193] width 845 height 386
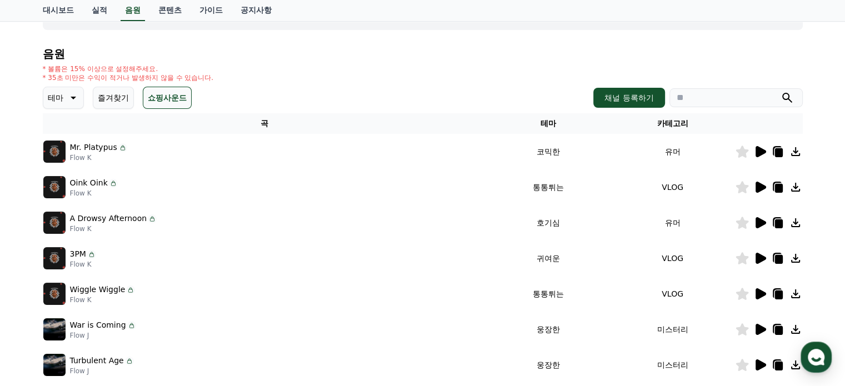
scroll to position [0, 0]
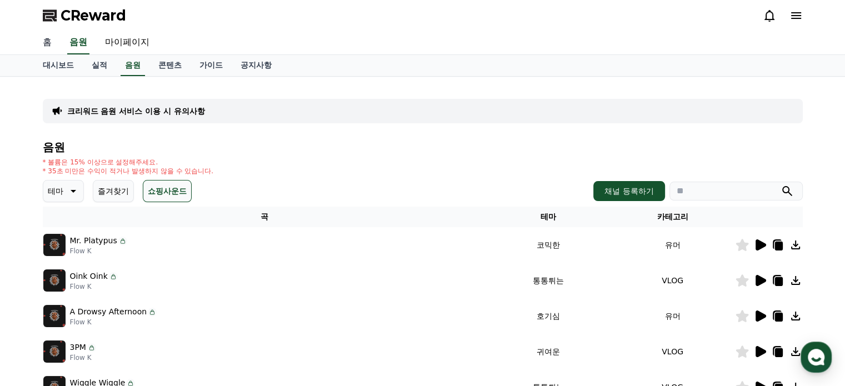
click at [41, 44] on link "홈" at bounding box center [47, 42] width 27 height 23
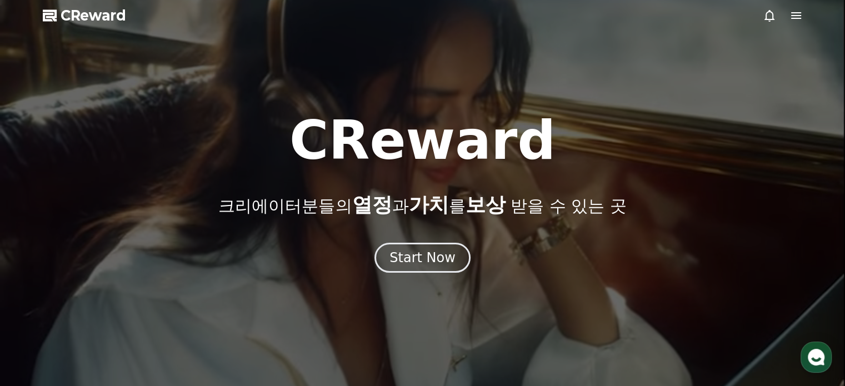
click at [792, 14] on icon at bounding box center [796, 15] width 13 height 13
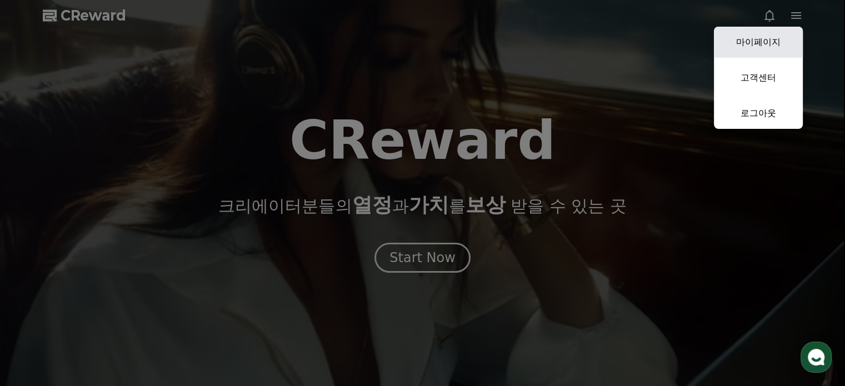
click at [783, 49] on link "마이페이지" at bounding box center [758, 42] width 89 height 31
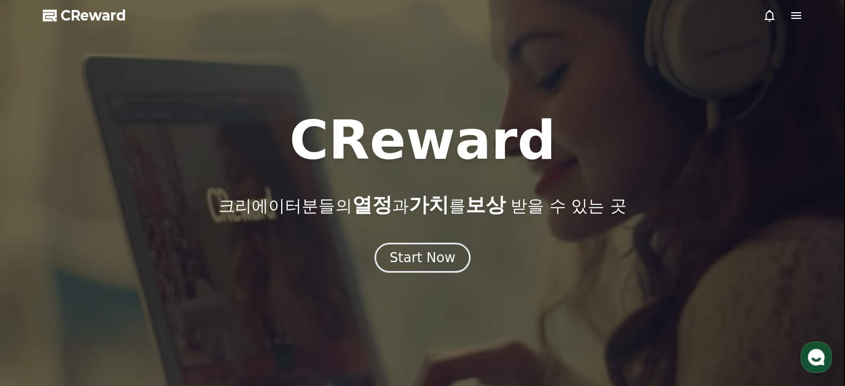
select select "**********"
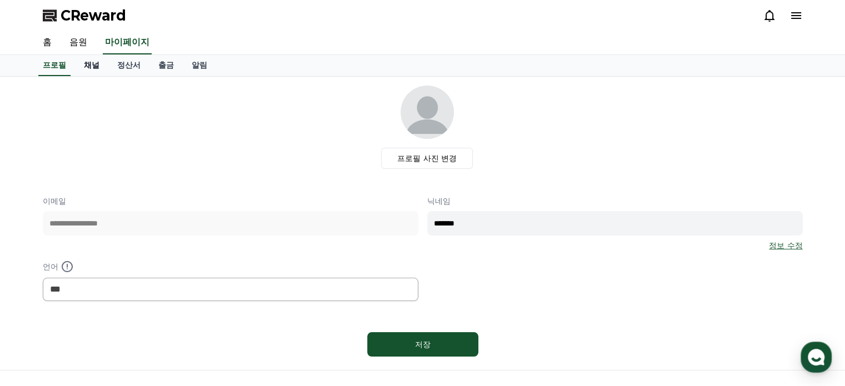
click at [87, 68] on link "채널" at bounding box center [91, 65] width 33 height 21
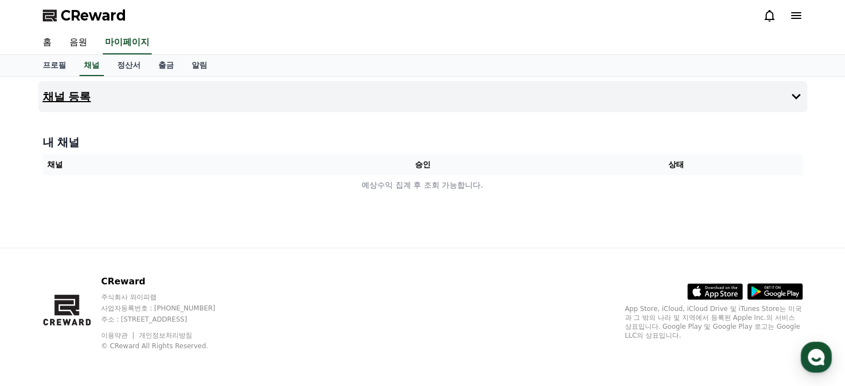
click at [624, 104] on button "채널 등록" at bounding box center [422, 96] width 769 height 31
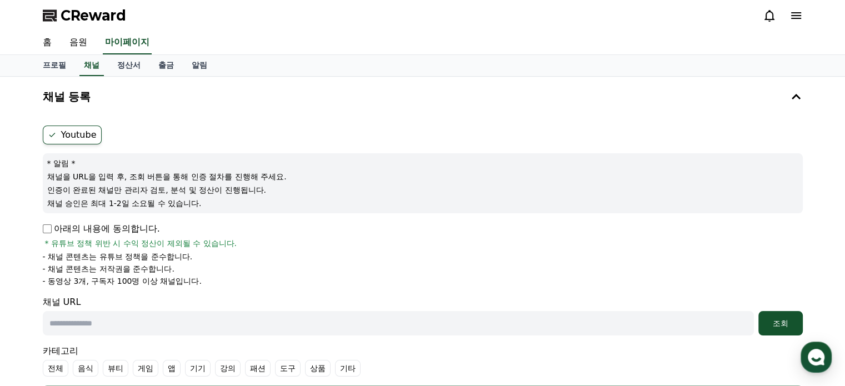
click at [95, 330] on input "text" at bounding box center [398, 323] width 711 height 24
paste input "**********"
type input "**********"
drag, startPoint x: 165, startPoint y: 322, endPoint x: 23, endPoint y: 317, distance: 142.3
click at [23, 317] on div "**********" at bounding box center [422, 292] width 845 height 430
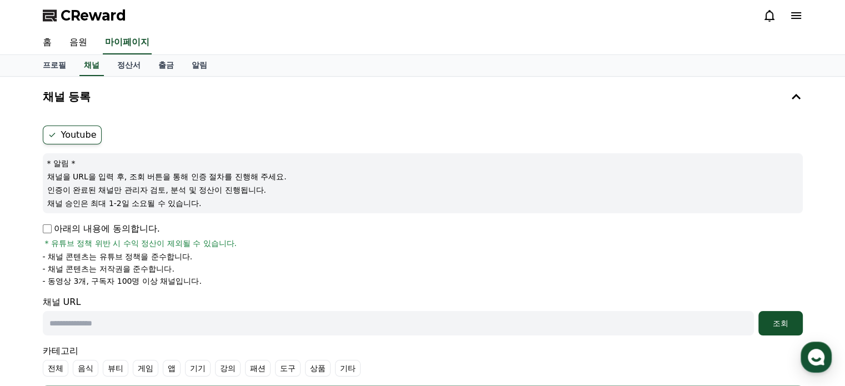
click at [128, 327] on input "text" at bounding box center [398, 323] width 711 height 24
paste input "**********"
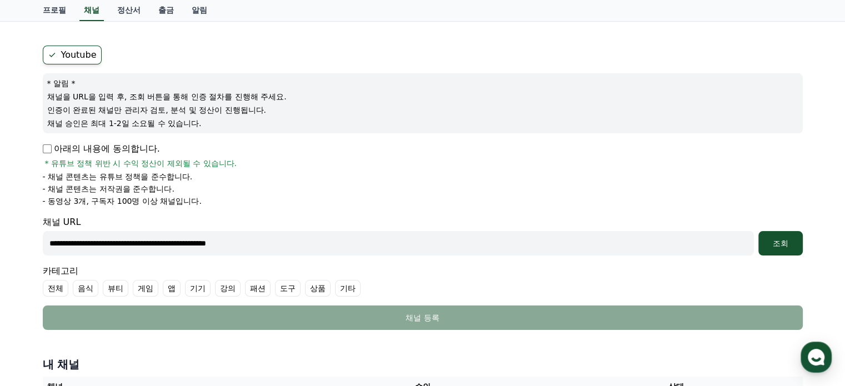
scroll to position [167, 0]
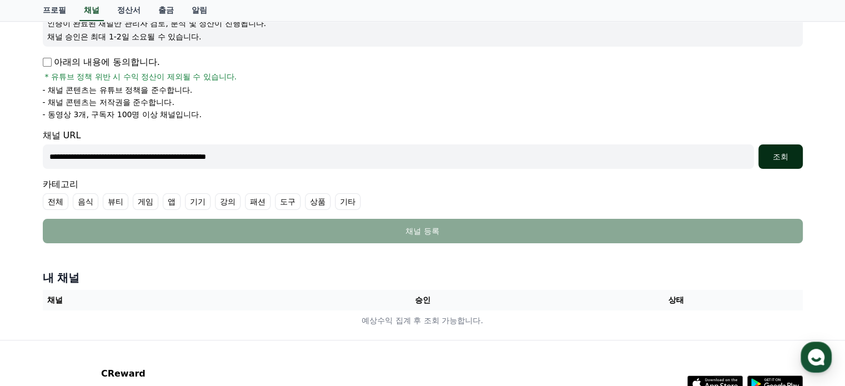
type input "**********"
click at [768, 158] on div "조회" at bounding box center [781, 156] width 36 height 11
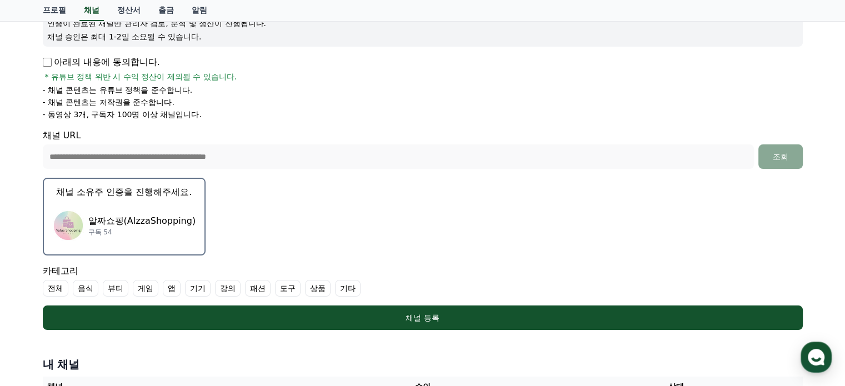
click at [138, 205] on div "알짜쇼핑(AlzzaShopping) 구독 54" at bounding box center [124, 225] width 143 height 44
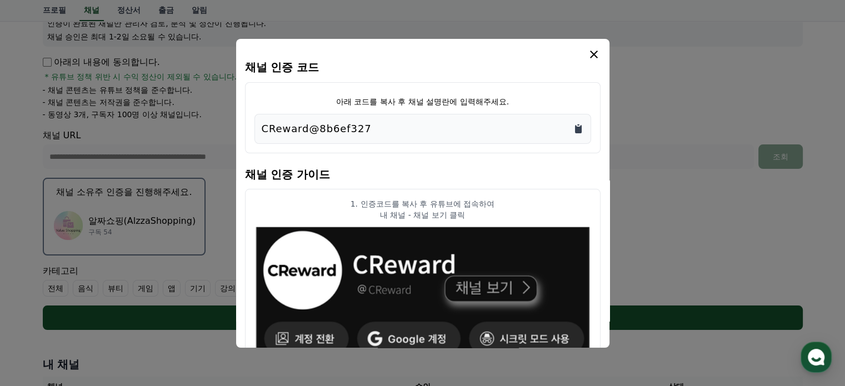
click at [575, 129] on icon "Copy to clipboard" at bounding box center [578, 129] width 7 height 8
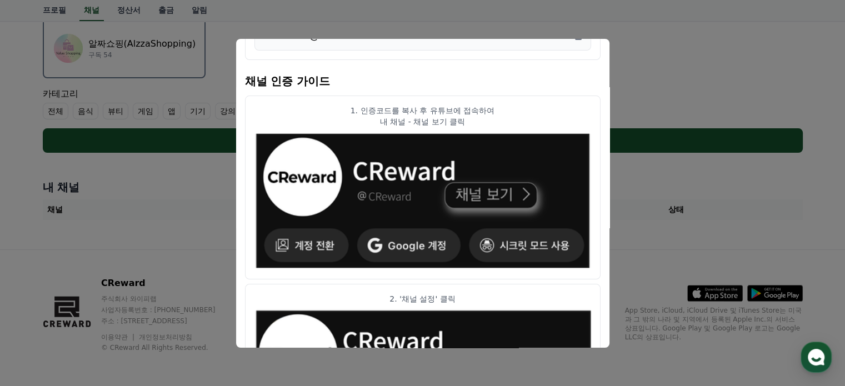
scroll to position [0, 0]
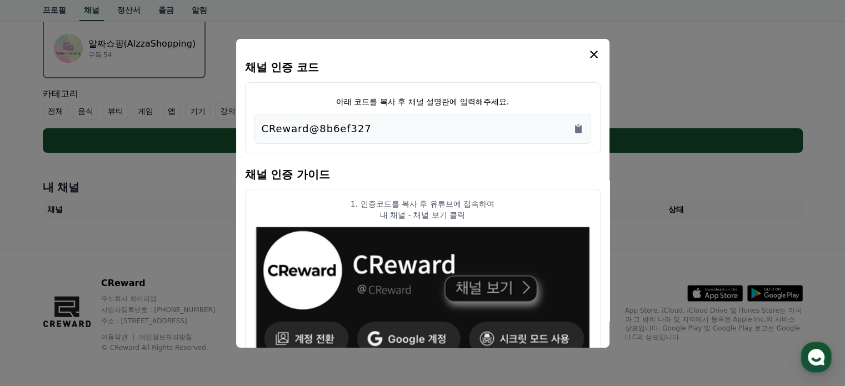
click at [589, 55] on icon "modal" at bounding box center [593, 54] width 13 height 13
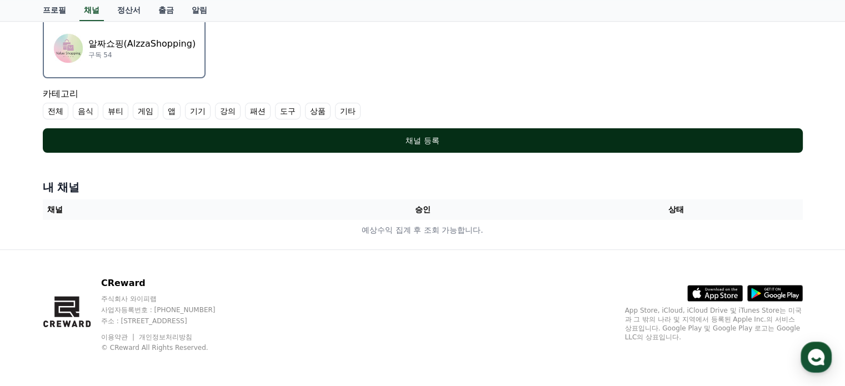
click at [438, 138] on div "채널 등록" at bounding box center [423, 140] width 716 height 11
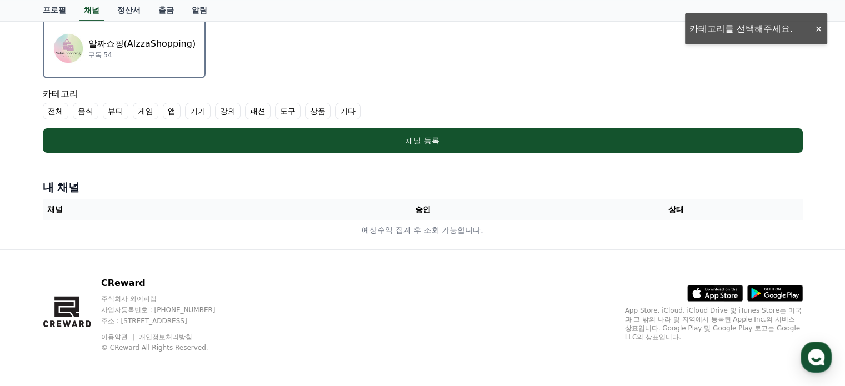
click at [316, 109] on label "상품" at bounding box center [318, 111] width 26 height 17
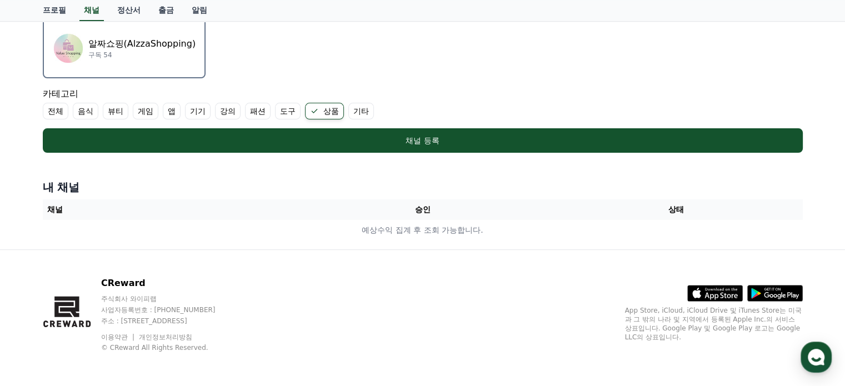
click at [353, 107] on label "기타" at bounding box center [361, 111] width 26 height 17
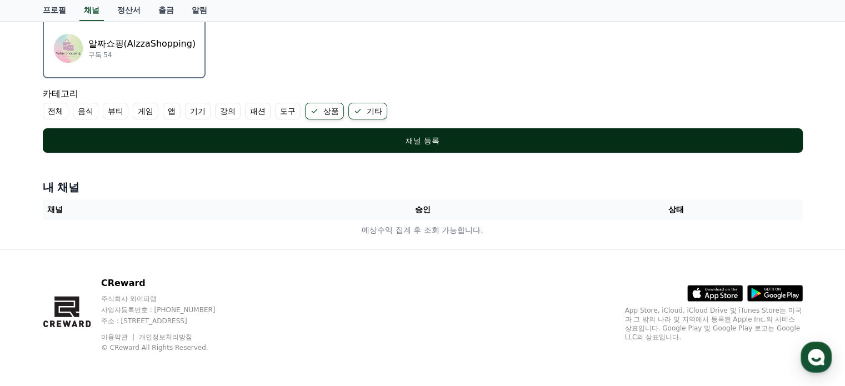
click at [411, 138] on div "채널 등록" at bounding box center [423, 140] width 716 height 11
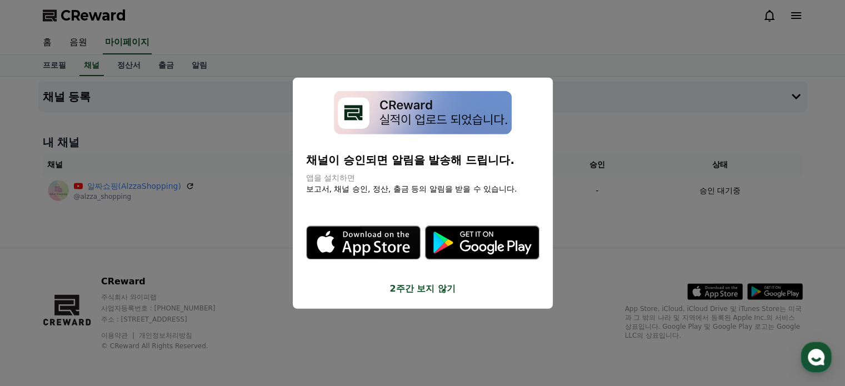
click at [434, 291] on button "2주간 보지 않기" at bounding box center [422, 288] width 233 height 13
